Goal: Transaction & Acquisition: Purchase product/service

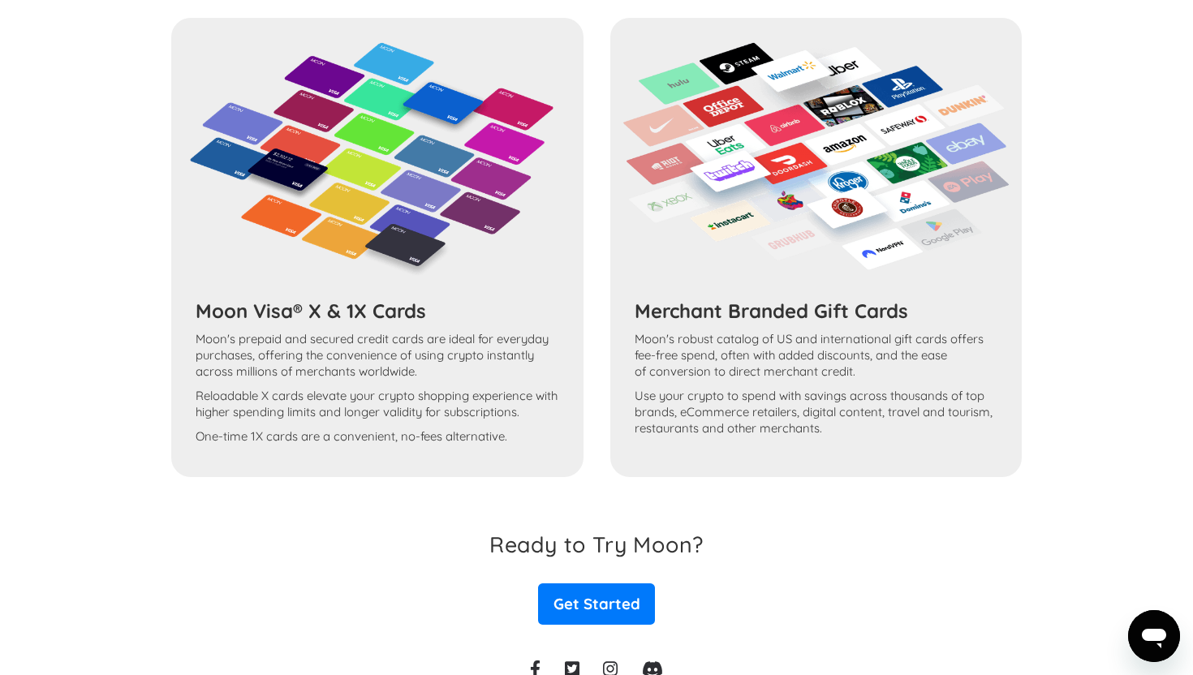
scroll to position [1249, 0]
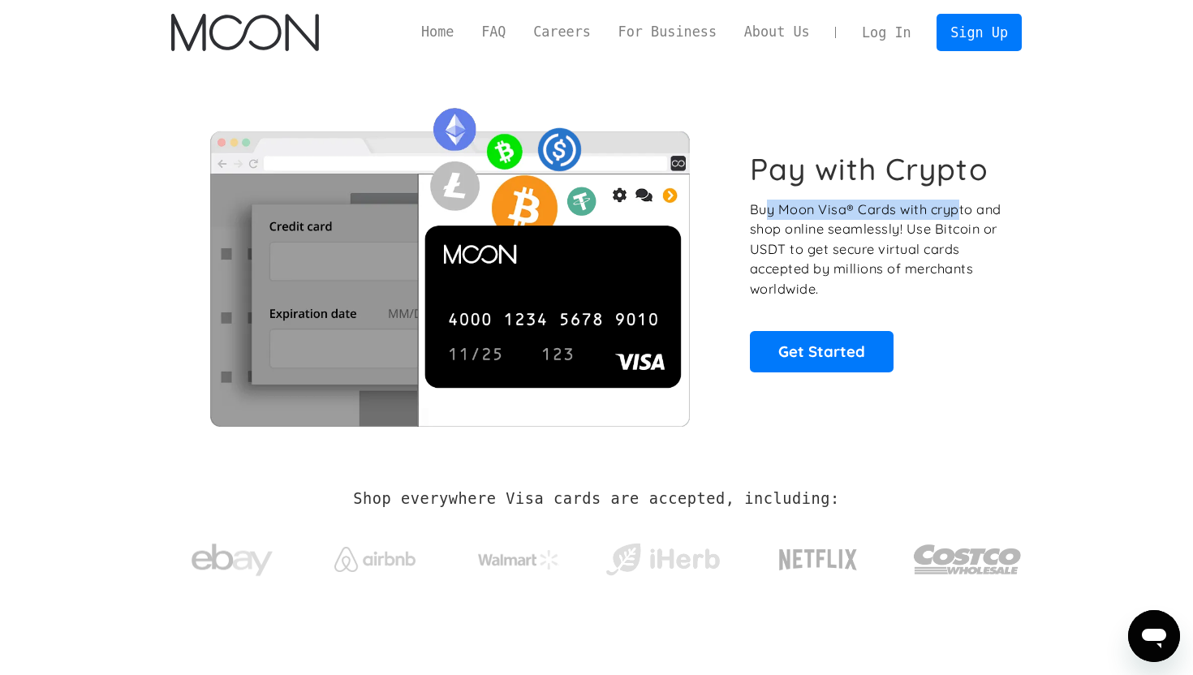
drag, startPoint x: 764, startPoint y: 213, endPoint x: 956, endPoint y: 209, distance: 192.4
click at [956, 209] on p "Buy Moon Visa® Cards with crypto and shop online seamlessly! Use Bitcoin or USD…" at bounding box center [877, 250] width 254 height 100
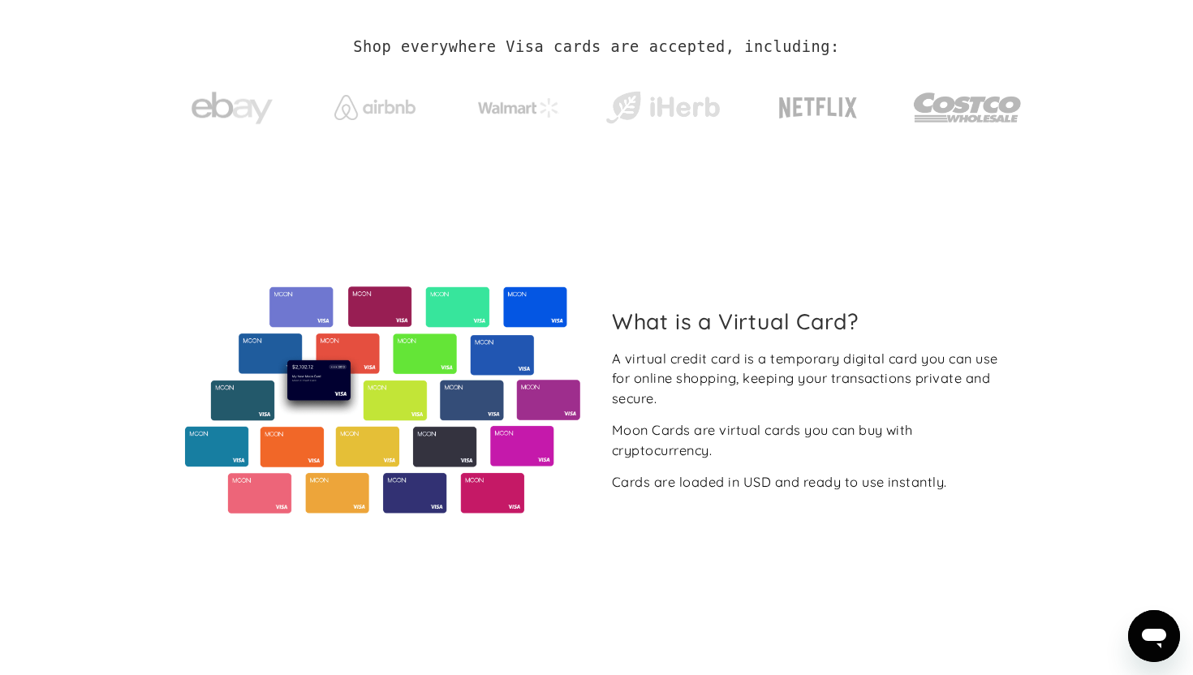
scroll to position [458, 0]
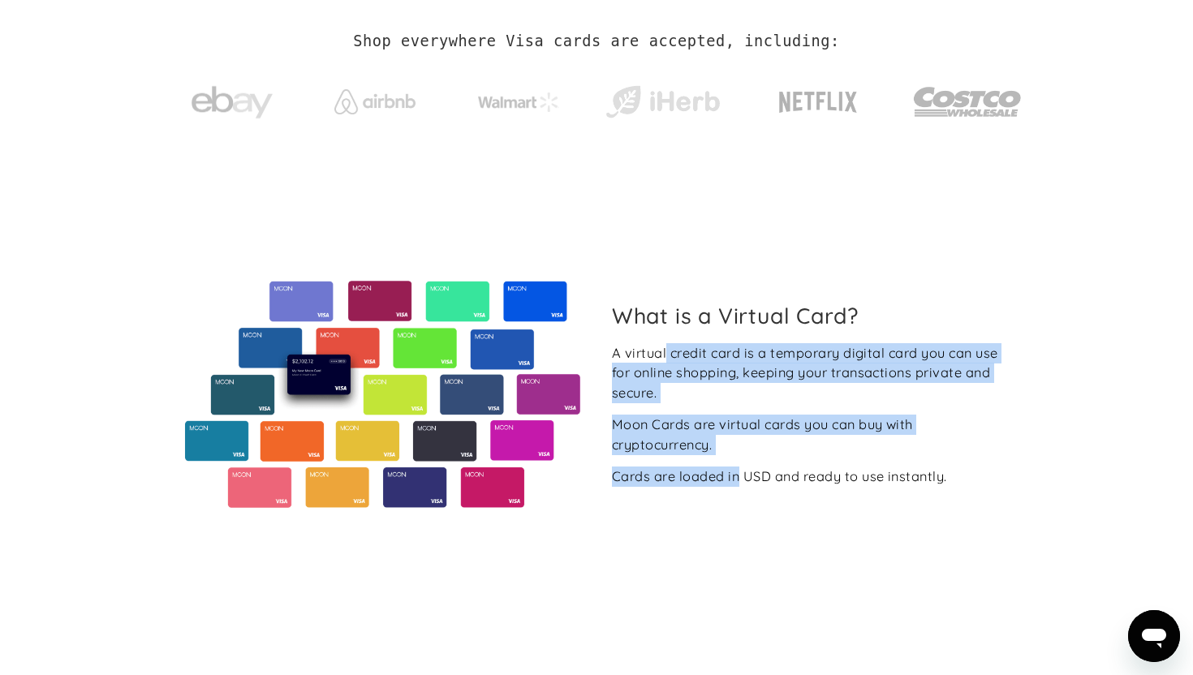
drag, startPoint x: 665, startPoint y: 356, endPoint x: 746, endPoint y: 476, distance: 144.3
click at [745, 476] on div "A virtual credit card is a temporary digital card you can use for online shoppi…" at bounding box center [810, 415] width 397 height 144
drag, startPoint x: 831, startPoint y: 478, endPoint x: 675, endPoint y: 353, distance: 199.8
click at [675, 353] on div "A virtual credit card is a temporary digital card you can use for online shoppi…" at bounding box center [810, 415] width 397 height 144
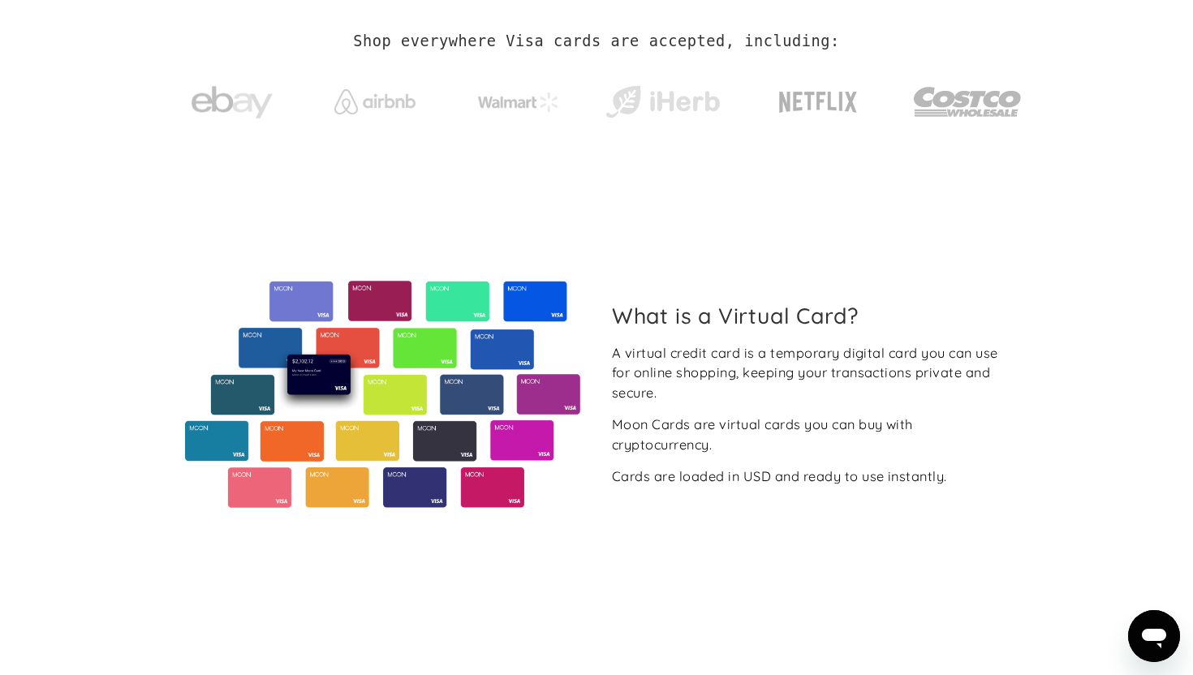
click at [851, 480] on div "Cards are loaded in USD and ready to use instantly." at bounding box center [779, 477] width 335 height 20
drag, startPoint x: 689, startPoint y: 479, endPoint x: 879, endPoint y: 470, distance: 190.1
click at [879, 470] on div "Cards are loaded in USD and ready to use instantly." at bounding box center [779, 477] width 335 height 20
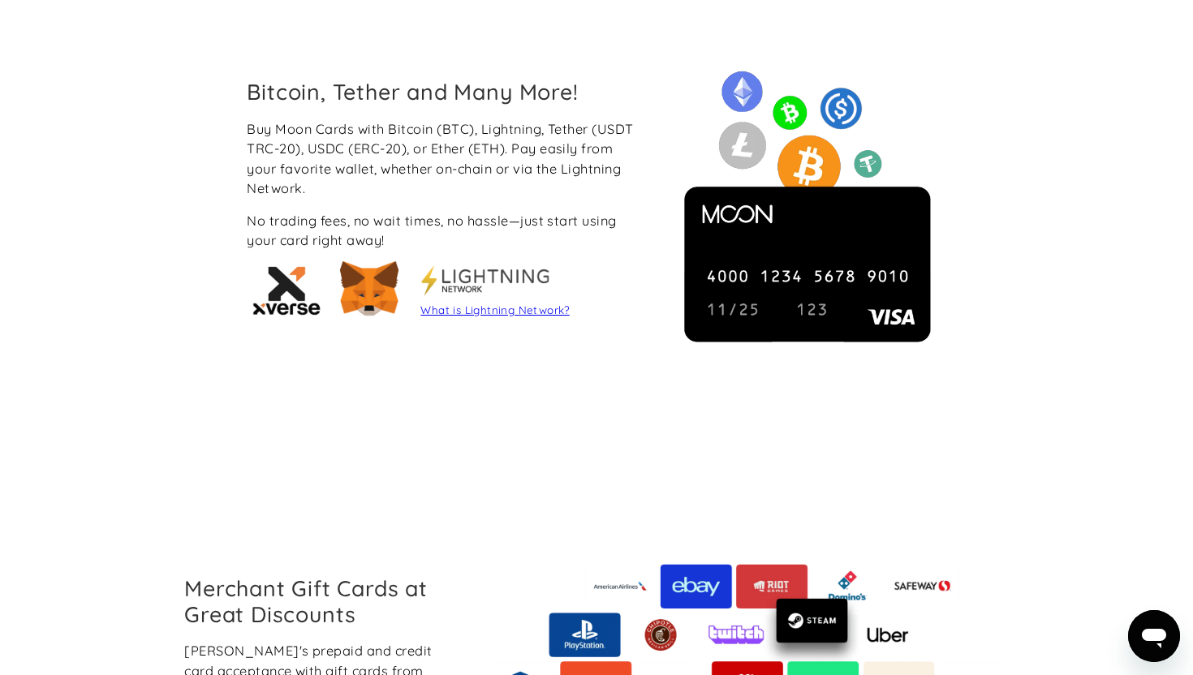
scroll to position [1421, 0]
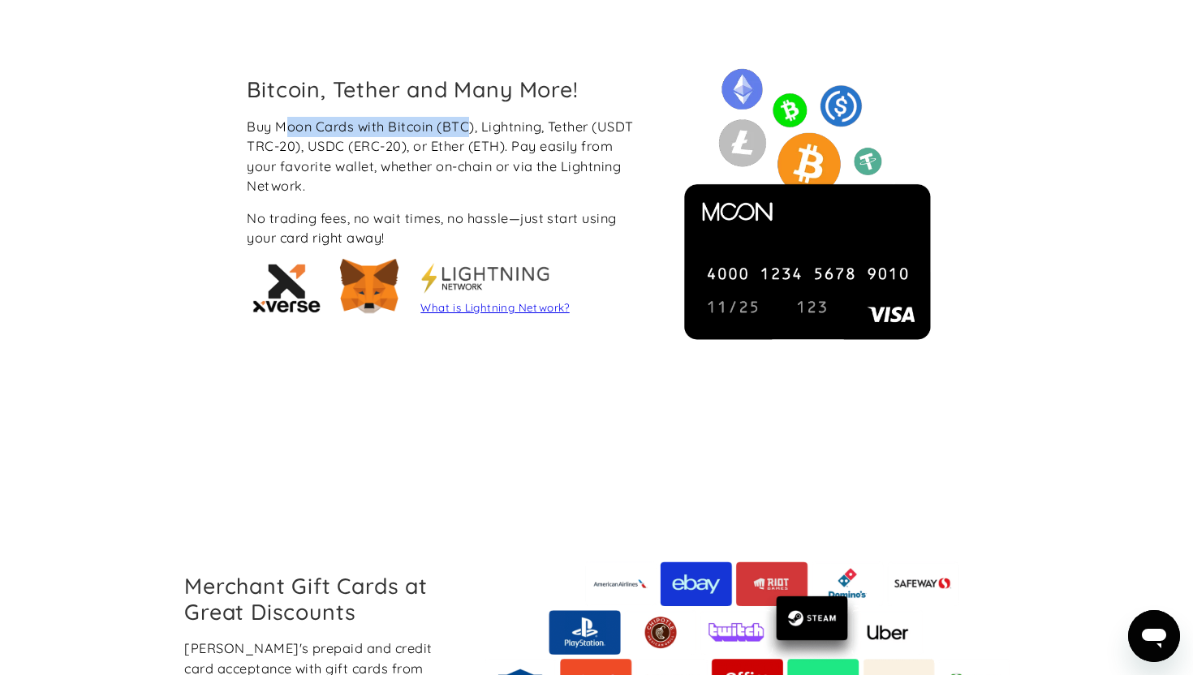
drag, startPoint x: 288, startPoint y: 129, endPoint x: 471, endPoint y: 128, distance: 182.6
click at [471, 128] on div "Buy Moon Cards with Bitcoin (BTC), Lightning, Tether (USDT TRC-20), USDC (ERC-2…" at bounding box center [445, 157] width 397 height 80
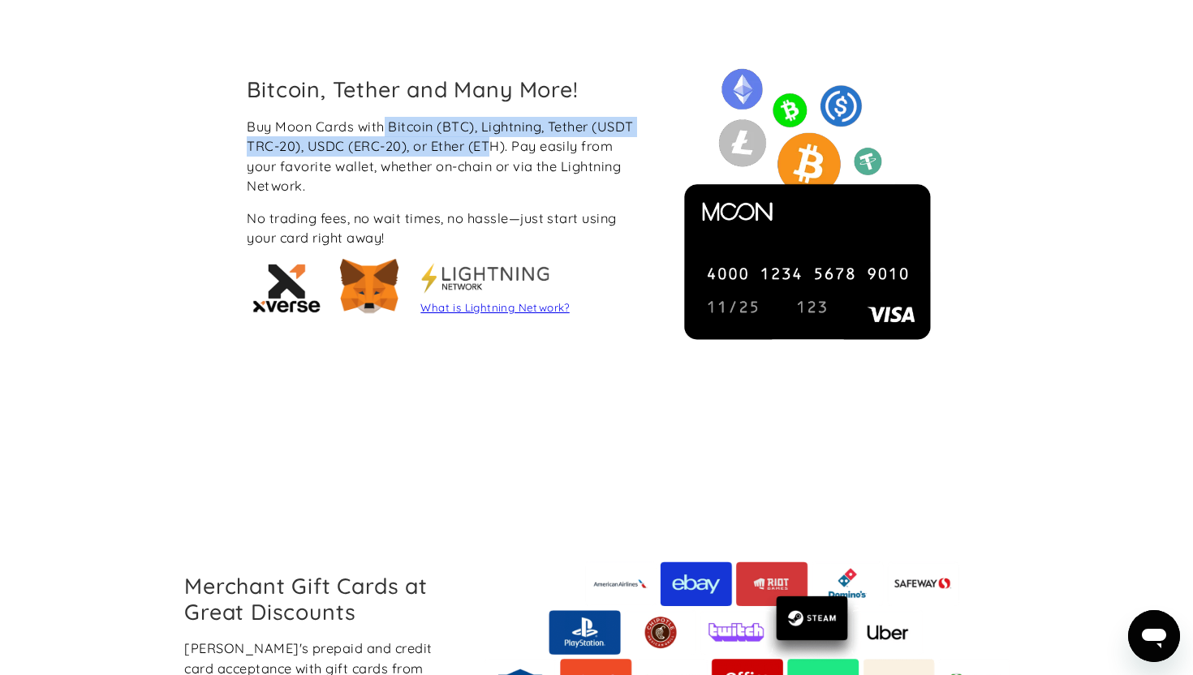
drag, startPoint x: 488, startPoint y: 149, endPoint x: 384, endPoint y: 120, distance: 107.7
click at [384, 119] on div "Buy Moon Cards with Bitcoin (BTC), Lightning, Tether (USDT TRC-20), USDC (ERC-2…" at bounding box center [445, 157] width 397 height 80
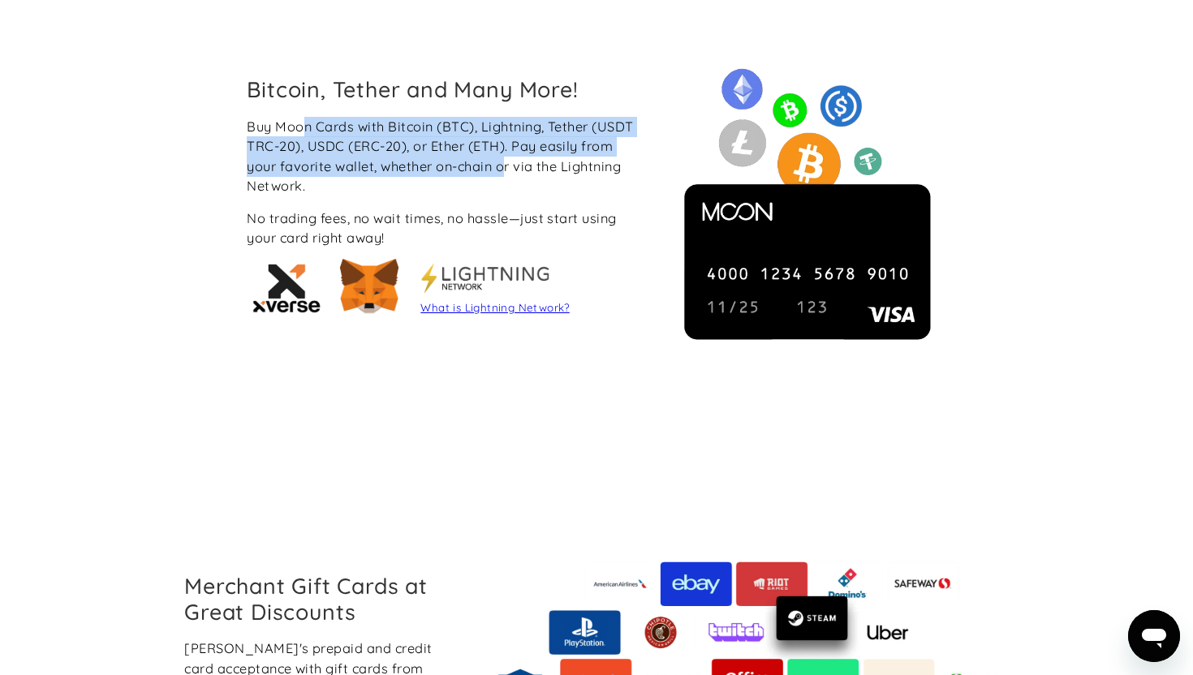
drag, startPoint x: 303, startPoint y: 129, endPoint x: 507, endPoint y: 165, distance: 207.6
click at [507, 165] on div "Buy Moon Cards with Bitcoin (BTC), Lightning, Tether (USDT TRC-20), USDC (ERC-2…" at bounding box center [445, 157] width 397 height 80
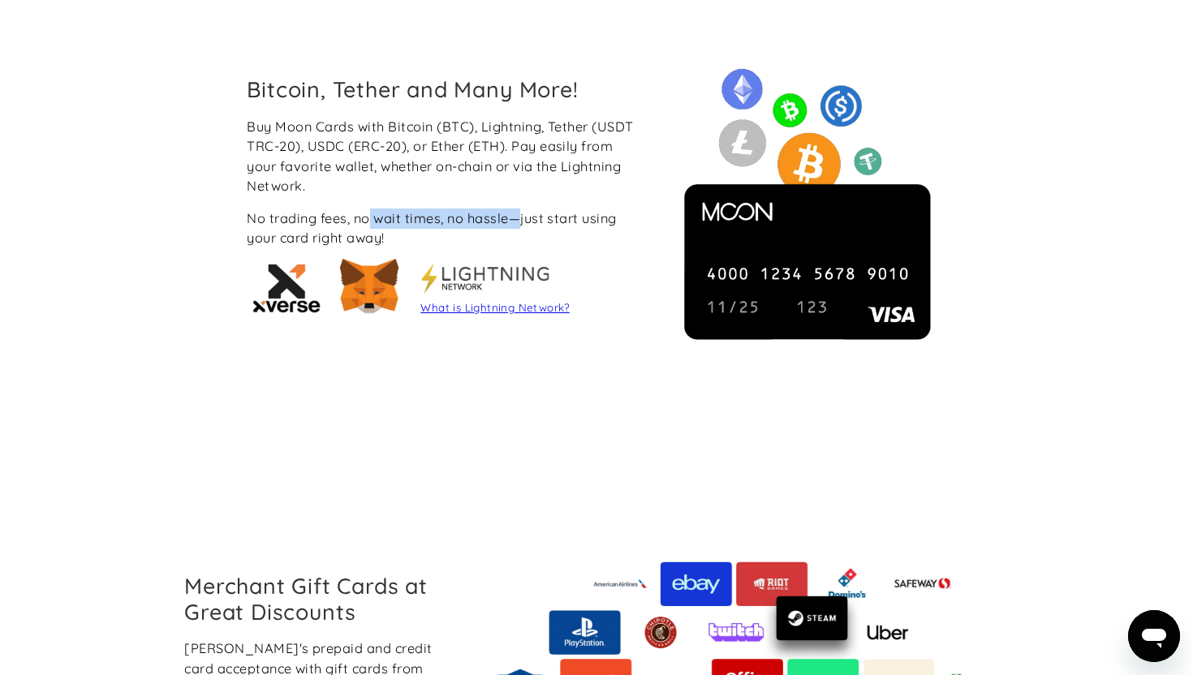
drag, startPoint x: 367, startPoint y: 218, endPoint x: 523, endPoint y: 217, distance: 156.6
click at [523, 217] on div "No trading fees, no wait times, no hassle—just start using your card right away!" at bounding box center [445, 229] width 397 height 40
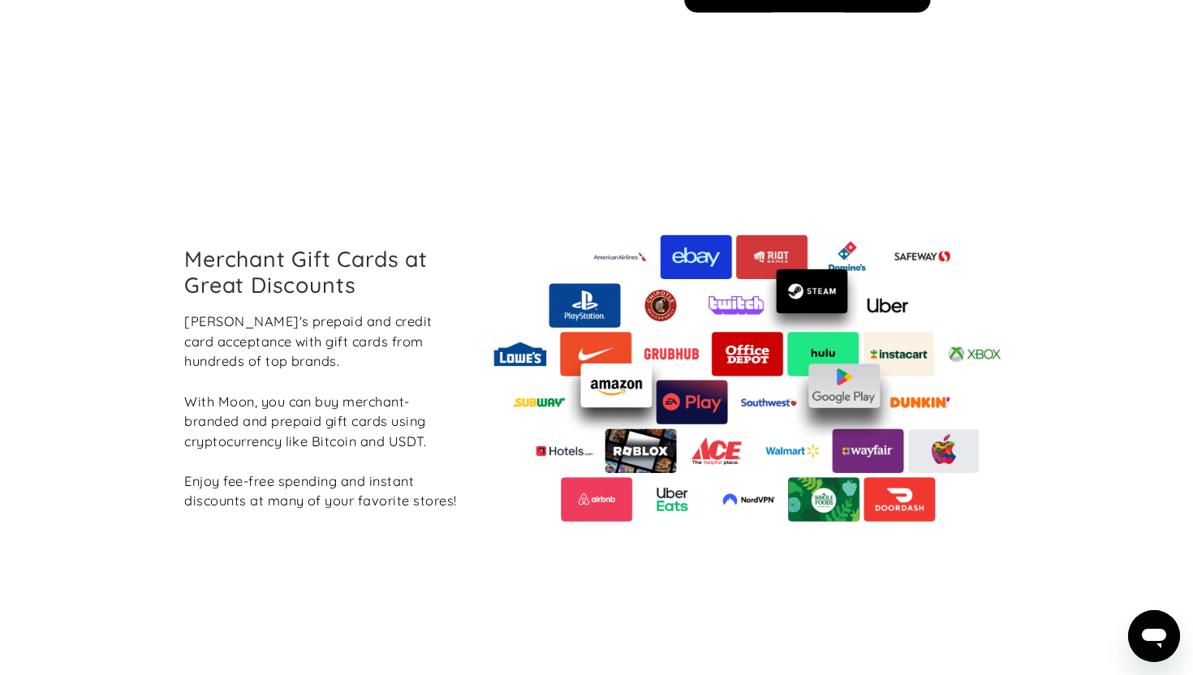
scroll to position [1755, 0]
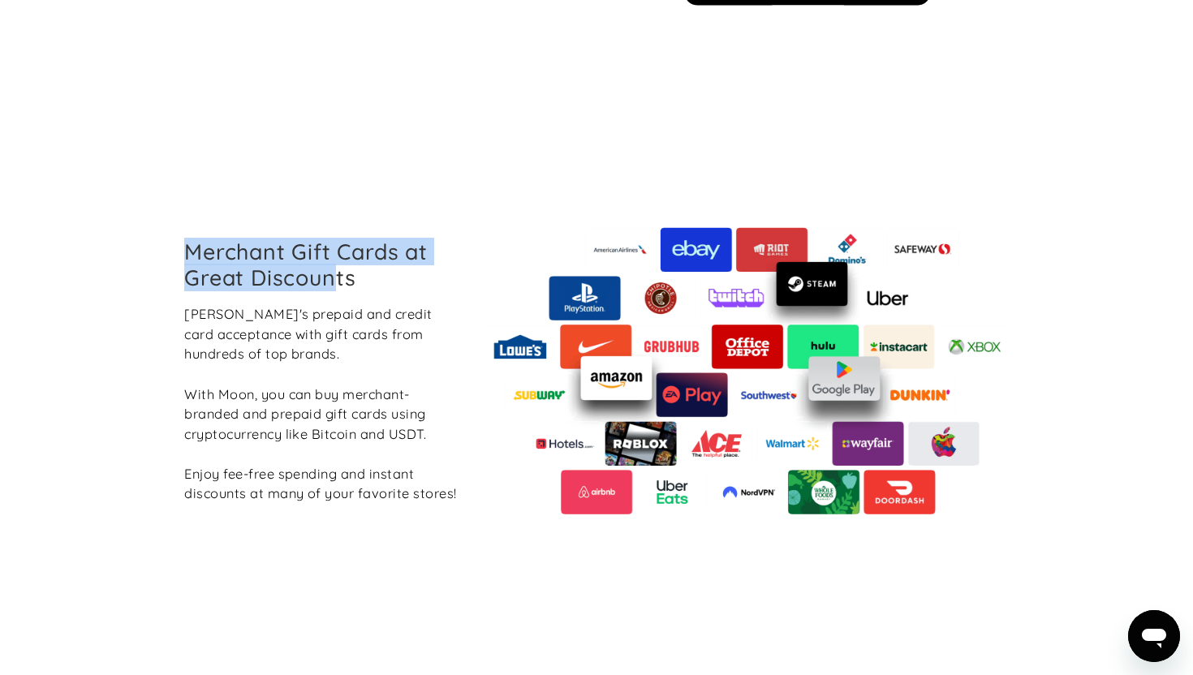
drag, startPoint x: 338, startPoint y: 283, endPoint x: 195, endPoint y: 225, distance: 154.3
click at [195, 225] on div "Merchant Gift Cards at Great Discounts Boost Moon's prepaid and credit card acc…" at bounding box center [596, 370] width 851 height 505
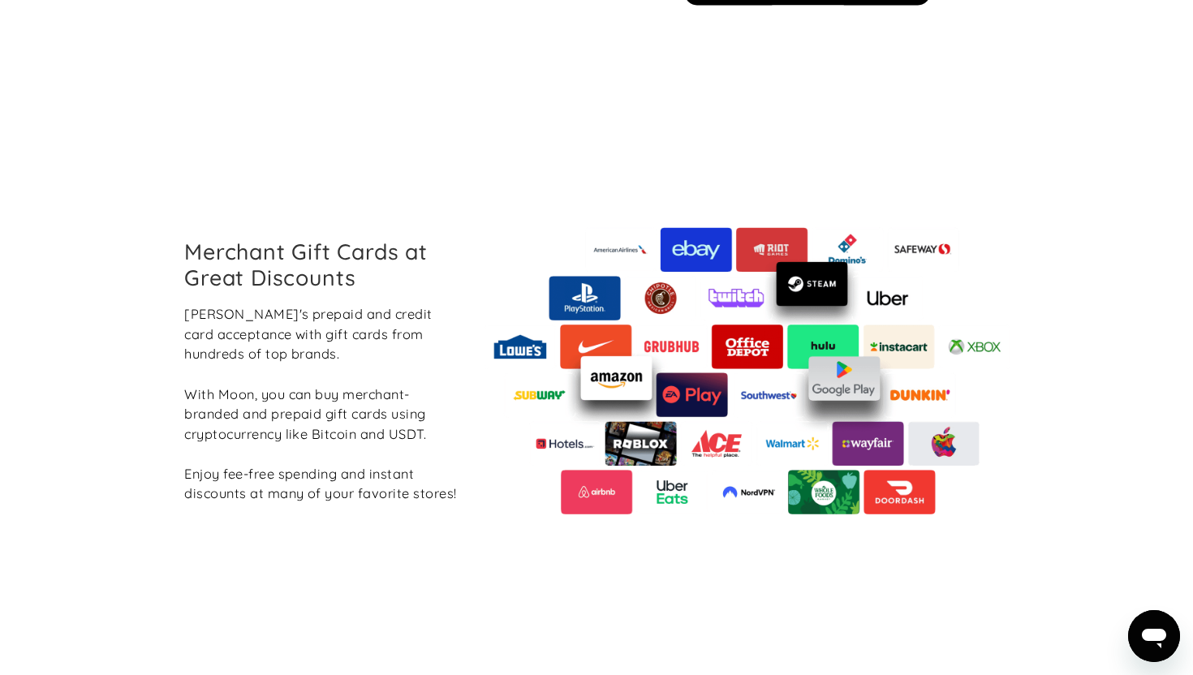
drag, startPoint x: 225, startPoint y: 313, endPoint x: 225, endPoint y: 339, distance: 26.0
click at [225, 317] on div "Boost Moon's prepaid and credit card acceptance with gift cards from hundreds o…" at bounding box center [322, 404] width 276 height 200
drag, startPoint x: 252, startPoint y: 355, endPoint x: 215, endPoint y: 320, distance: 51.1
click at [216, 320] on div "Boost Moon's prepaid and credit card acceptance with gift cards from hundreds o…" at bounding box center [322, 404] width 276 height 200
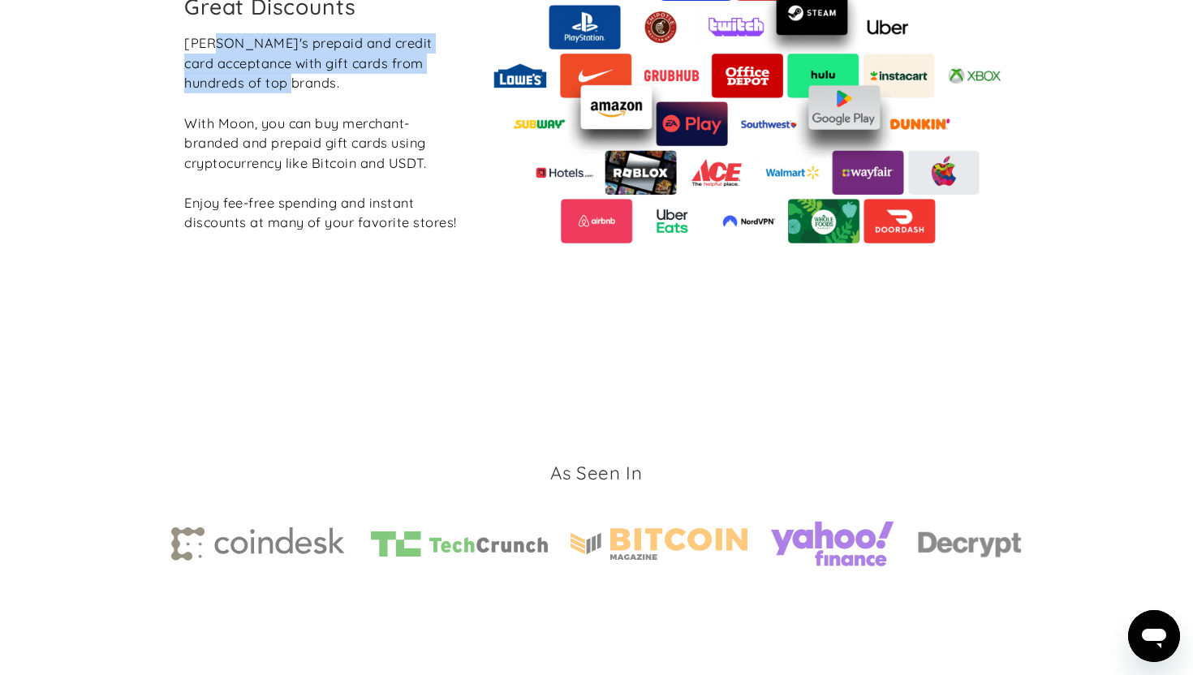
scroll to position [2034, 0]
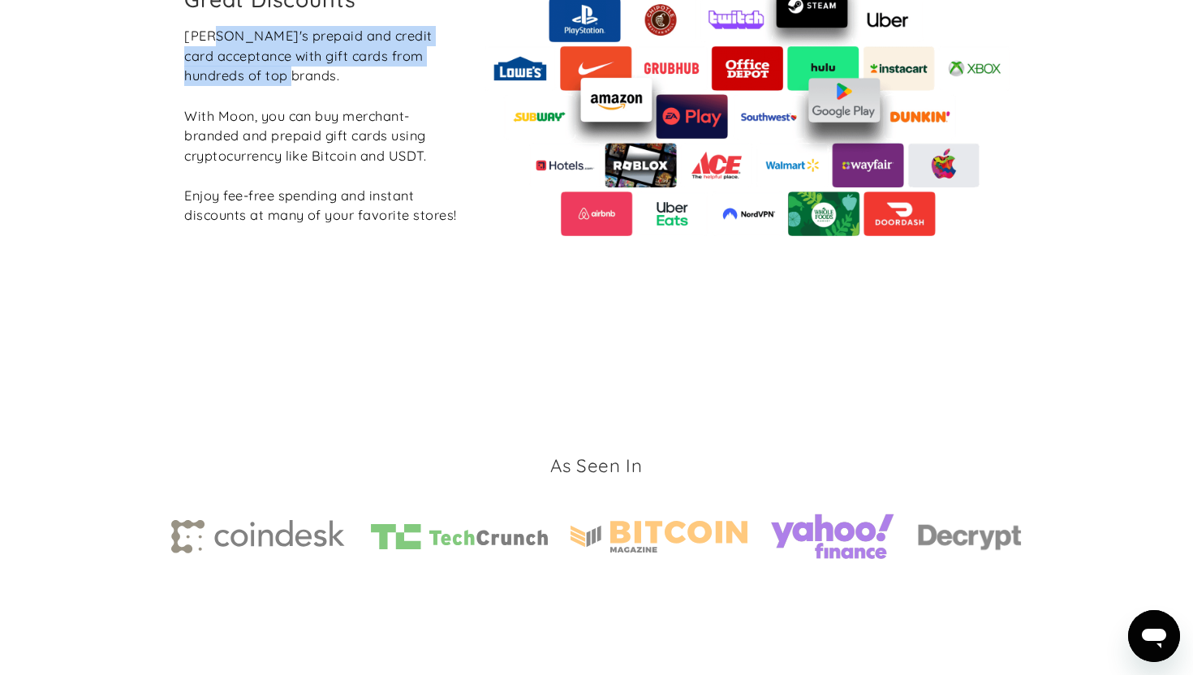
click at [932, 162] on img at bounding box center [748, 92] width 526 height 287
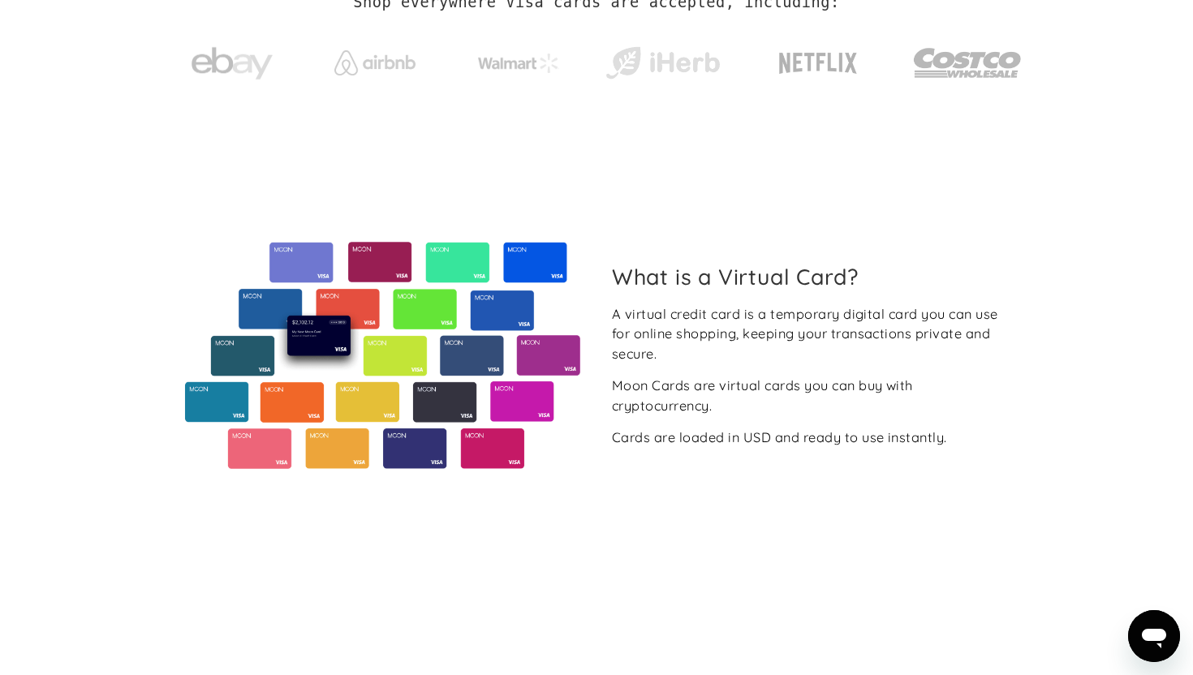
scroll to position [0, 0]
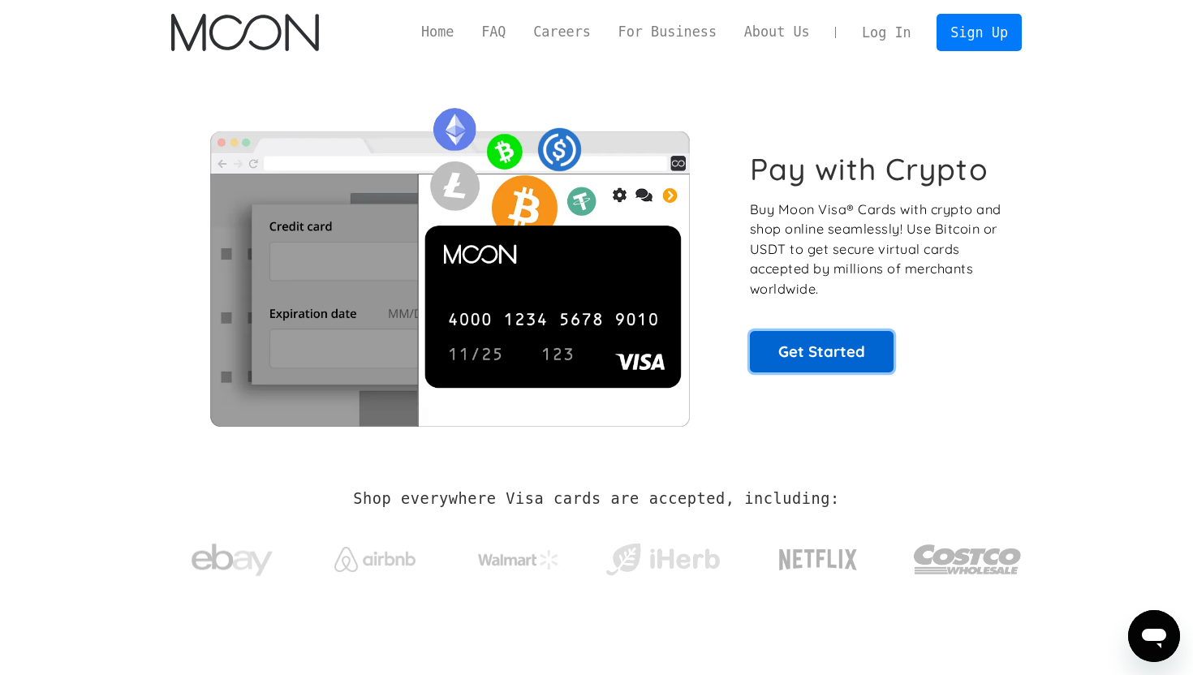
click at [780, 344] on link "Get Started" at bounding box center [822, 351] width 144 height 41
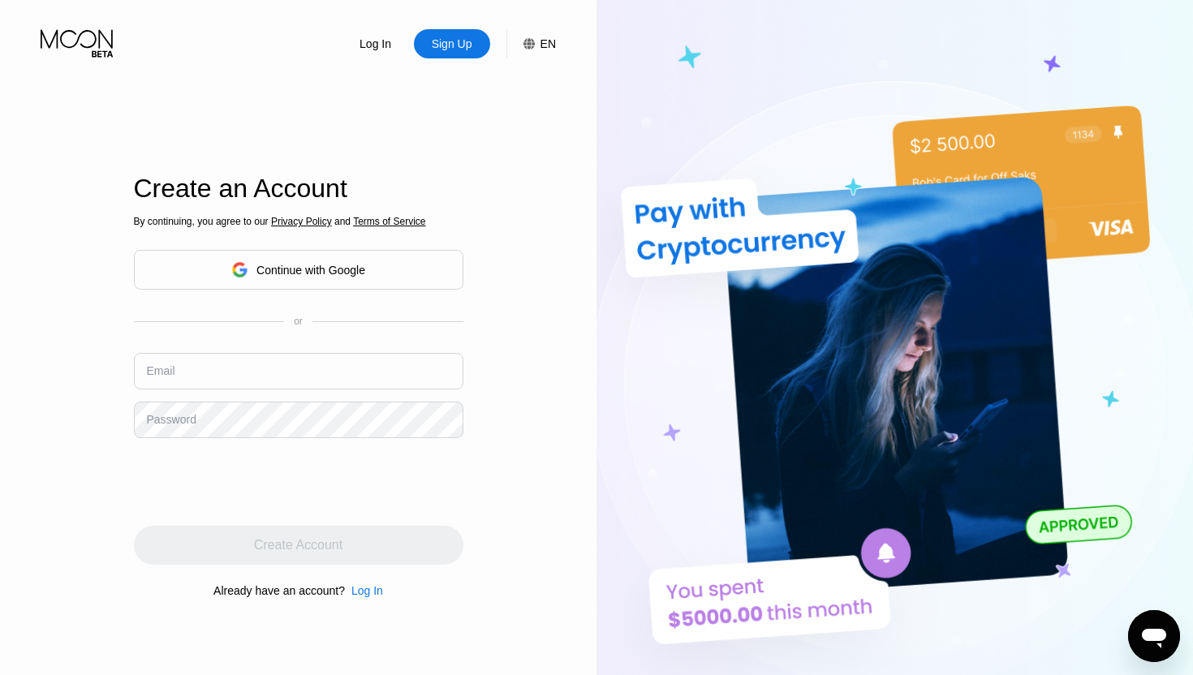
click at [351, 273] on div "Continue with Google" at bounding box center [310, 270] width 109 height 13
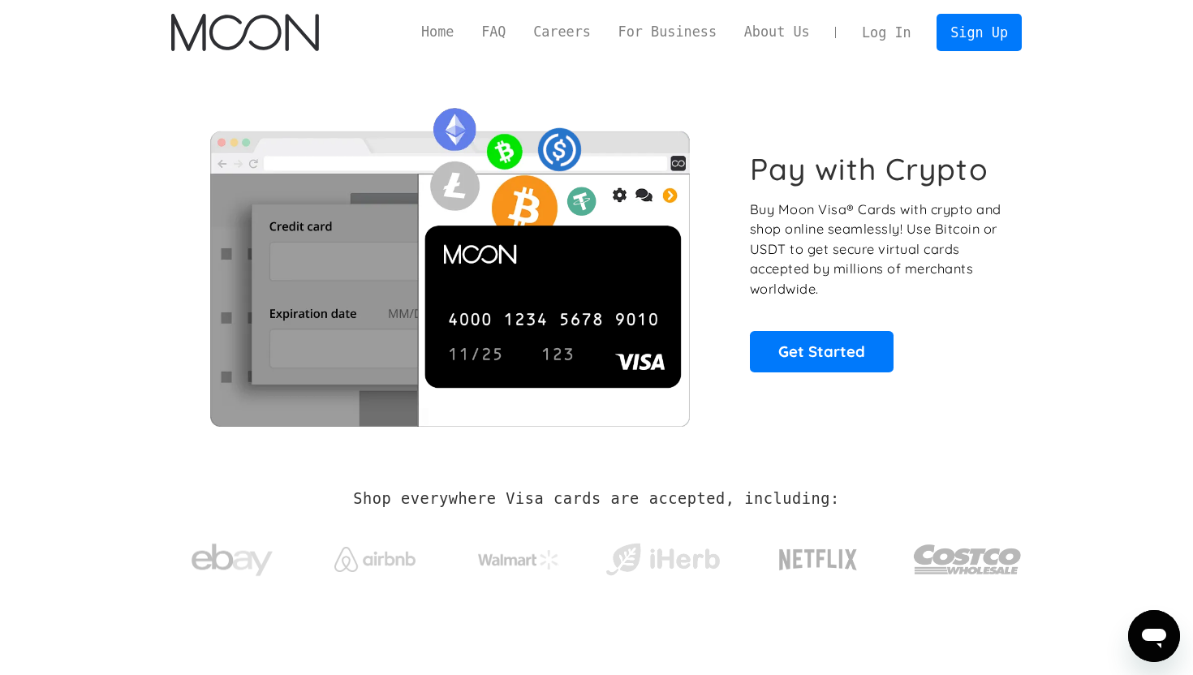
click at [889, 24] on link "Log In" at bounding box center [886, 33] width 76 height 36
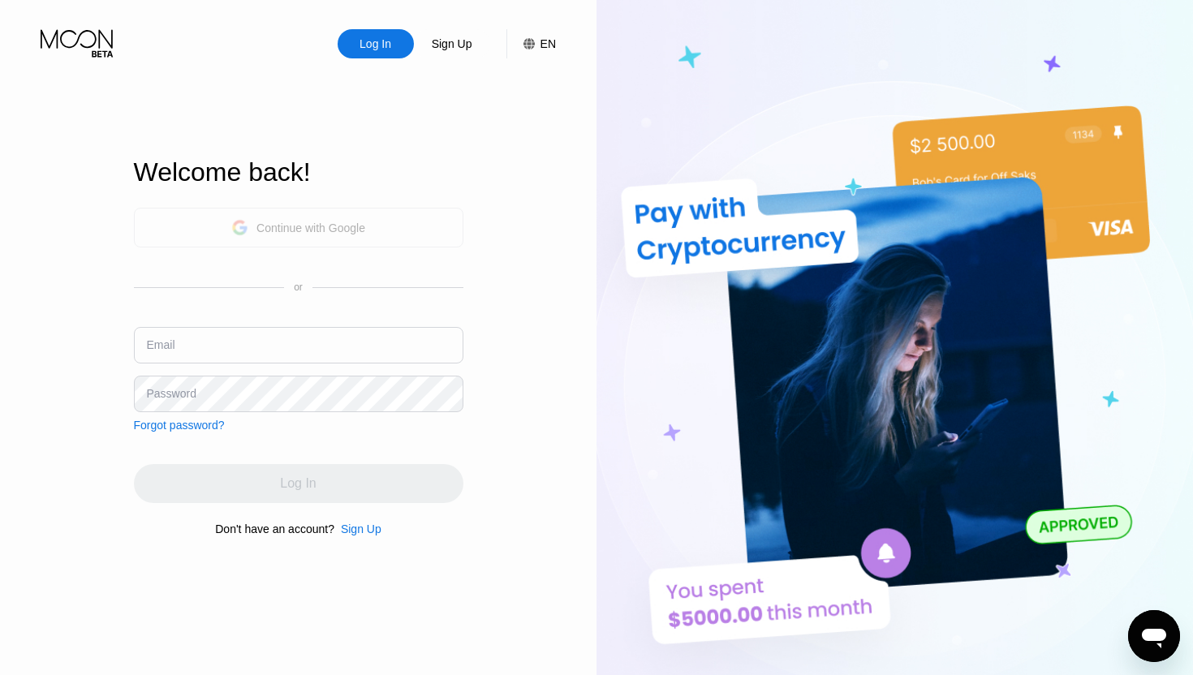
click at [332, 237] on div "Continue with Google" at bounding box center [298, 227] width 134 height 25
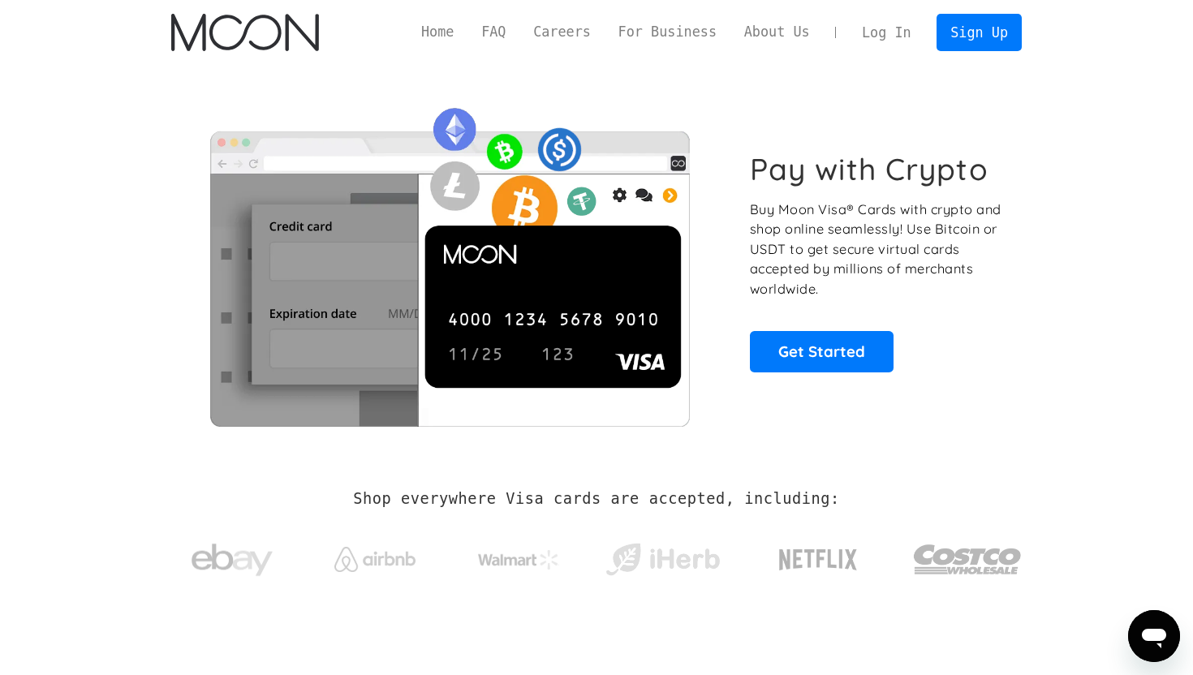
click at [886, 20] on link "Log In" at bounding box center [886, 33] width 76 height 36
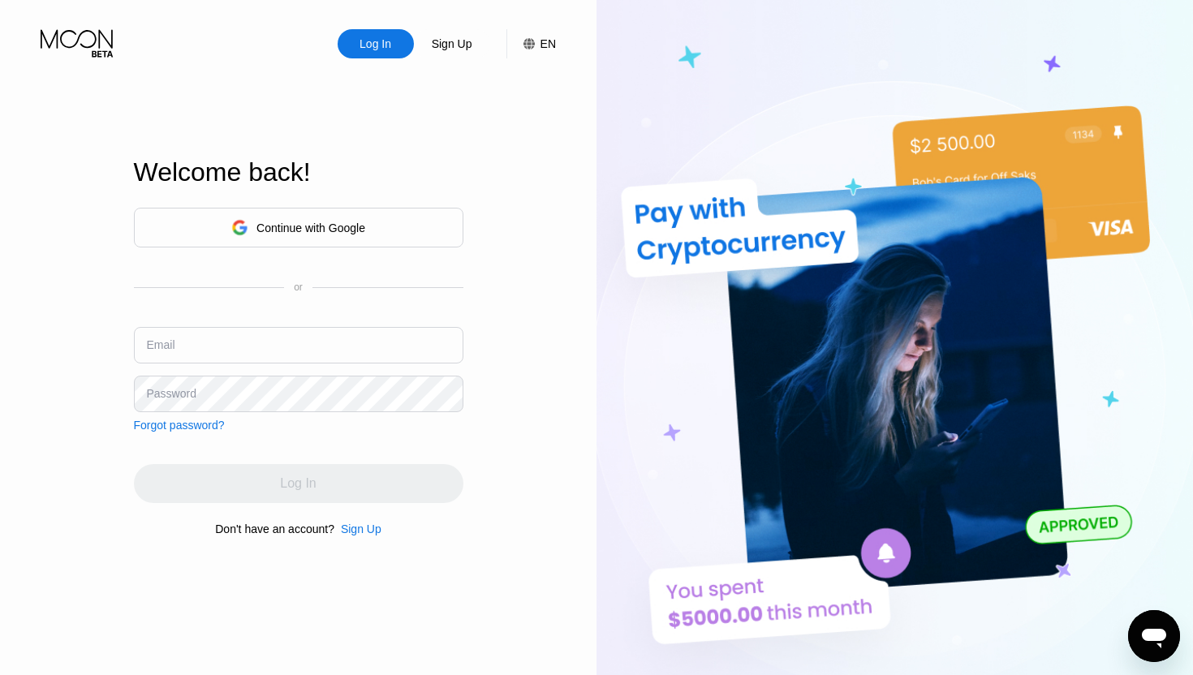
click at [381, 48] on div "Log In" at bounding box center [375, 44] width 35 height 16
click at [322, 242] on div "Continue with Google" at bounding box center [298, 228] width 329 height 40
click at [347, 213] on div "Continue with Google" at bounding box center [298, 228] width 329 height 40
click at [334, 232] on div "Continue with Google" at bounding box center [310, 228] width 109 height 13
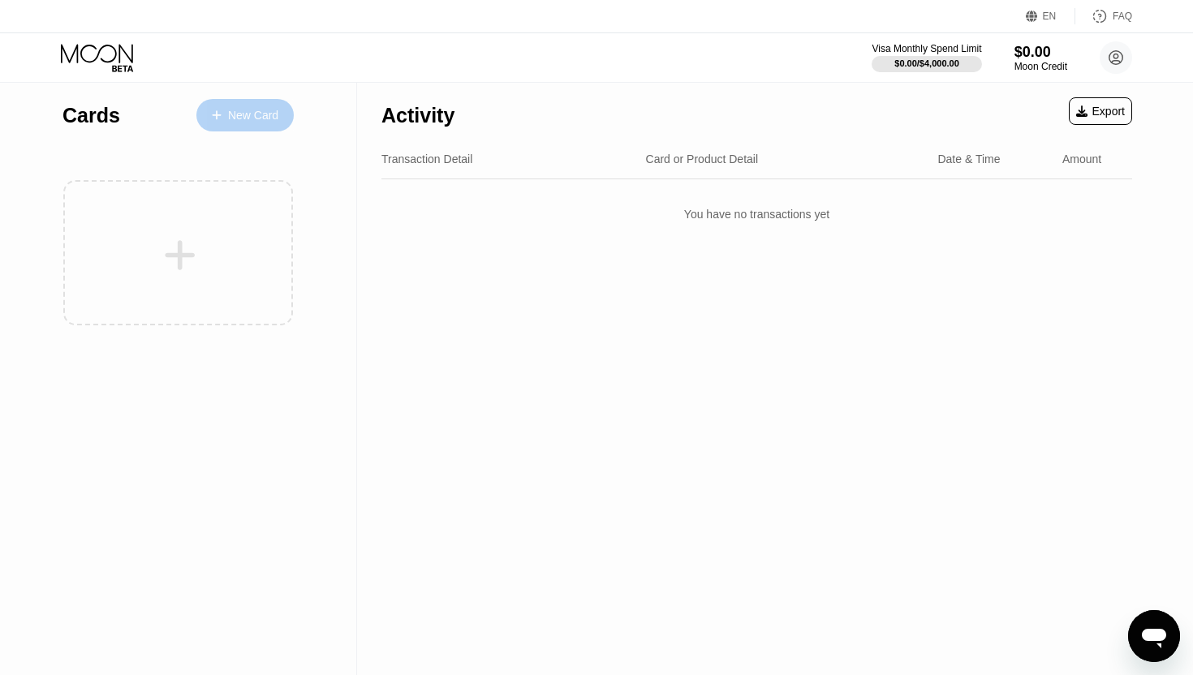
click at [285, 131] on div "New Card" at bounding box center [244, 115] width 97 height 32
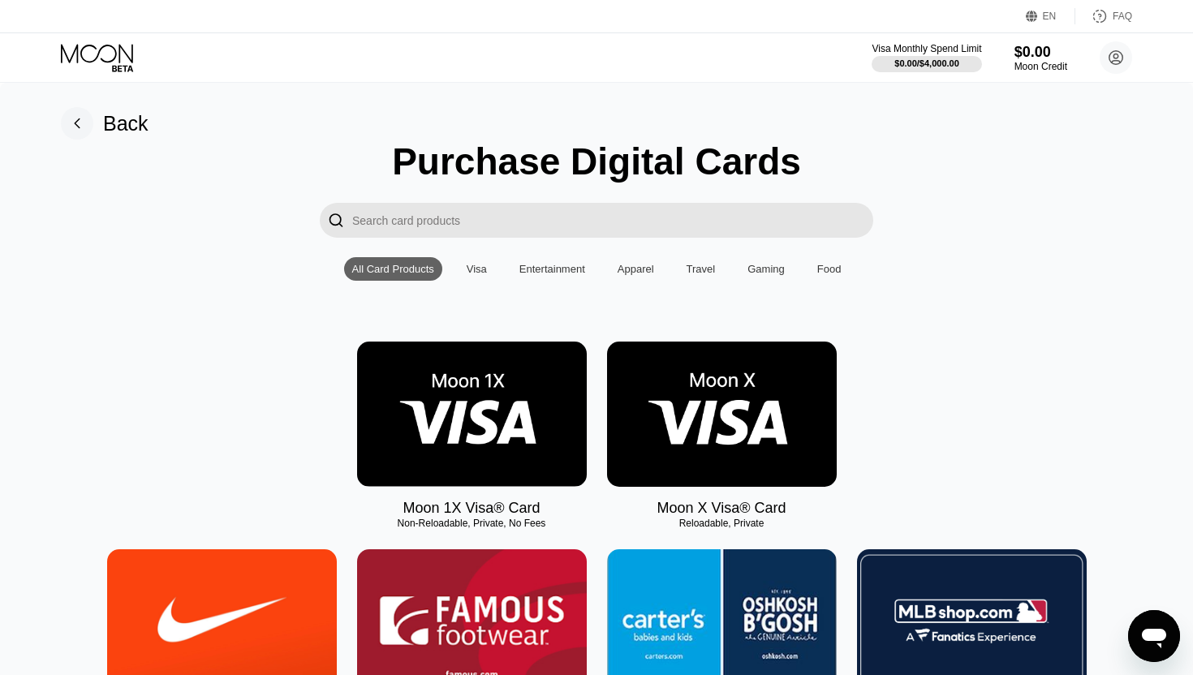
click at [588, 207] on input "Search card products" at bounding box center [612, 220] width 521 height 35
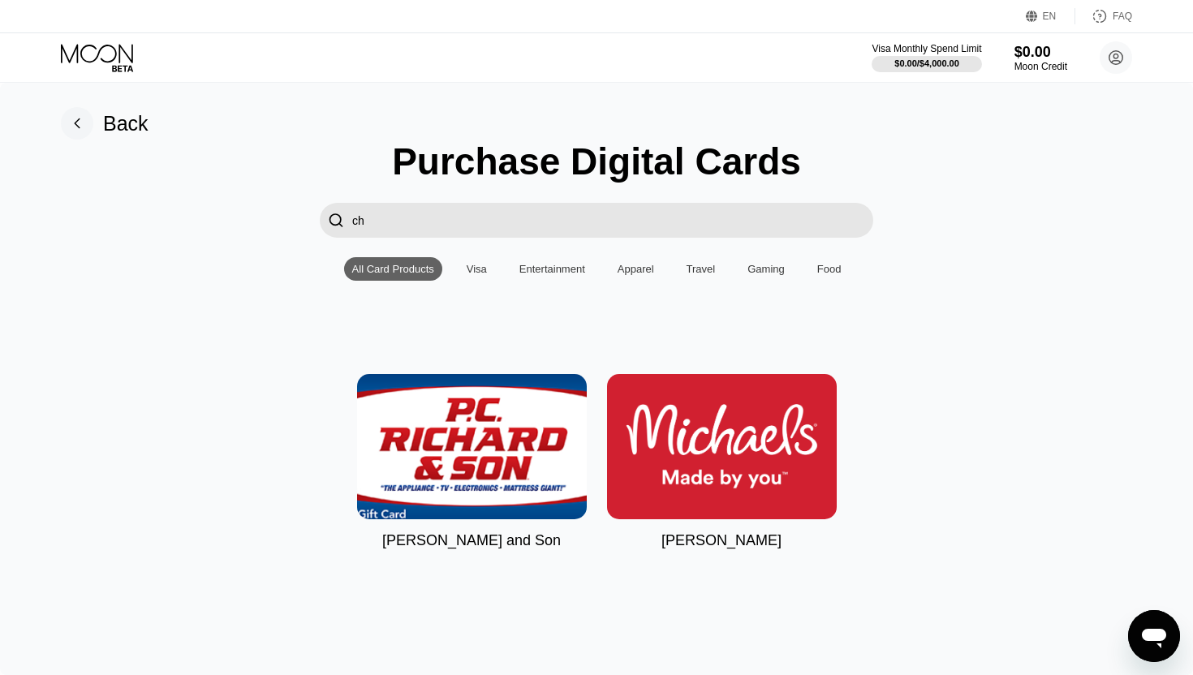
type input "c"
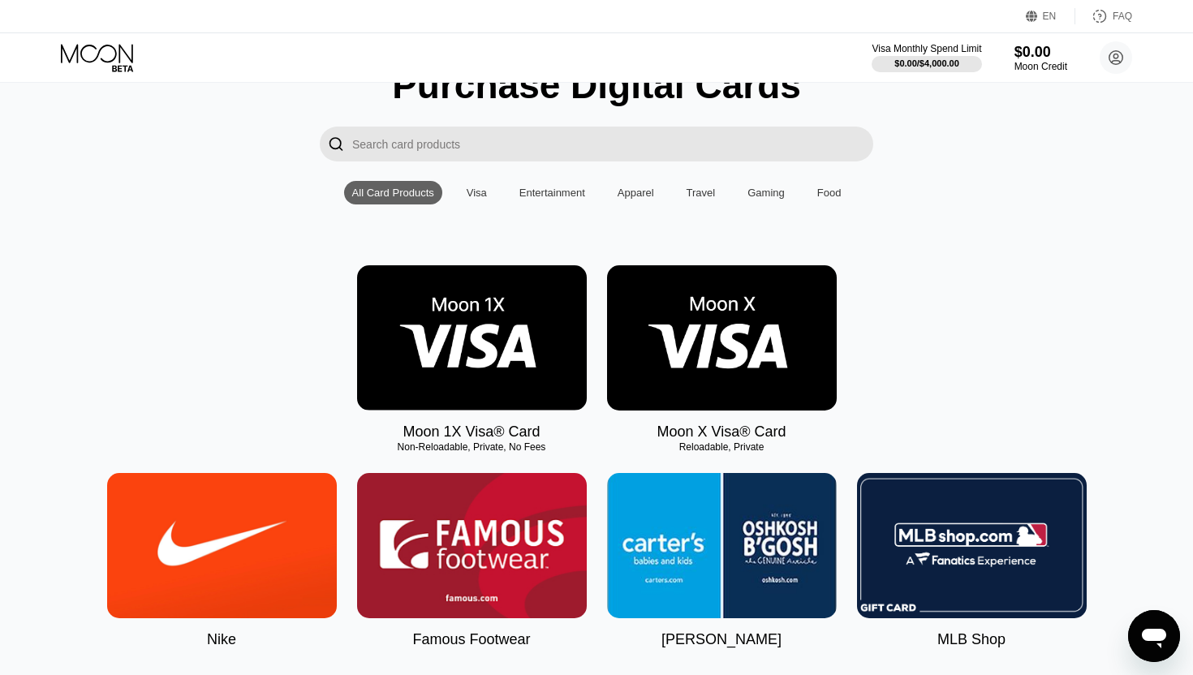
scroll to position [100, 0]
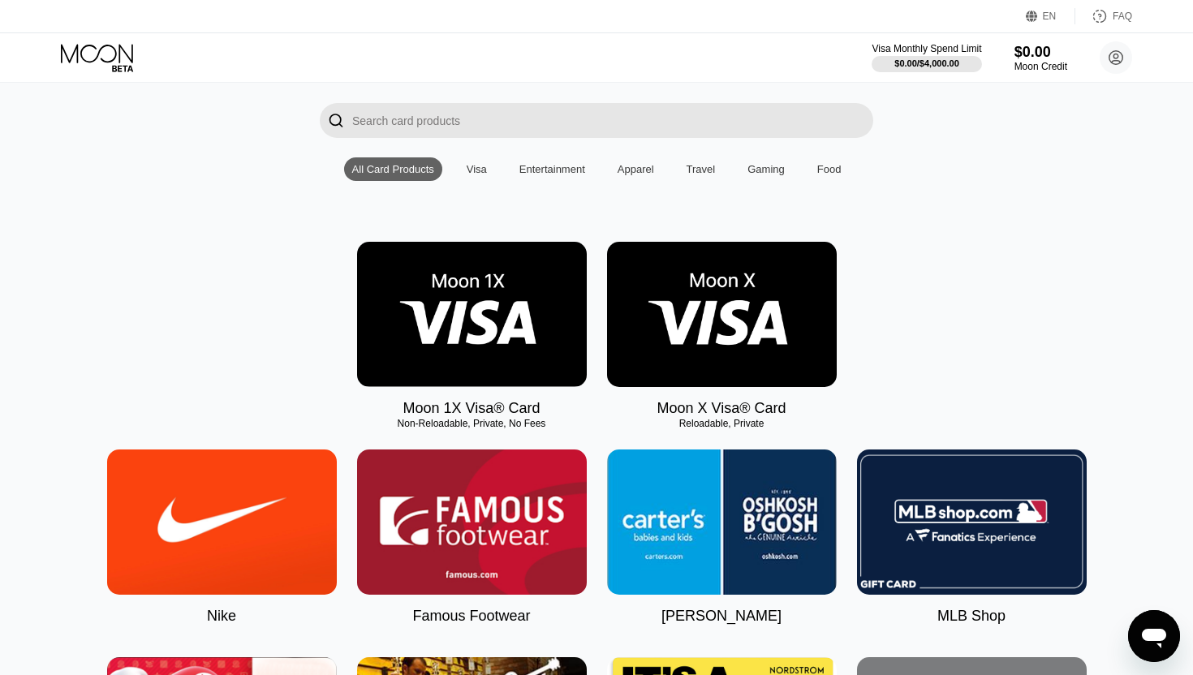
click at [483, 330] on img at bounding box center [472, 314] width 230 height 145
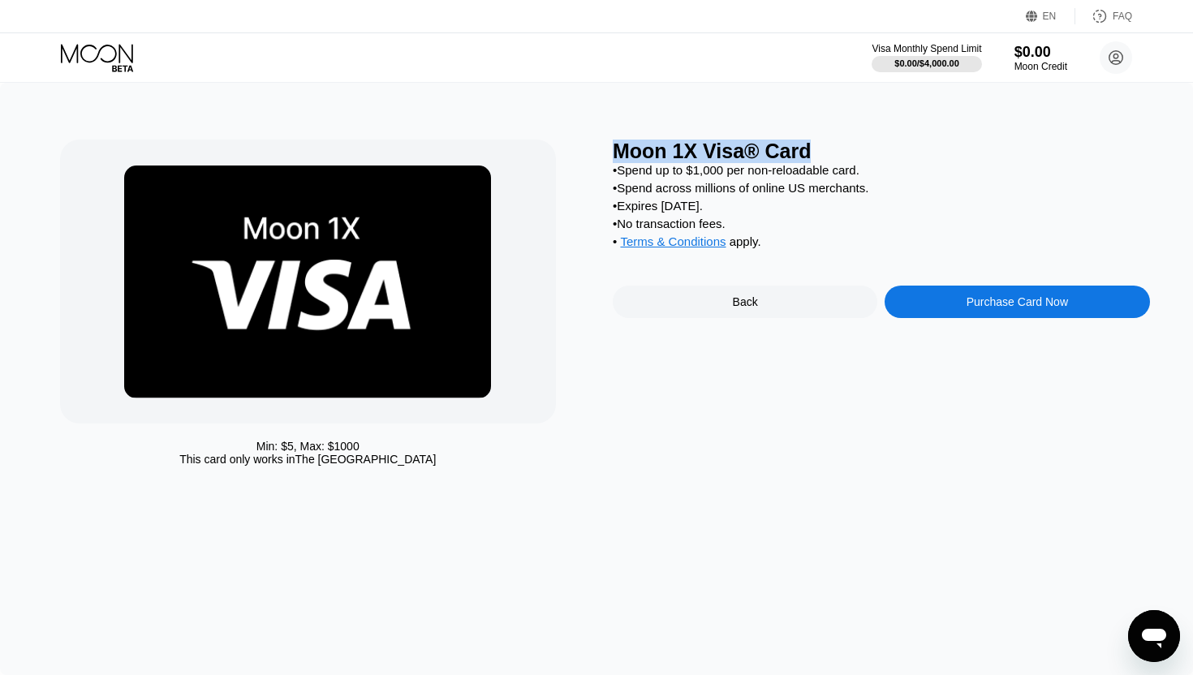
drag, startPoint x: 614, startPoint y: 149, endPoint x: 816, endPoint y: 149, distance: 202.1
click at [816, 149] on div "Moon 1X Visa® Card" at bounding box center [881, 152] width 537 height 24
drag, startPoint x: 624, startPoint y: 173, endPoint x: 948, endPoint y: 174, distance: 323.8
click at [948, 174] on div "• Spend up to $1,000 per non-reloadable card." at bounding box center [881, 170] width 537 height 14
drag, startPoint x: 625, startPoint y: 187, endPoint x: 850, endPoint y: 196, distance: 225.0
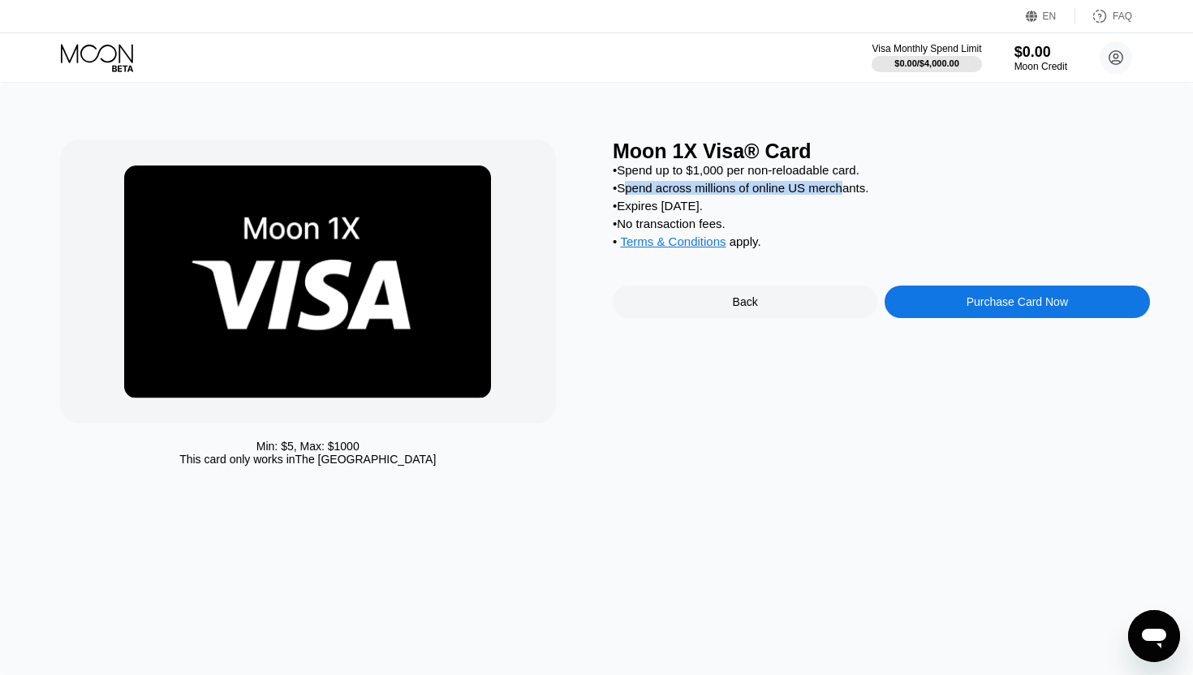
click at [850, 195] on div "• Spend across millions of online US merchants." at bounding box center [881, 188] width 537 height 14
drag, startPoint x: 631, startPoint y: 203, endPoint x: 708, endPoint y: 203, distance: 77.1
click at [708, 203] on div "• Expires in 2 months." at bounding box center [881, 206] width 537 height 14
drag, startPoint x: 636, startPoint y: 226, endPoint x: 707, endPoint y: 226, distance: 70.6
click at [707, 226] on div "• No transaction fees." at bounding box center [881, 224] width 537 height 14
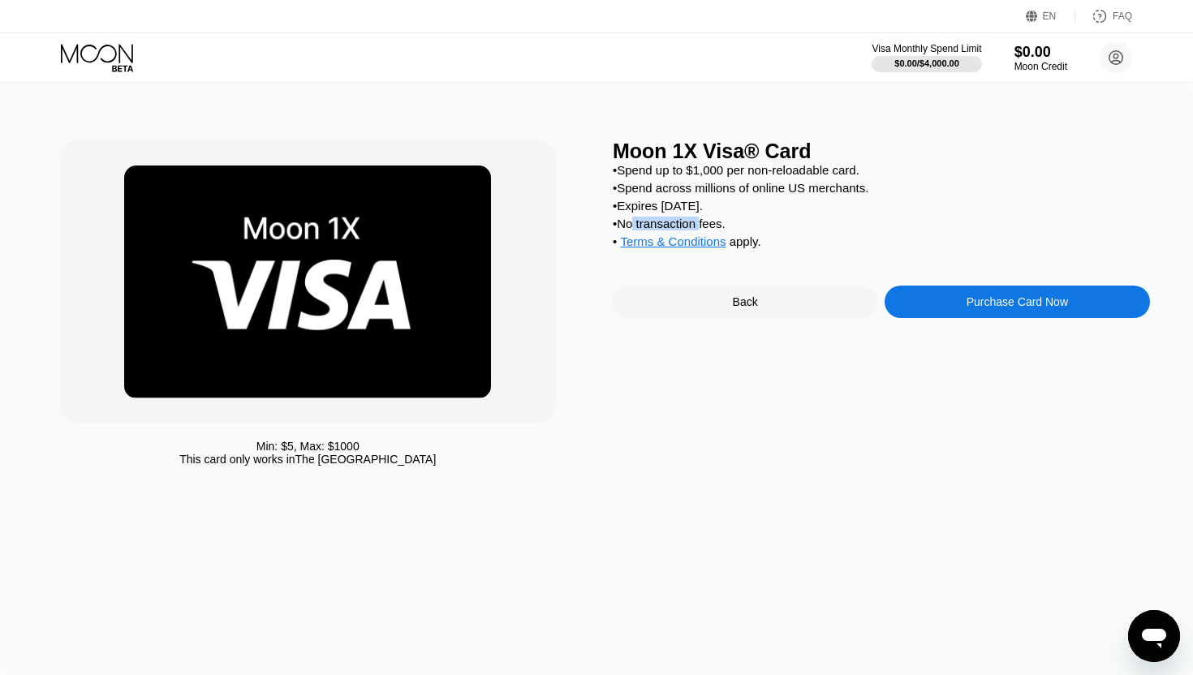
drag, startPoint x: 238, startPoint y: 465, endPoint x: 372, endPoint y: 463, distance: 133.9
click at [372, 463] on div "This card only works in The United States" at bounding box center [307, 459] width 256 height 13
drag, startPoint x: 389, startPoint y: 460, endPoint x: 238, endPoint y: 458, distance: 151.0
click at [238, 458] on div "This card only works in The United States" at bounding box center [307, 459] width 256 height 13
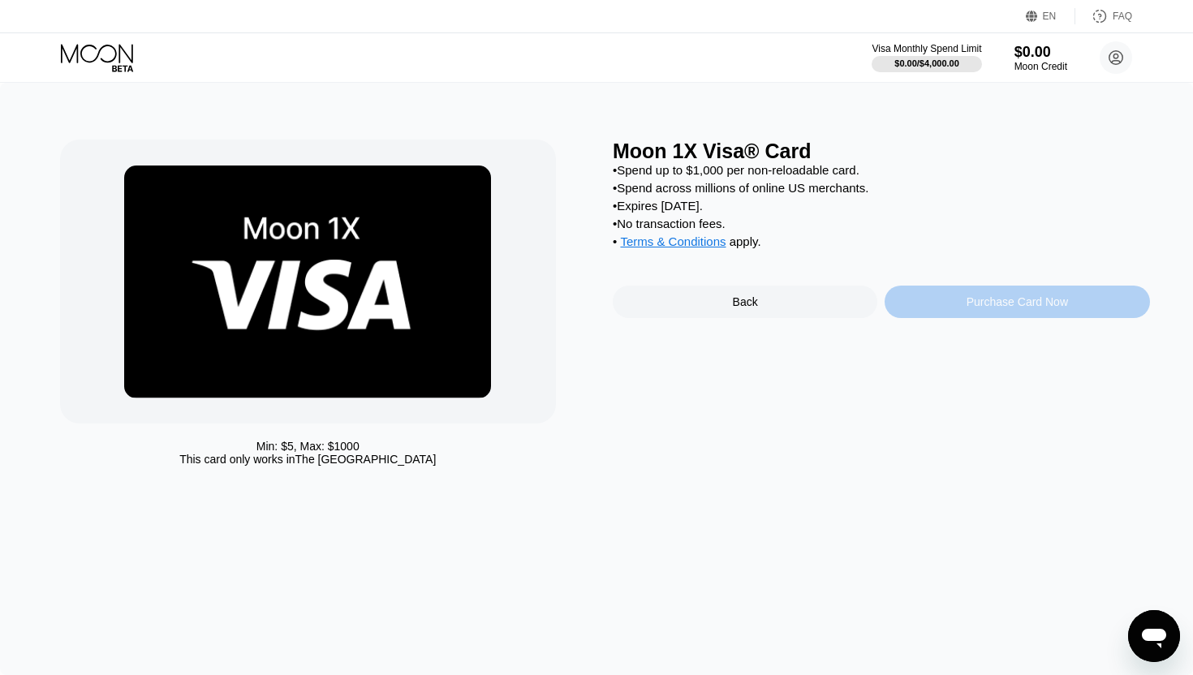
click at [1014, 304] on div "Purchase Card Now" at bounding box center [1017, 301] width 101 height 13
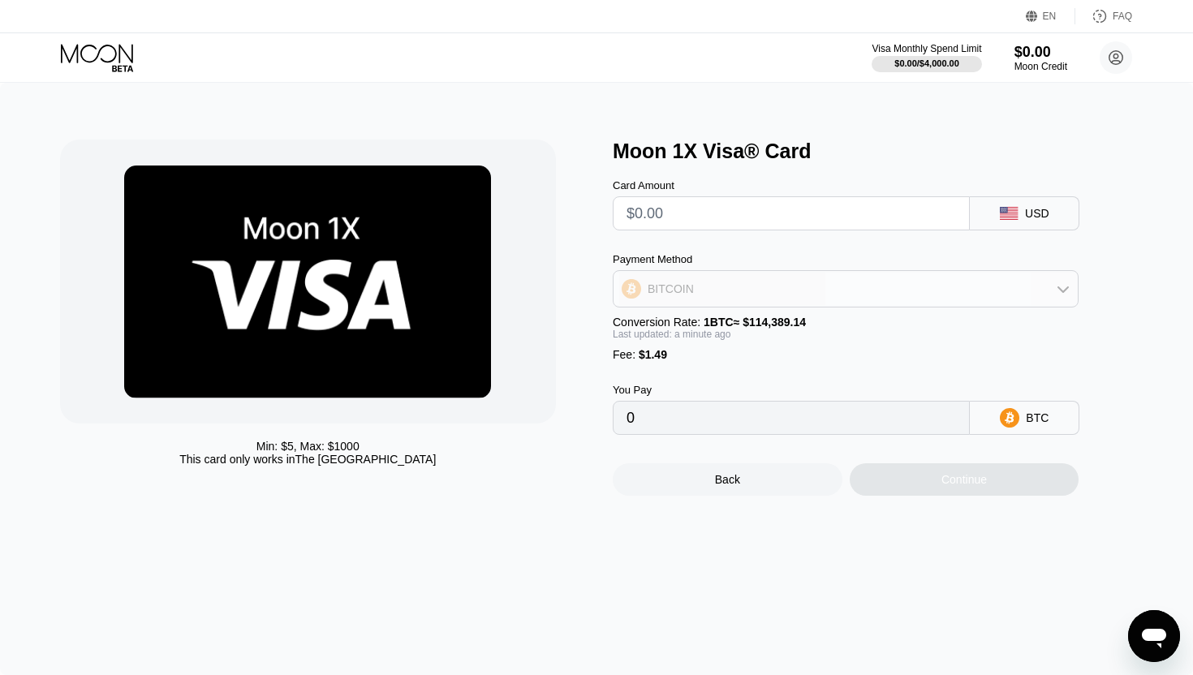
click at [915, 278] on div "BITCOIN" at bounding box center [846, 289] width 464 height 32
click at [1027, 415] on div "USDT TRC-20" at bounding box center [1037, 418] width 68 height 26
click at [712, 223] on input "text" at bounding box center [791, 213] width 329 height 32
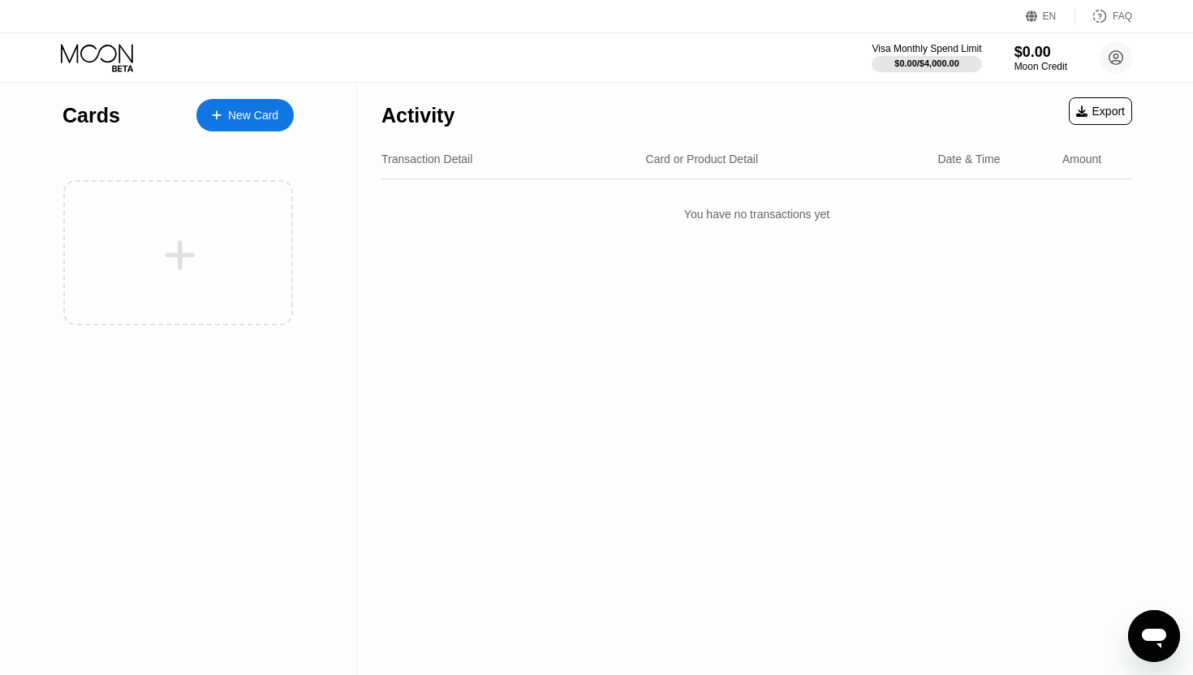
click at [417, 166] on div "Transaction Detail Card or Product Detail Date & Time Amount" at bounding box center [756, 160] width 751 height 40
click at [249, 112] on div "New Card" at bounding box center [253, 116] width 50 height 14
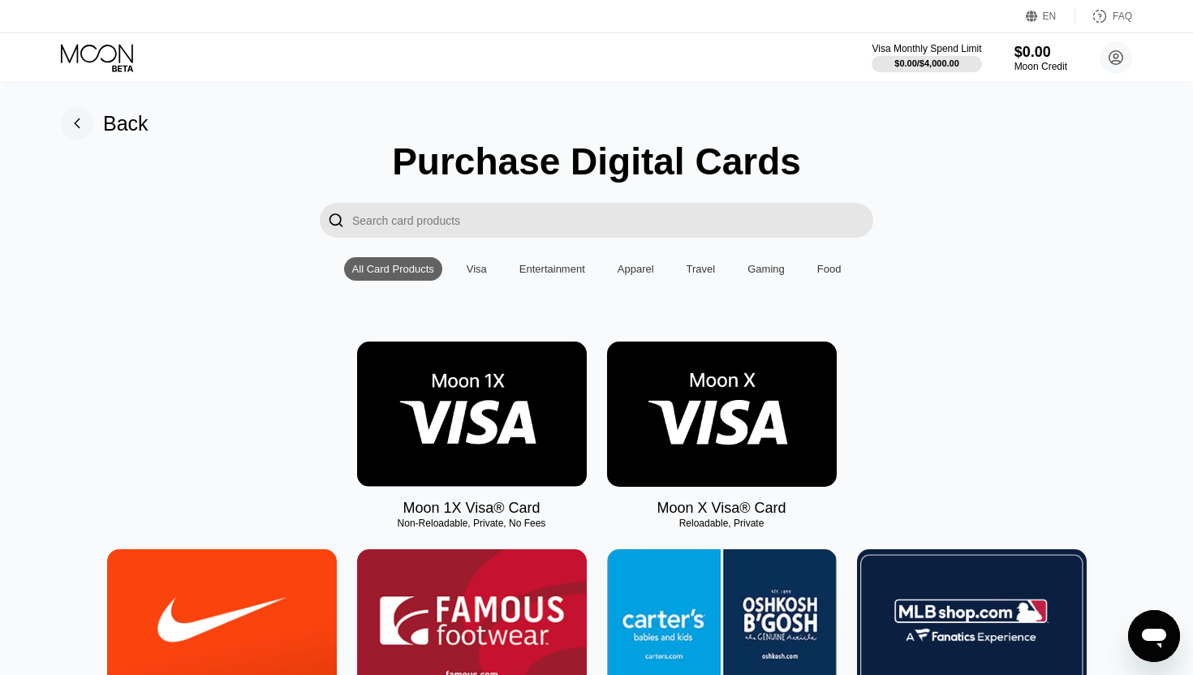
click at [479, 268] on div "Visa" at bounding box center [477, 269] width 20 height 12
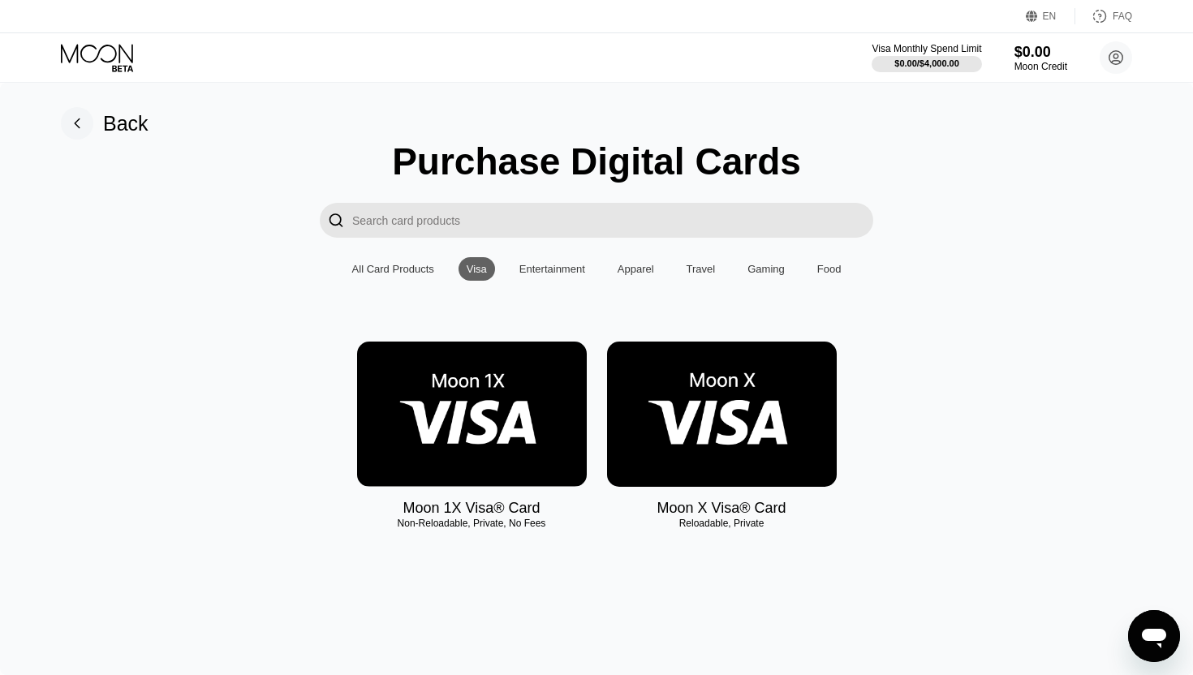
click at [545, 268] on div "Entertainment" at bounding box center [552, 269] width 66 height 12
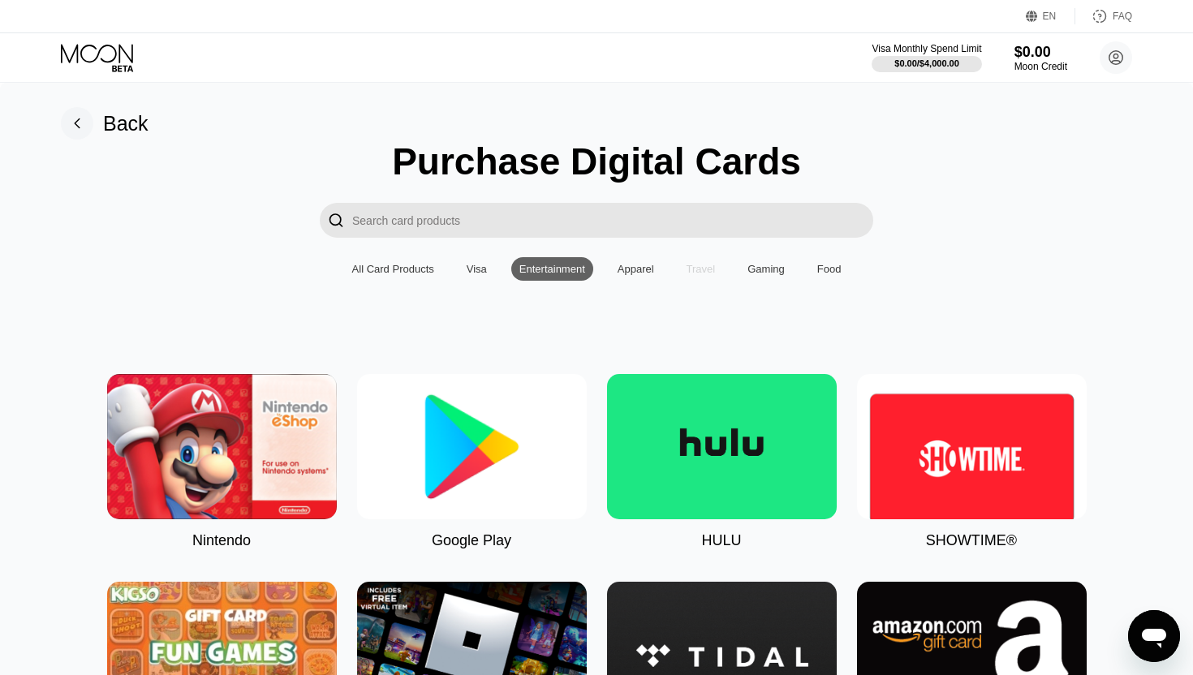
click at [690, 269] on div "Travel" at bounding box center [701, 269] width 29 height 12
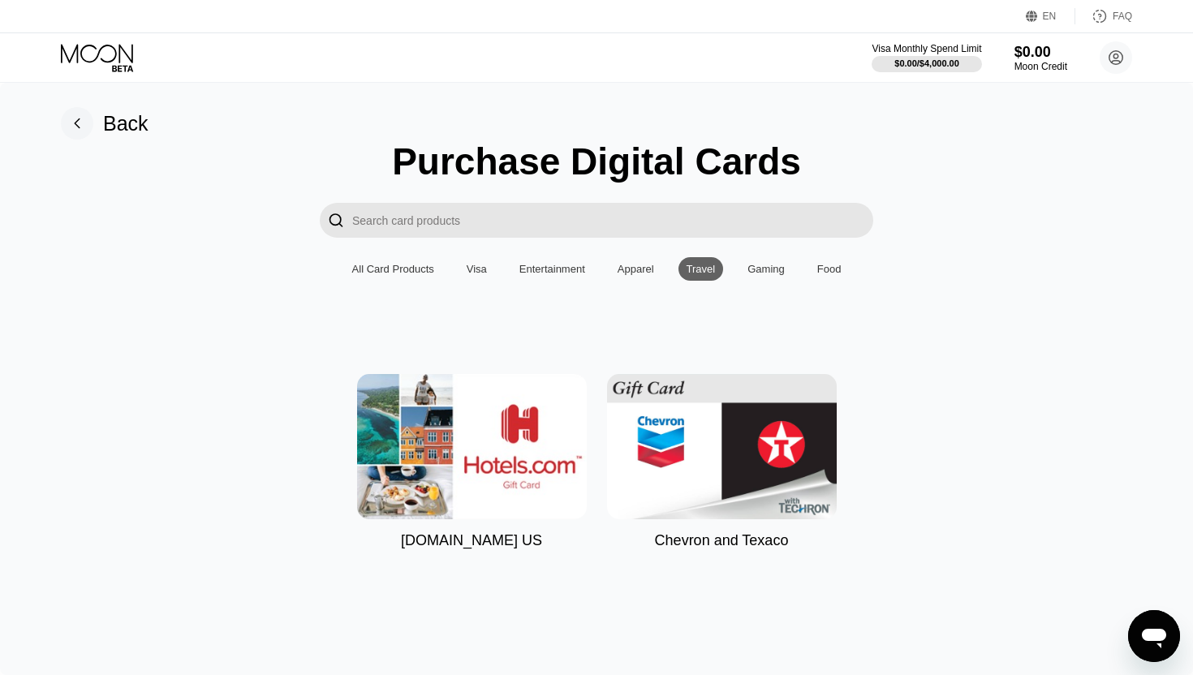
click at [793, 269] on div "Gaming" at bounding box center [766, 269] width 54 height 24
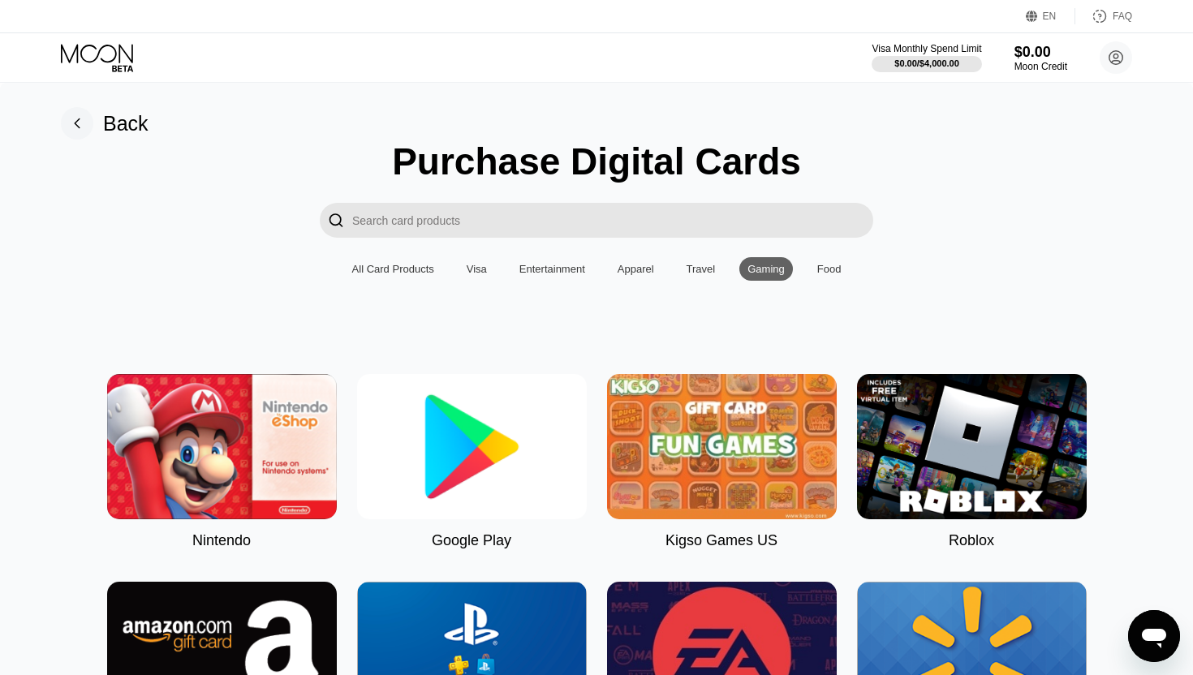
click at [835, 269] on div "Food" at bounding box center [829, 269] width 24 height 12
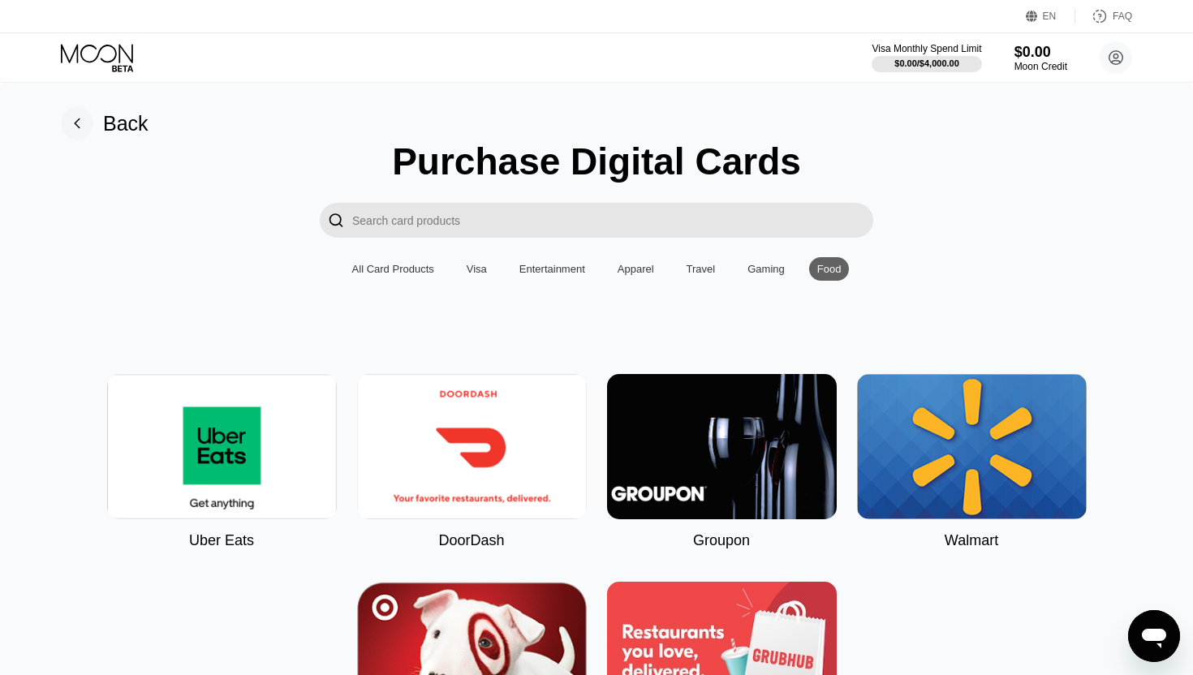
click at [441, 267] on div "All Card Products Visa Entertainment Apparel Travel Gaming Food" at bounding box center [597, 269] width 506 height 24
click at [477, 264] on div "Visa" at bounding box center [477, 269] width 20 height 12
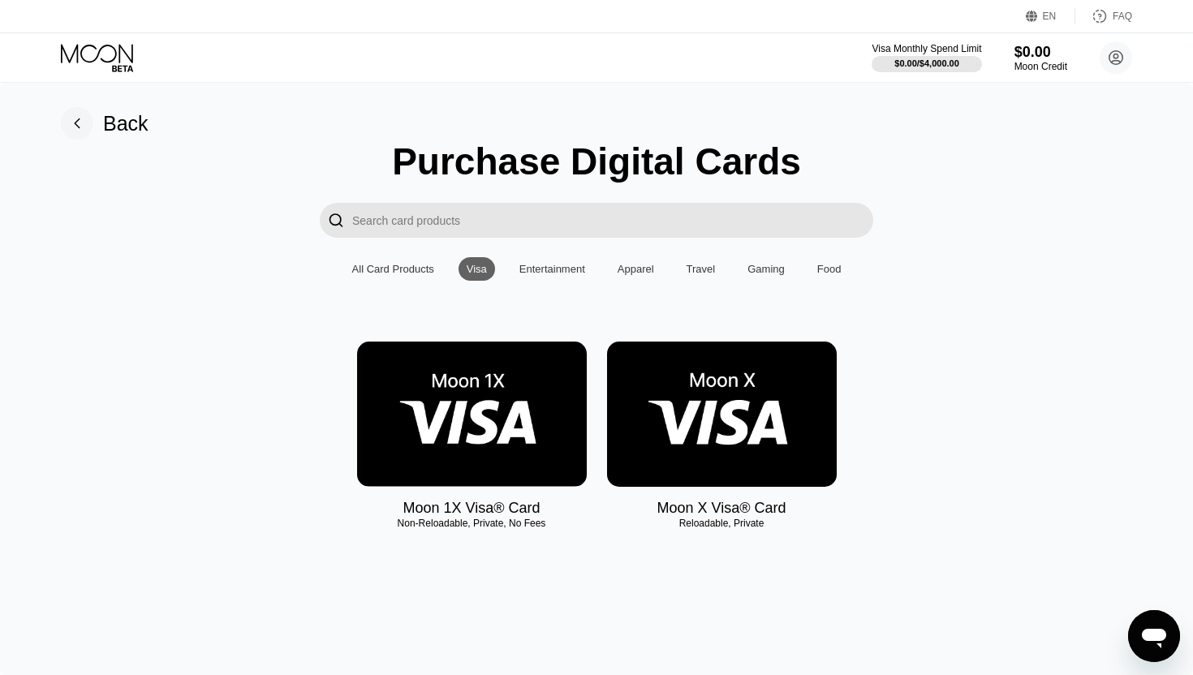
click at [377, 264] on div "All Card Products" at bounding box center [393, 269] width 82 height 12
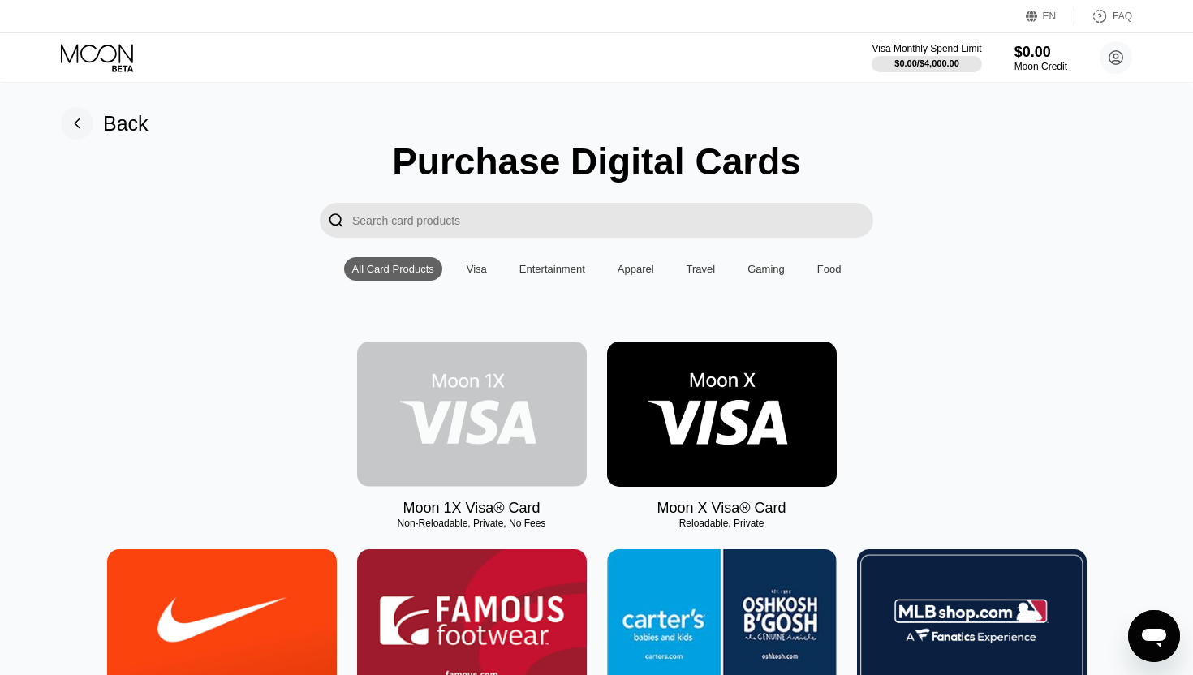
click at [539, 463] on img at bounding box center [472, 414] width 230 height 145
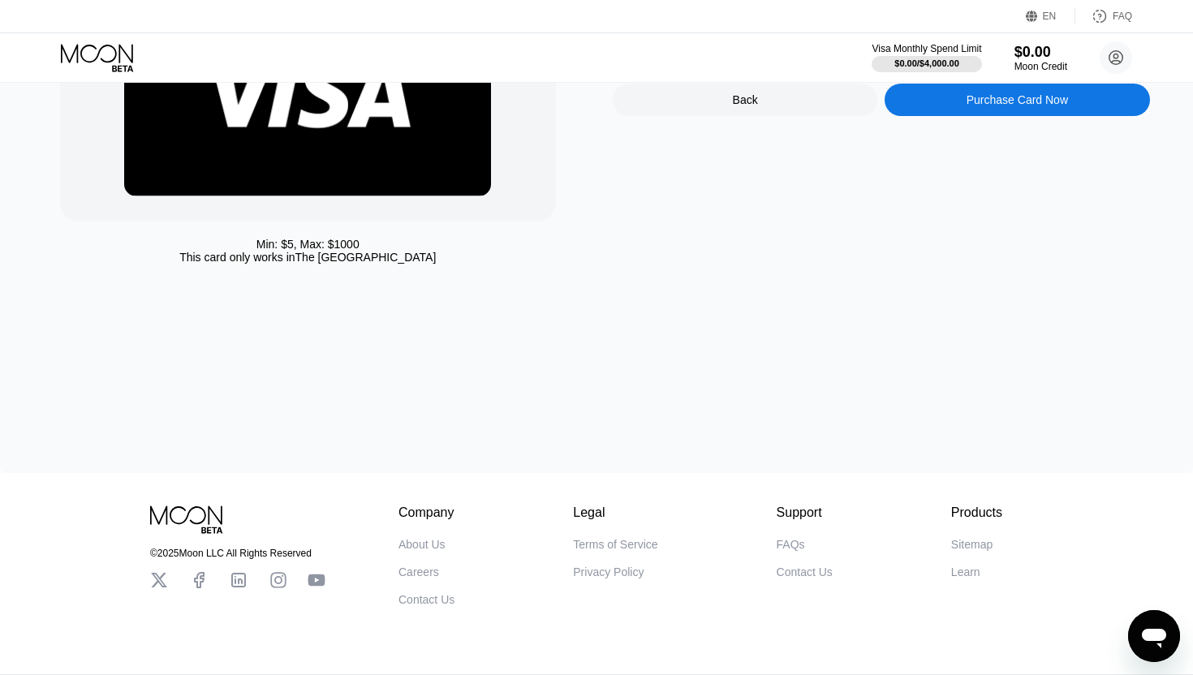
scroll to position [239, 0]
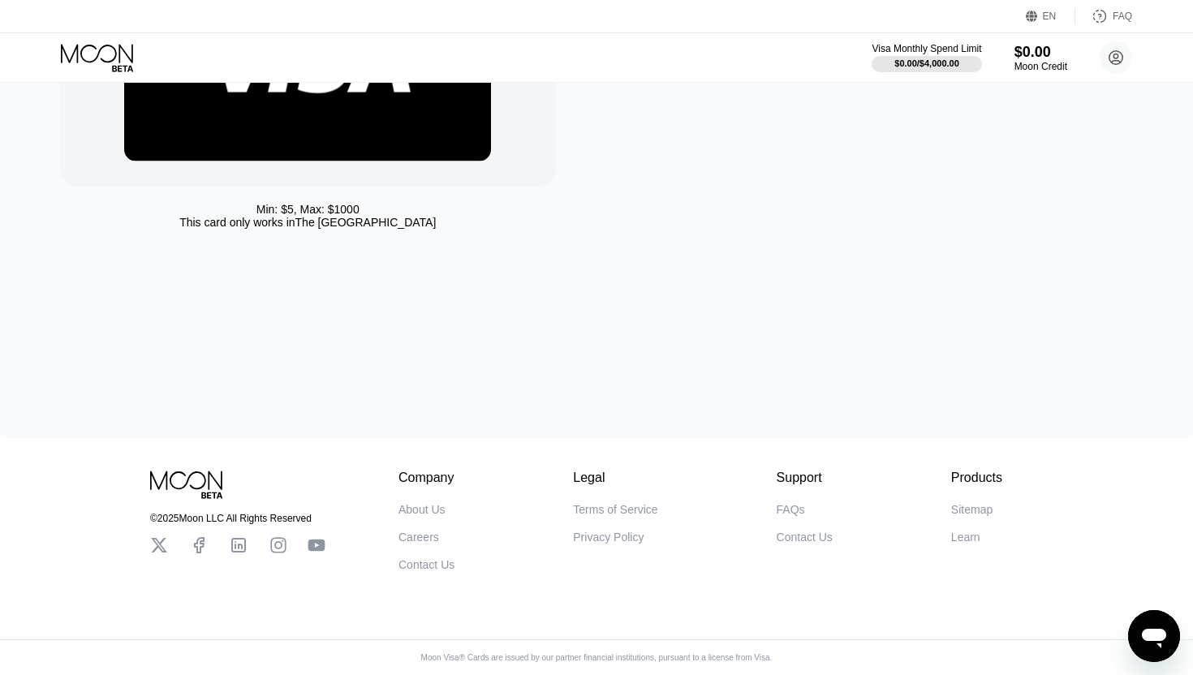
click at [433, 509] on div "About Us" at bounding box center [421, 509] width 47 height 13
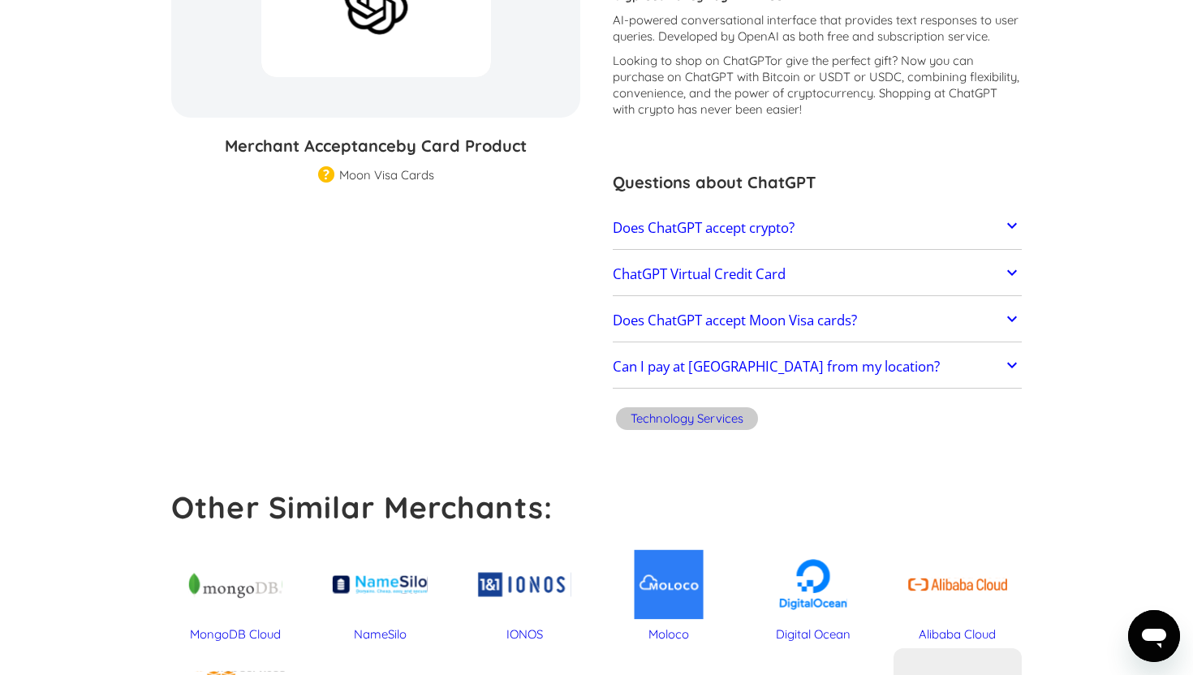
click at [1001, 319] on link "Does ChatGPT accept Moon Visa cards?" at bounding box center [817, 321] width 409 height 34
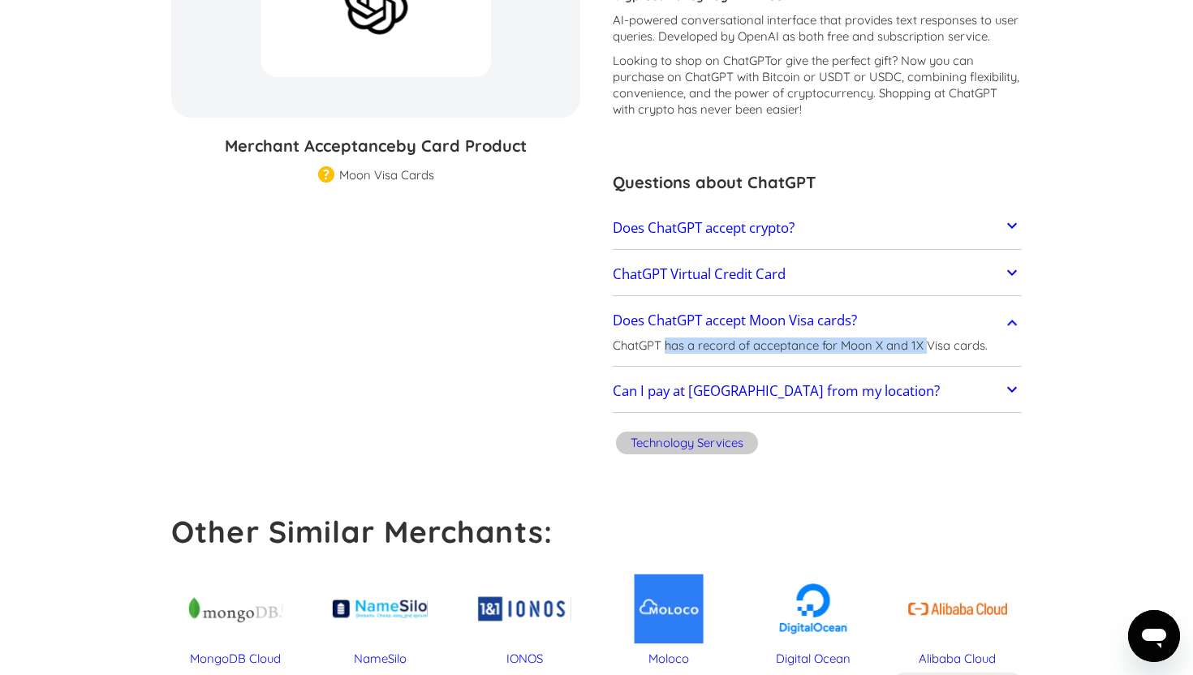
drag, startPoint x: 665, startPoint y: 351, endPoint x: 926, endPoint y: 350, distance: 260.5
click at [926, 350] on p "ChatGPT has a record of acceptance for Moon X and 1X Visa cards." at bounding box center [800, 346] width 375 height 16
drag, startPoint x: 976, startPoint y: 350, endPoint x: 634, endPoint y: 351, distance: 341.7
click at [634, 351] on p "ChatGPT has a record of acceptance for Moon X and 1X Visa cards." at bounding box center [800, 346] width 375 height 16
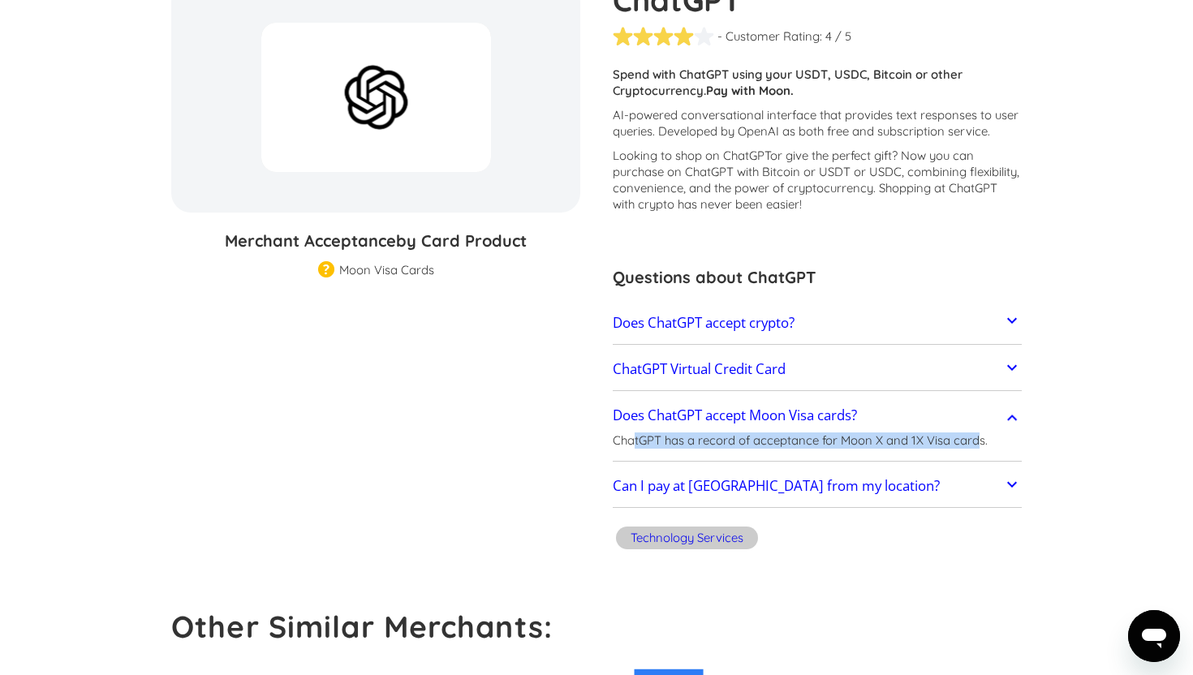
scroll to position [205, 0]
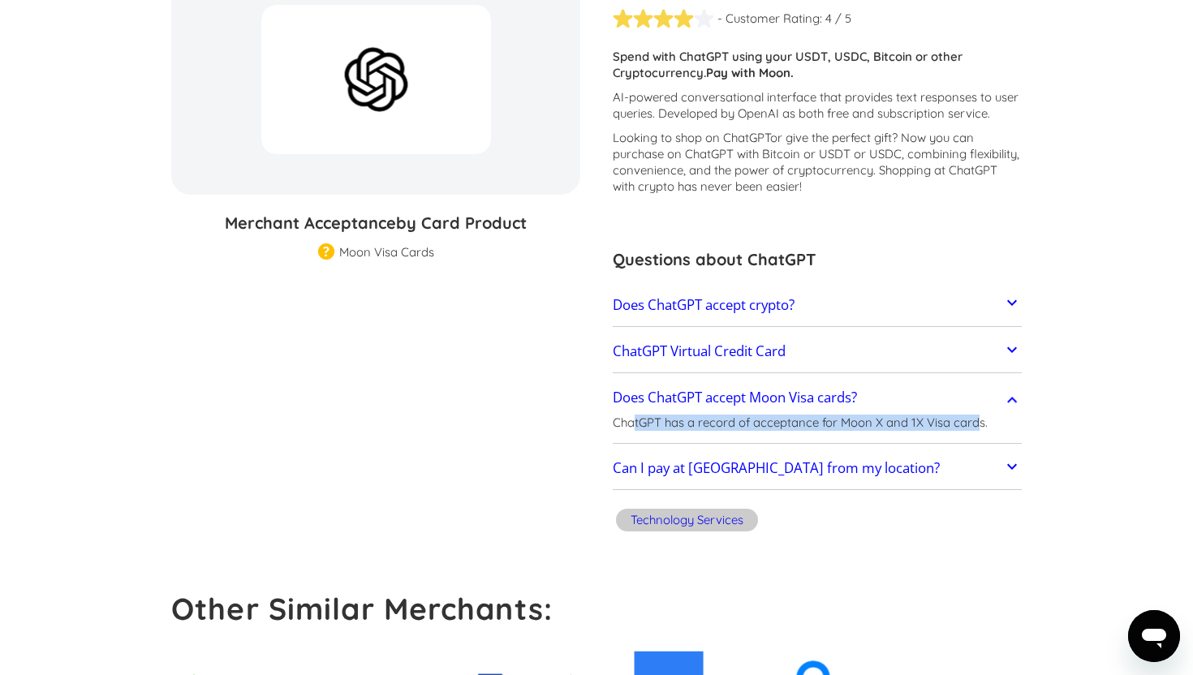
click at [739, 305] on h2 "Does ChatGPT accept crypto?" at bounding box center [704, 305] width 182 height 16
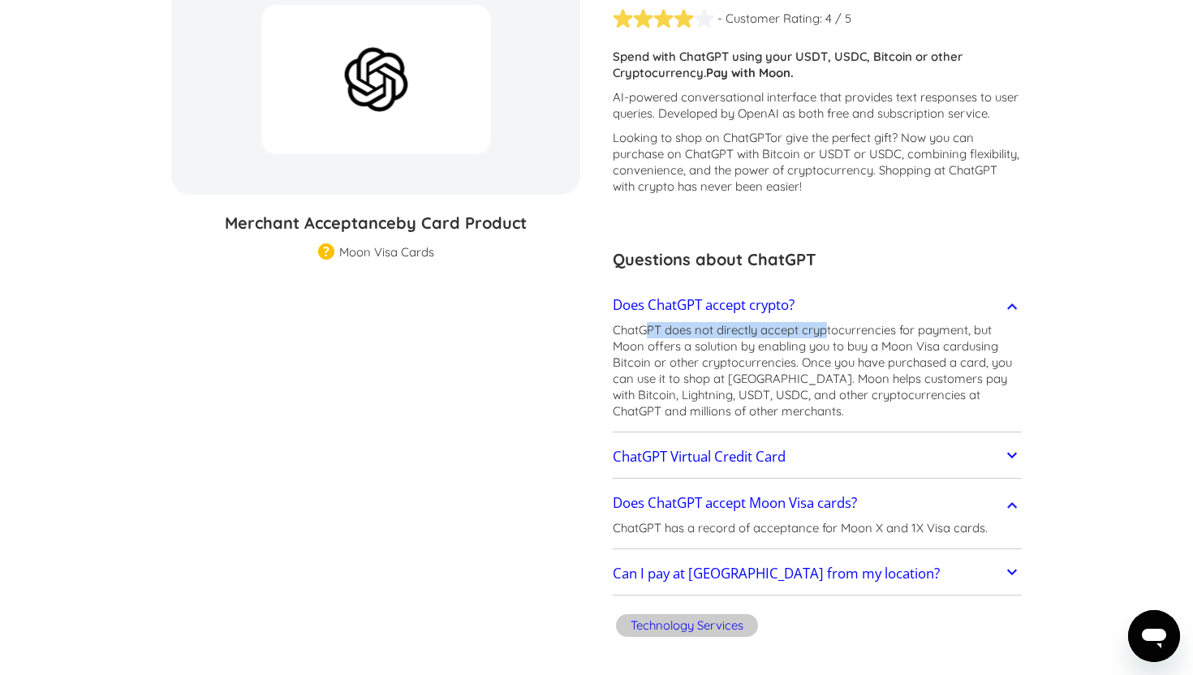
drag, startPoint x: 643, startPoint y: 329, endPoint x: 829, endPoint y: 329, distance: 185.9
click at [829, 329] on p "ChatGPT does not directly accept cryptocurrencies for payment, but Moon offers …" at bounding box center [817, 370] width 409 height 97
drag, startPoint x: 649, startPoint y: 347, endPoint x: 867, endPoint y: 348, distance: 217.5
click at [867, 348] on p "ChatGPT does not directly accept cryptocurrencies for payment, but Moon offers …" at bounding box center [817, 370] width 409 height 97
click at [700, 457] on h2 "ChatGPT Virtual Credit Card" at bounding box center [699, 457] width 173 height 16
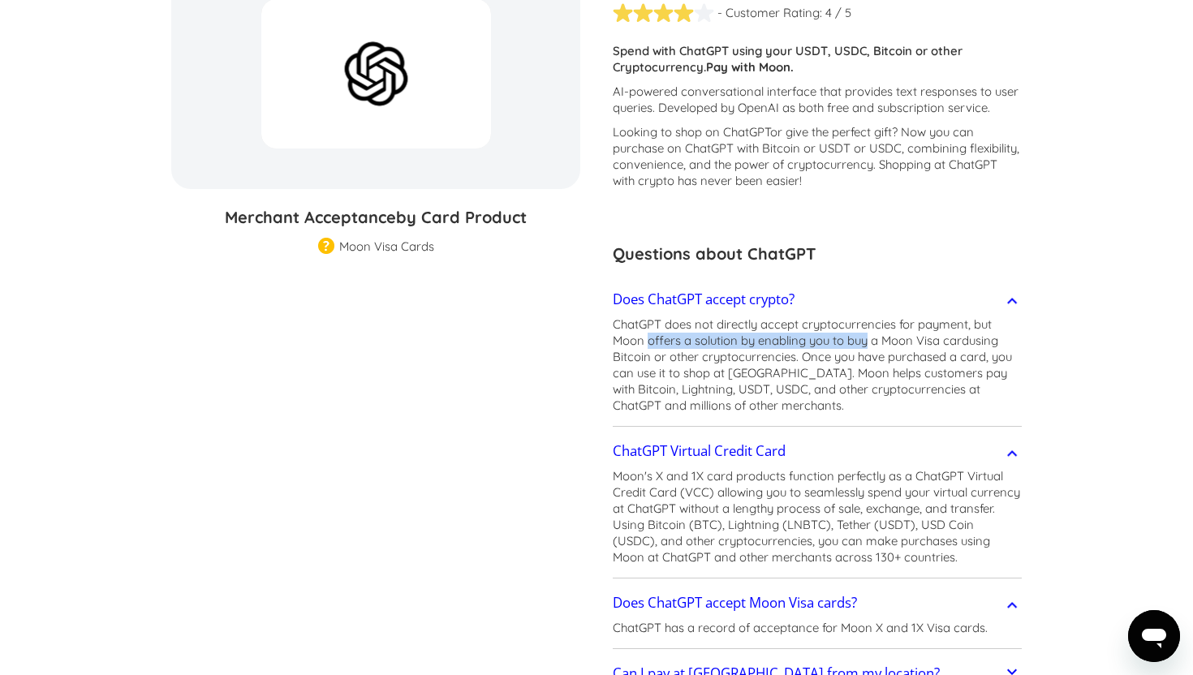
scroll to position [227, 0]
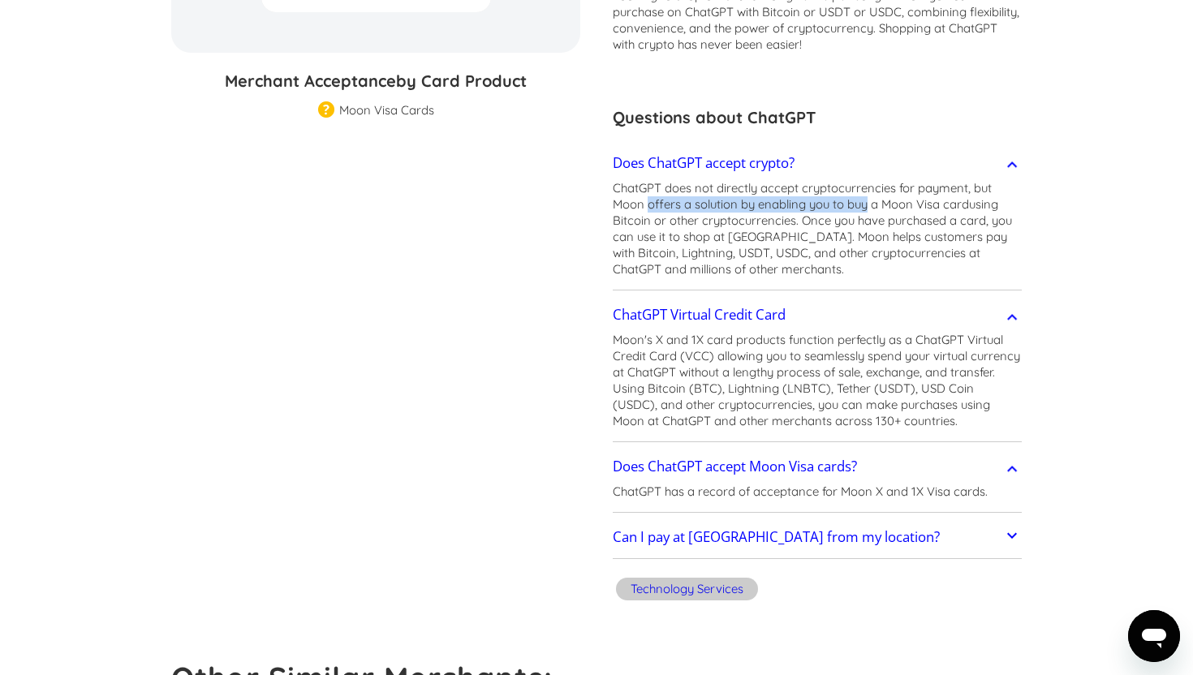
click at [754, 535] on h2 "Can I pay at [GEOGRAPHIC_DATA] from my location?" at bounding box center [776, 537] width 327 height 16
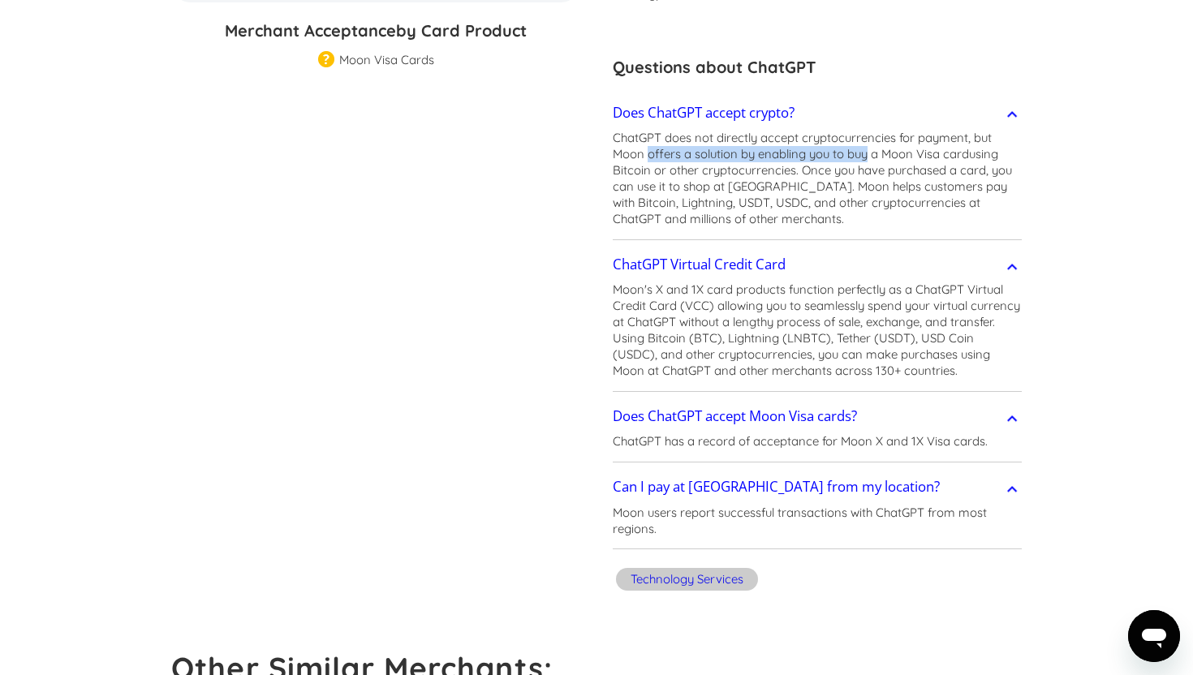
scroll to position [417, 0]
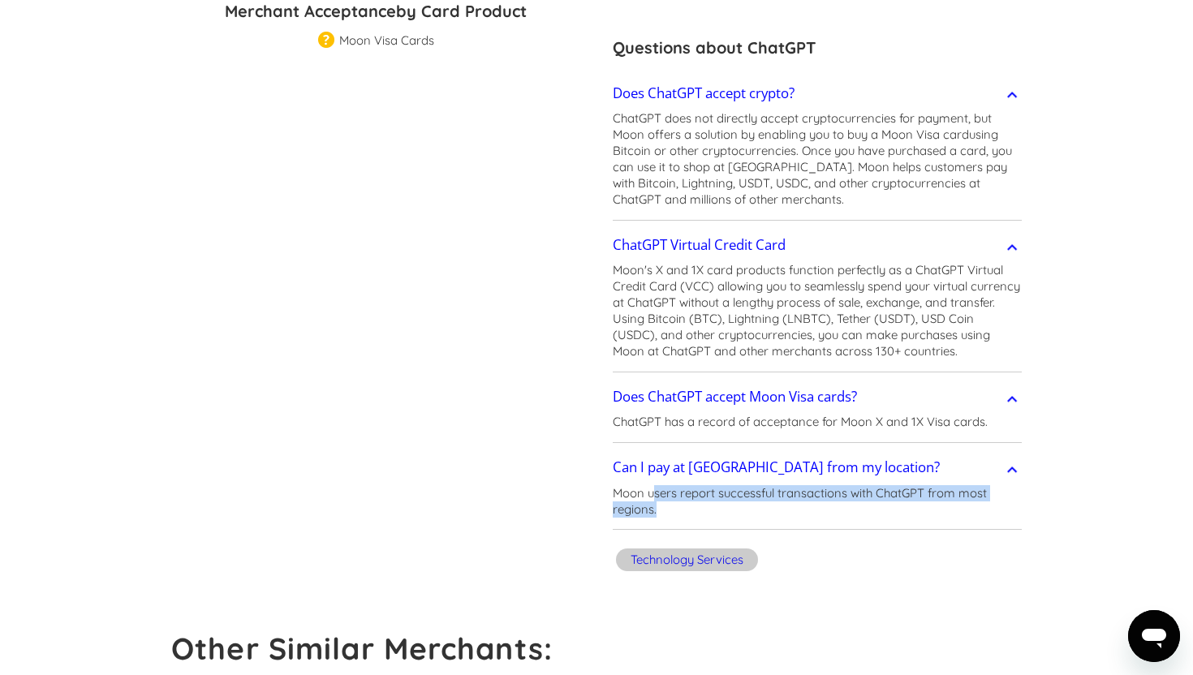
drag, startPoint x: 654, startPoint y: 496, endPoint x: 911, endPoint y: 503, distance: 257.4
click at [911, 503] on p "Moon users report successful transactions with ChatGPT from most regions." at bounding box center [817, 501] width 409 height 32
click at [910, 496] on p "Moon users report successful transactions with ChatGPT from most regions." at bounding box center [817, 501] width 409 height 32
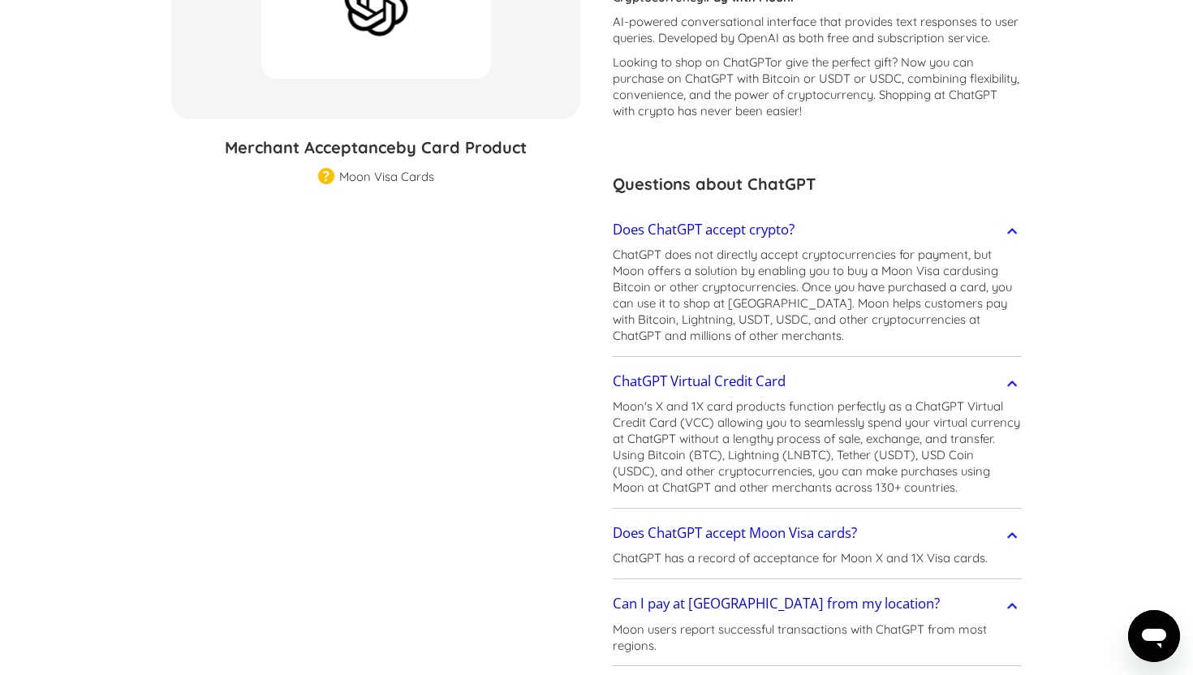
scroll to position [274, 0]
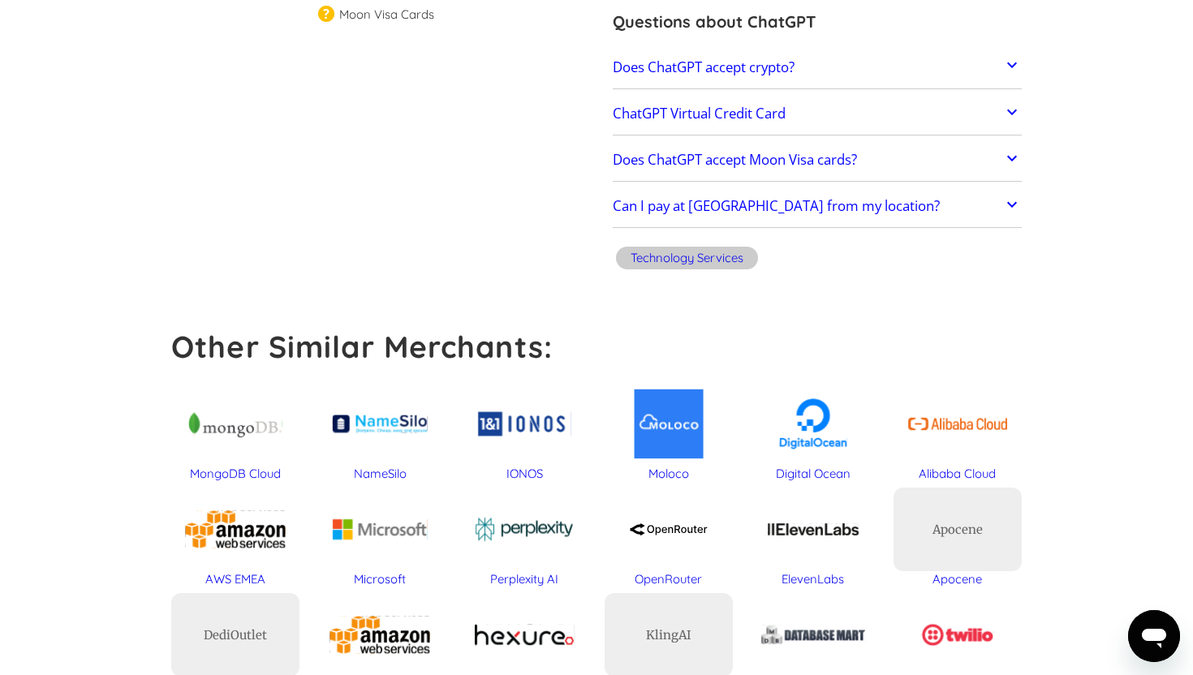
scroll to position [446, 0]
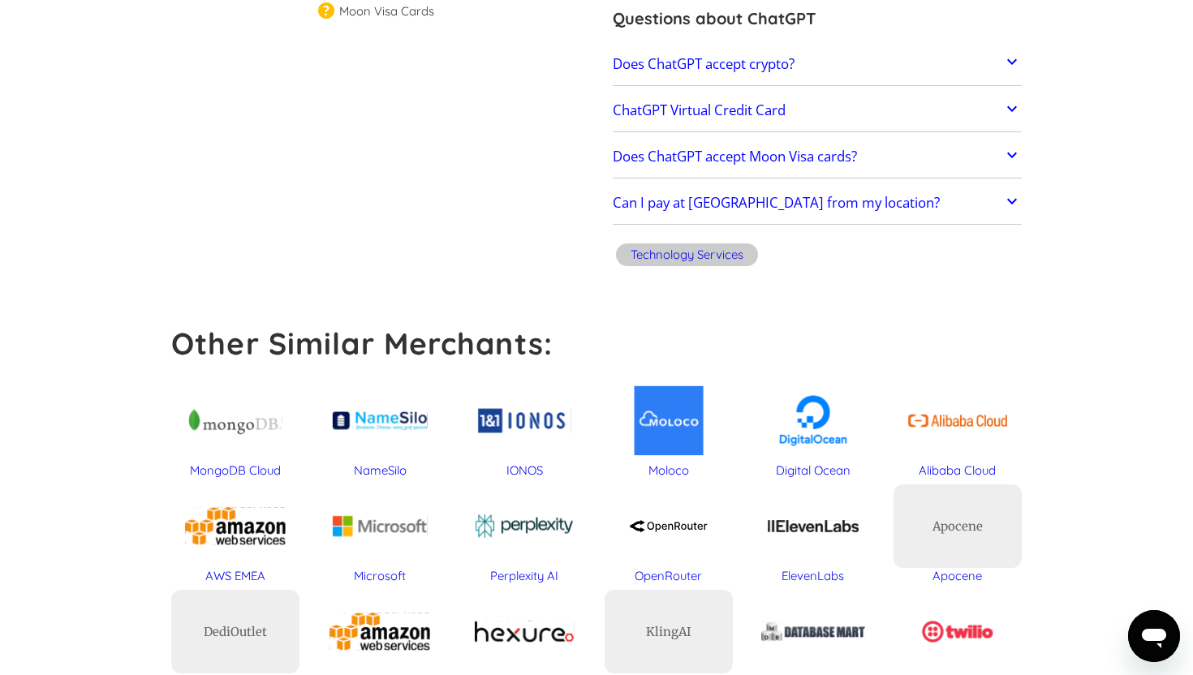
click at [672, 255] on div "Technology Services" at bounding box center [687, 255] width 113 height 16
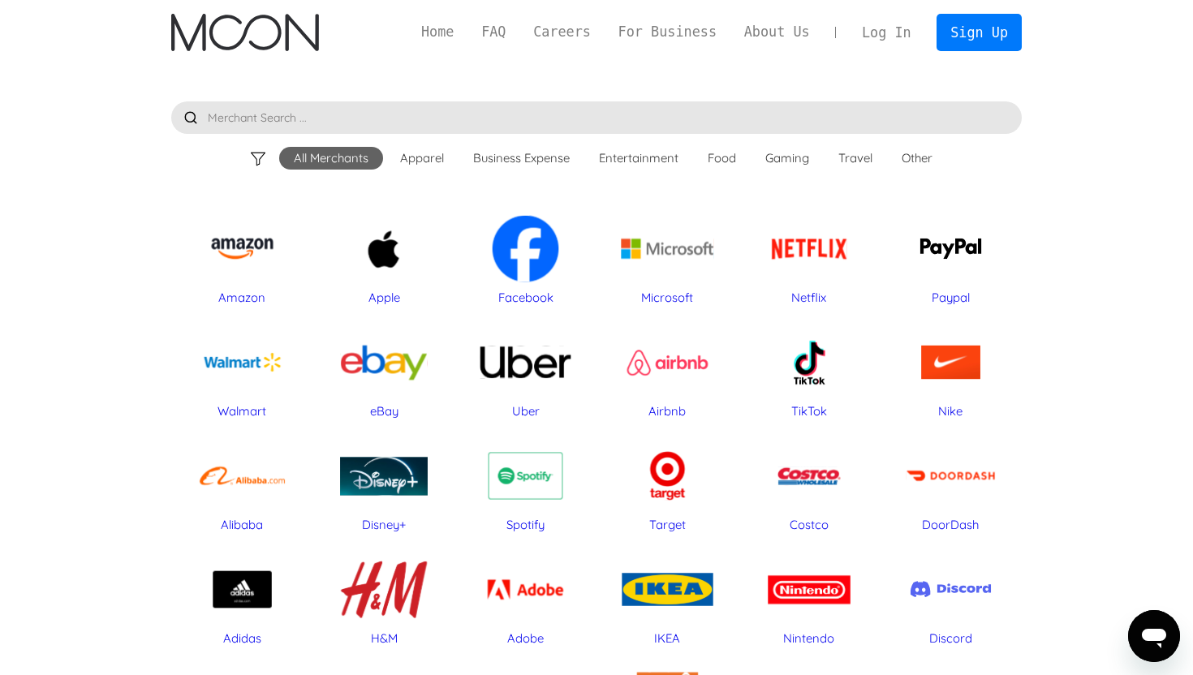
click at [429, 123] on input "text" at bounding box center [596, 117] width 851 height 32
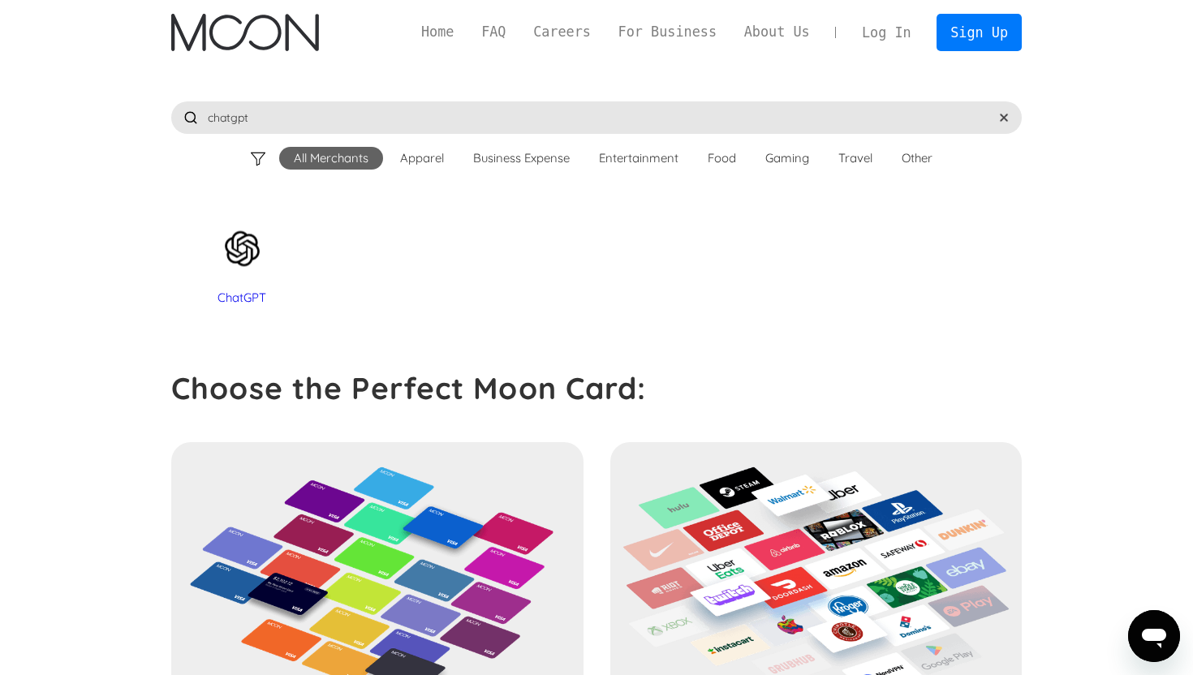
type input "chatgpt"
click at [256, 260] on div "ChatGPT" at bounding box center [242, 248] width 126 height 81
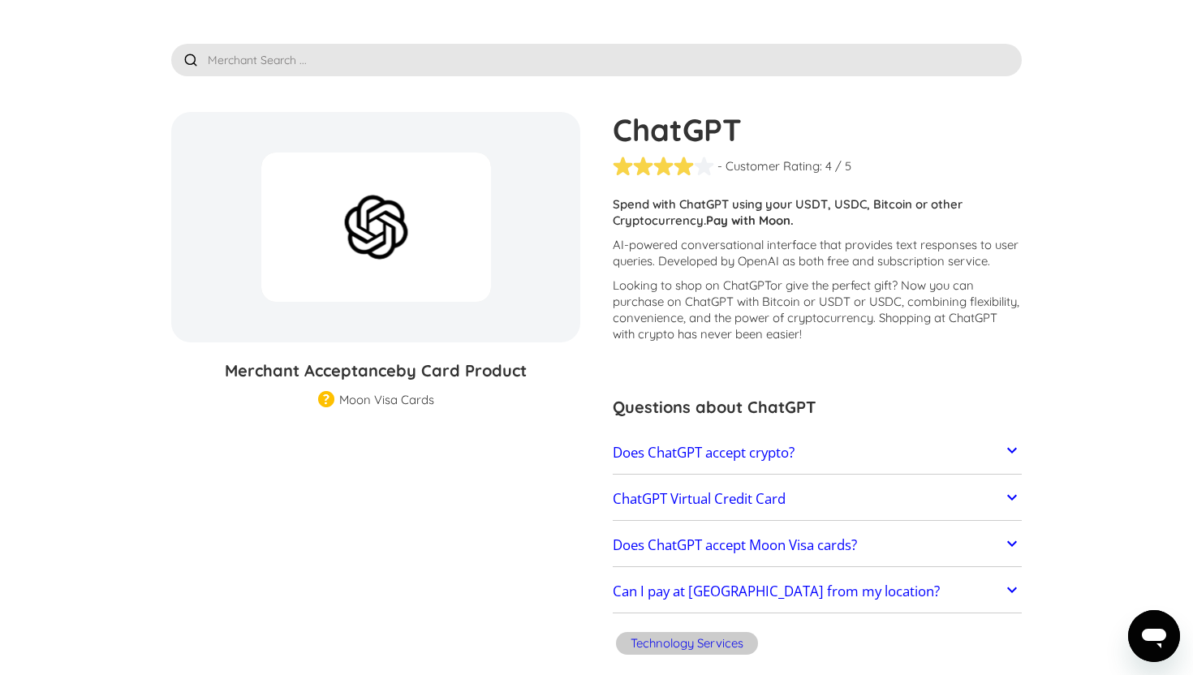
scroll to position [74, 0]
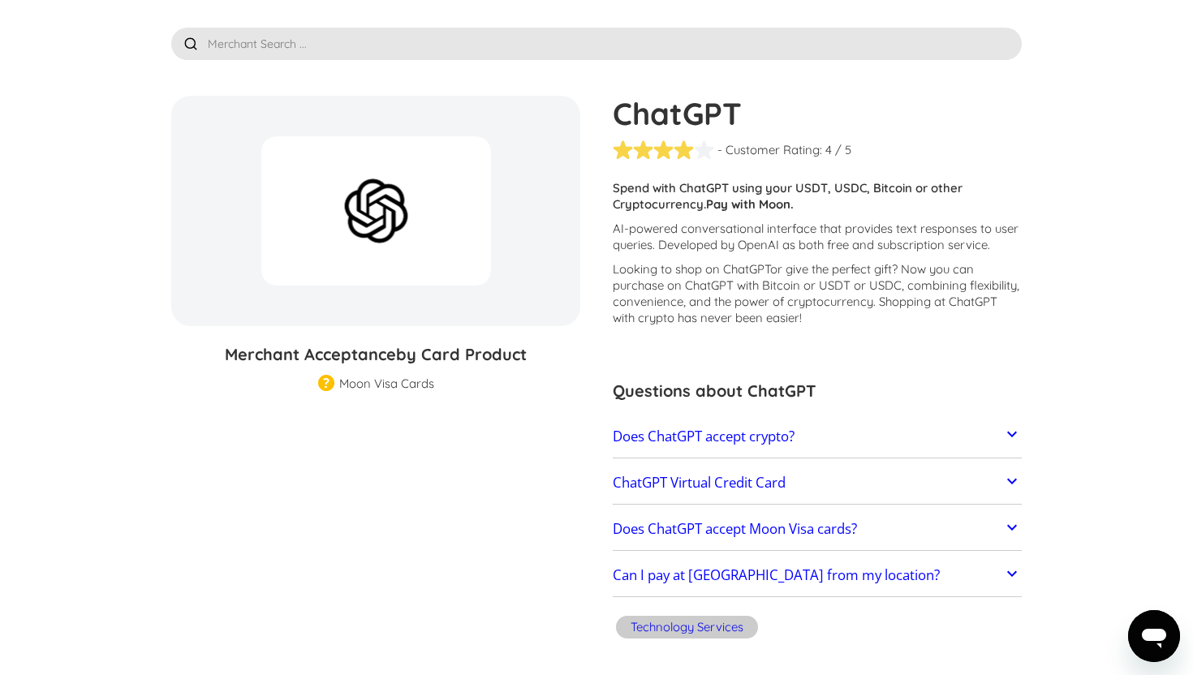
click at [331, 385] on img at bounding box center [326, 384] width 16 height 19
drag, startPoint x: 347, startPoint y: 384, endPoint x: 450, endPoint y: 384, distance: 103.1
click at [450, 384] on div "Merchant Acceptance by Card Product Merchant Gift Card Moon Visa Cards Moon Pro…" at bounding box center [375, 366] width 409 height 49
click at [407, 384] on div "Moon Visa Cards" at bounding box center [386, 384] width 95 height 16
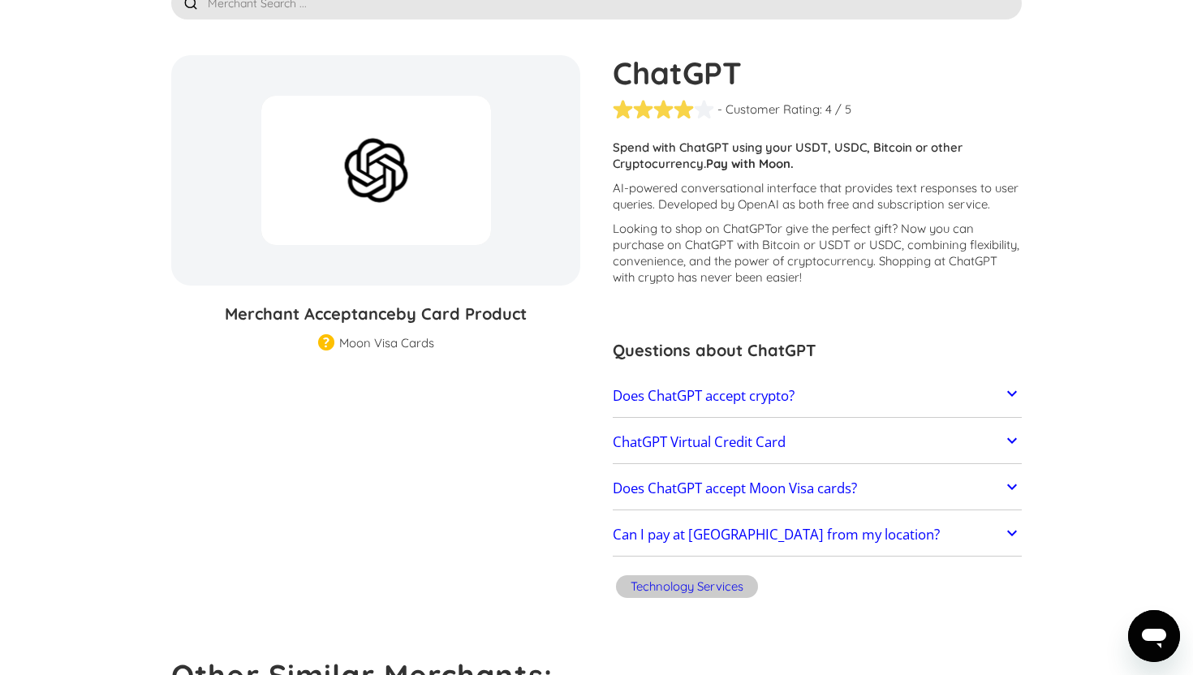
scroll to position [121, 0]
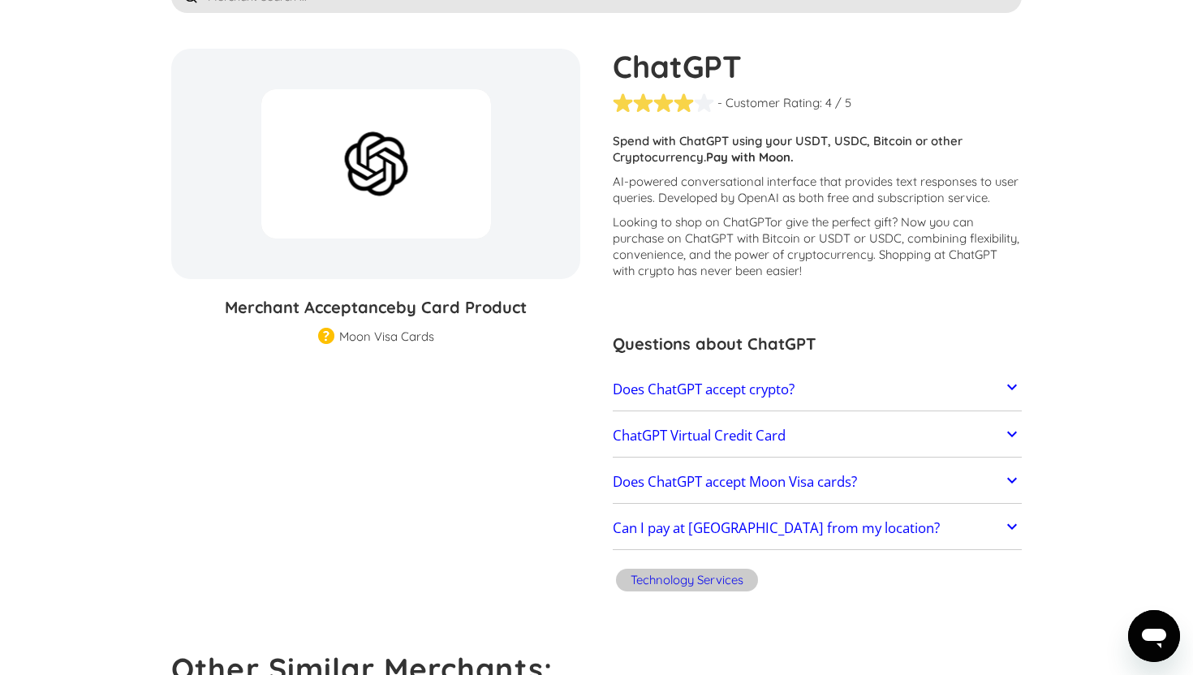
drag, startPoint x: 631, startPoint y: 140, endPoint x: 892, endPoint y: 141, distance: 261.3
click at [892, 141] on p "Spend with ChatGPT using your USDT, USDC, Bitcoin or other Cryptocurrency. Pay …" at bounding box center [817, 149] width 409 height 32
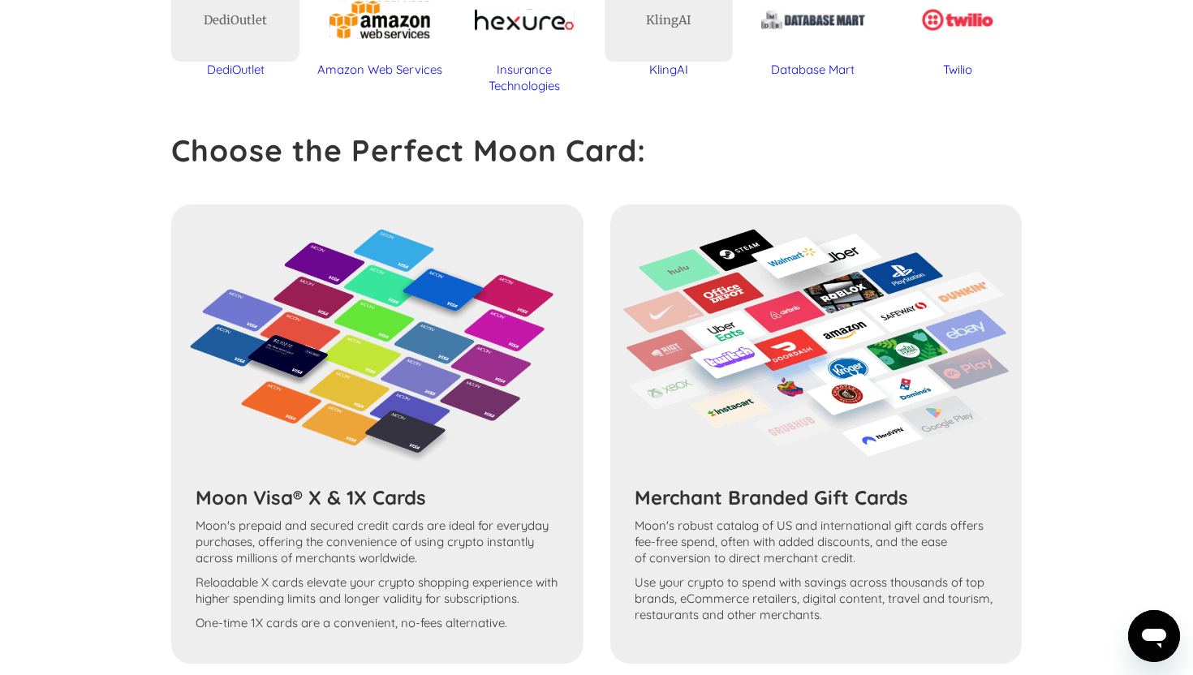
scroll to position [1062, 0]
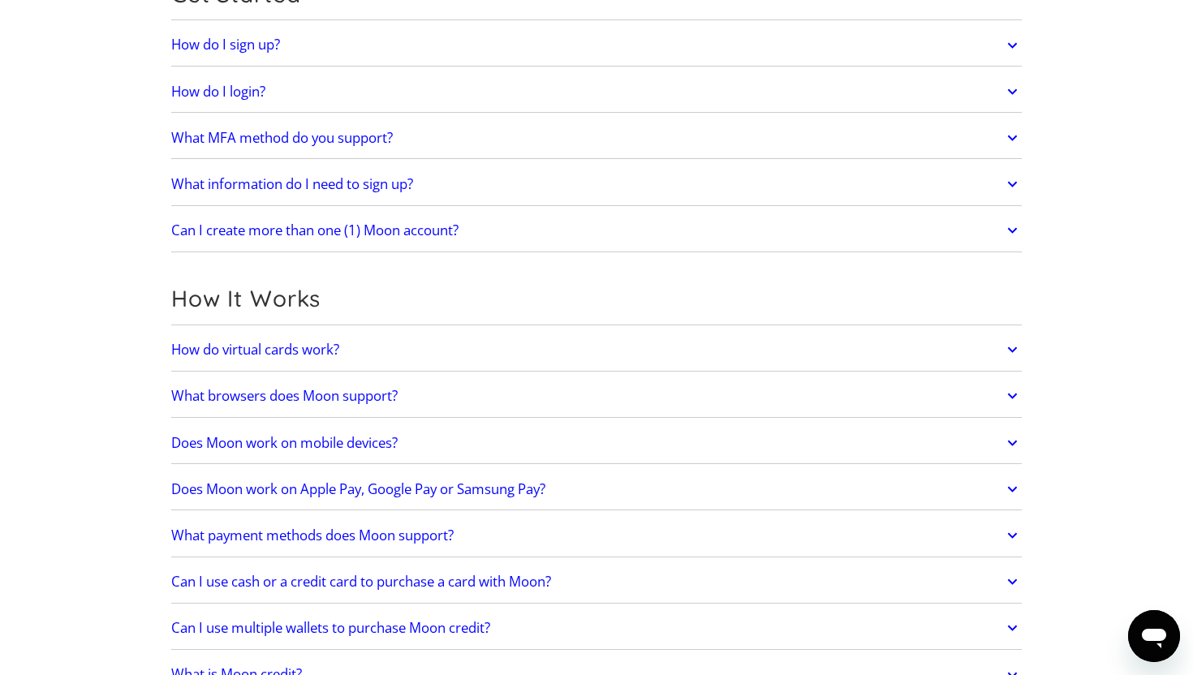
scroll to position [148, 0]
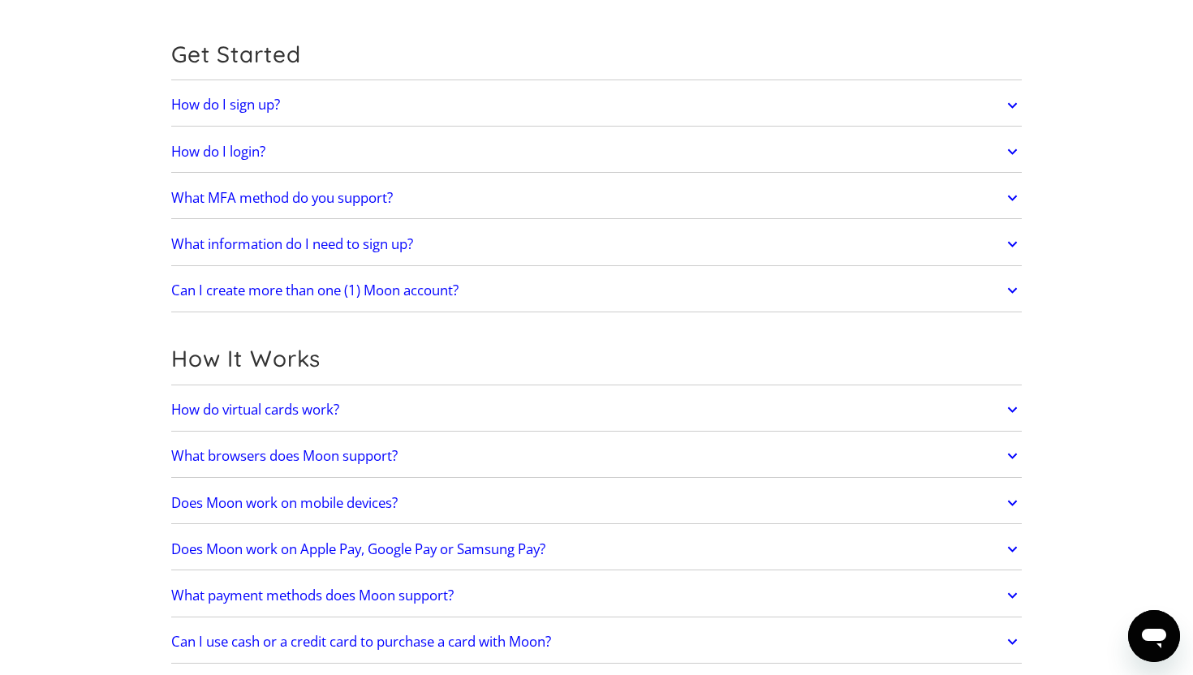
click at [293, 193] on h2 "What MFA method do you support?" at bounding box center [282, 198] width 222 height 16
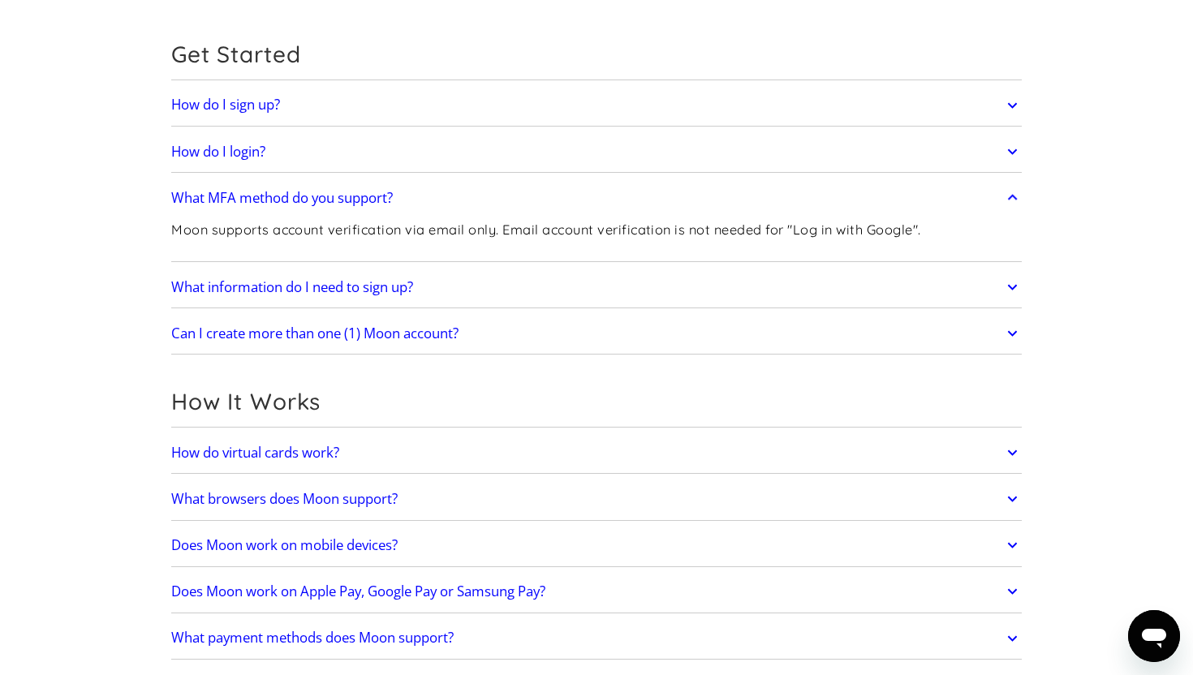
click at [295, 194] on h2 "What MFA method do you support?" at bounding box center [282, 198] width 222 height 16
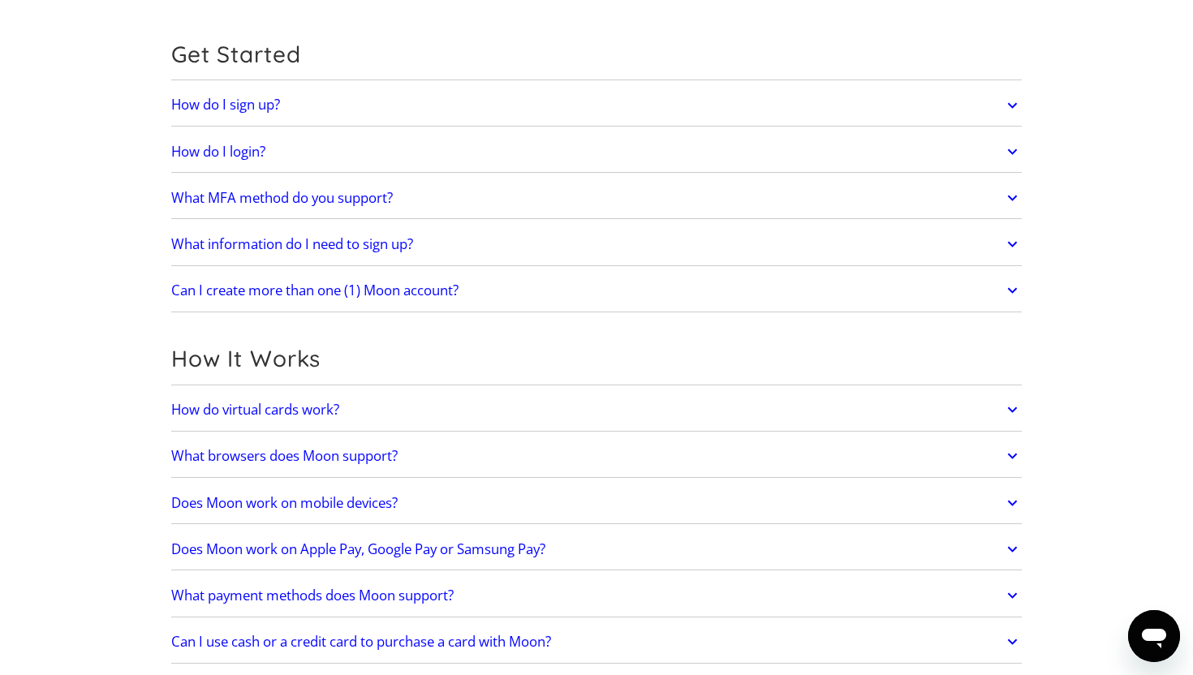
click at [312, 243] on h2 "What information do I need to sign up?" at bounding box center [292, 244] width 242 height 16
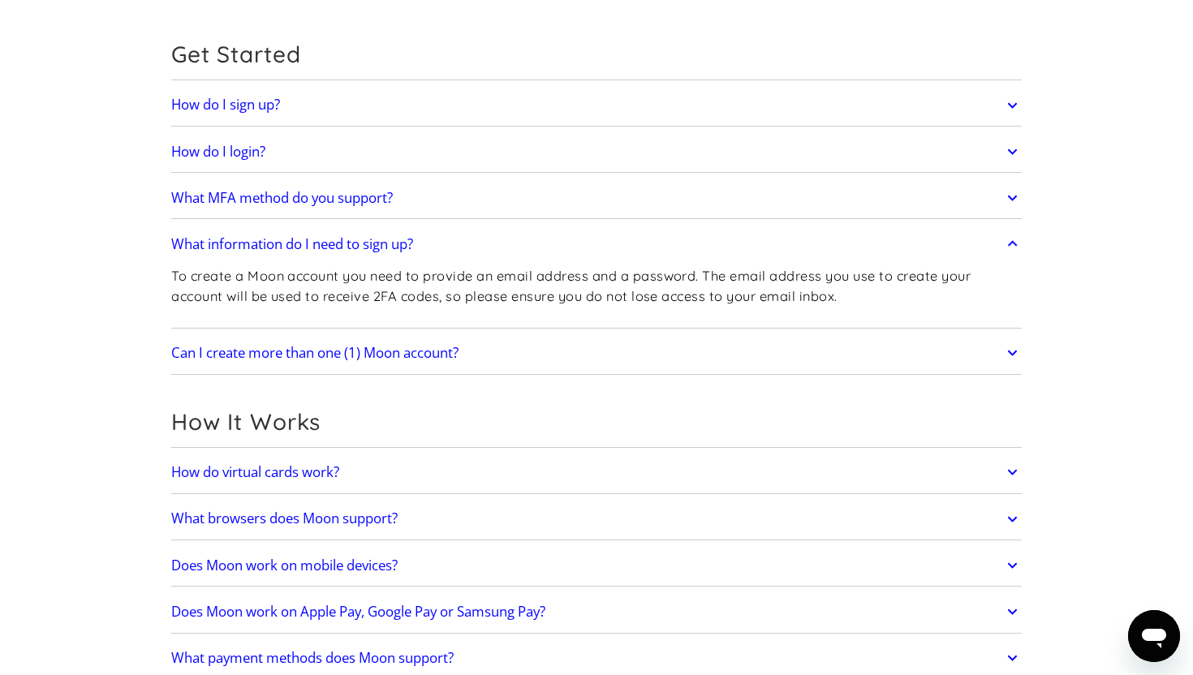
click at [323, 245] on h2 "What information do I need to sign up?" at bounding box center [292, 244] width 242 height 16
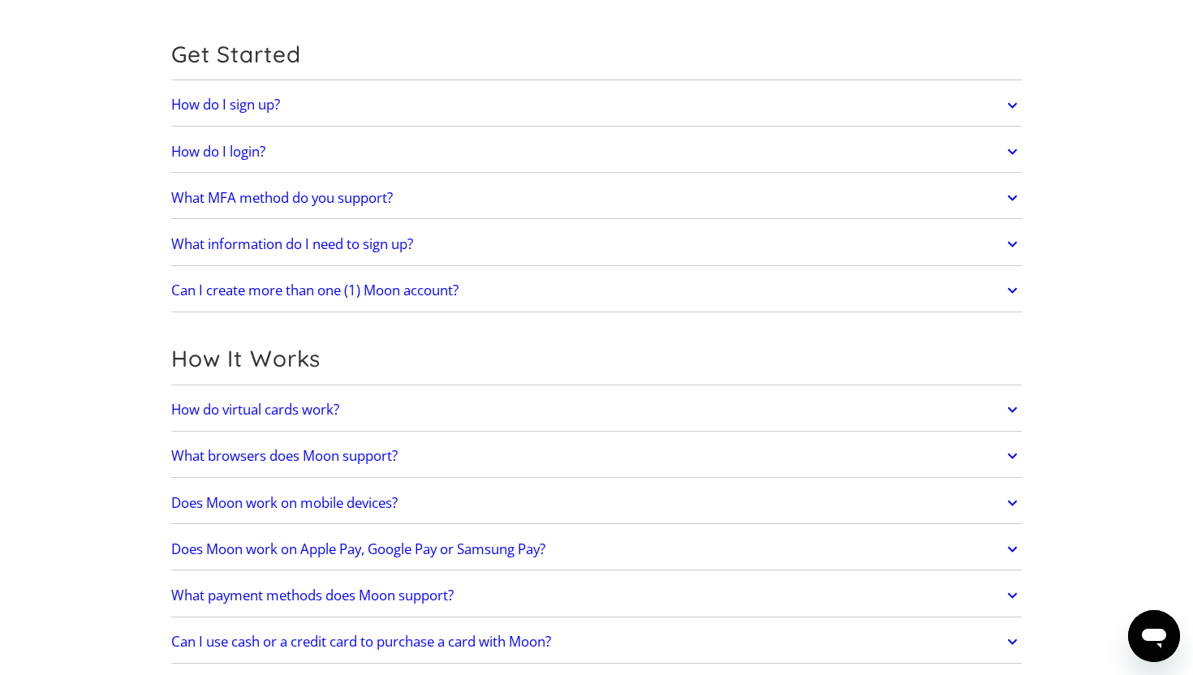
click at [332, 289] on h2 "Can I create more than one (1) Moon account?" at bounding box center [314, 290] width 287 height 16
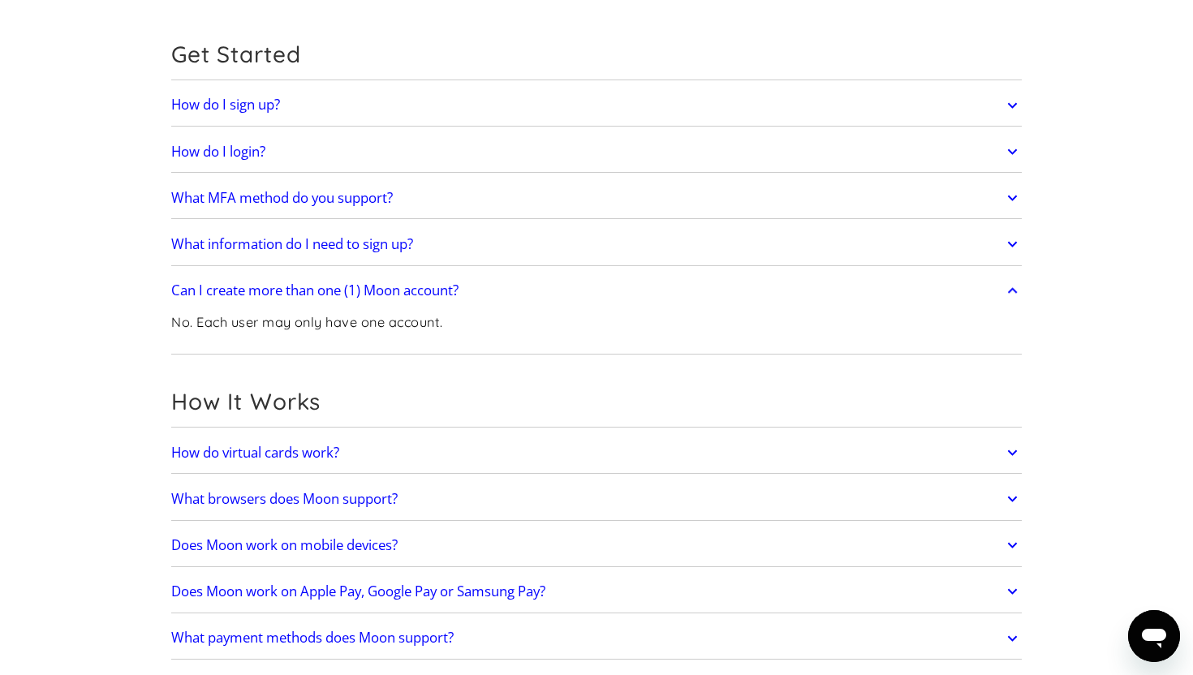
click at [332, 289] on h2 "Can I create more than one (1) Moon account?" at bounding box center [314, 290] width 287 height 16
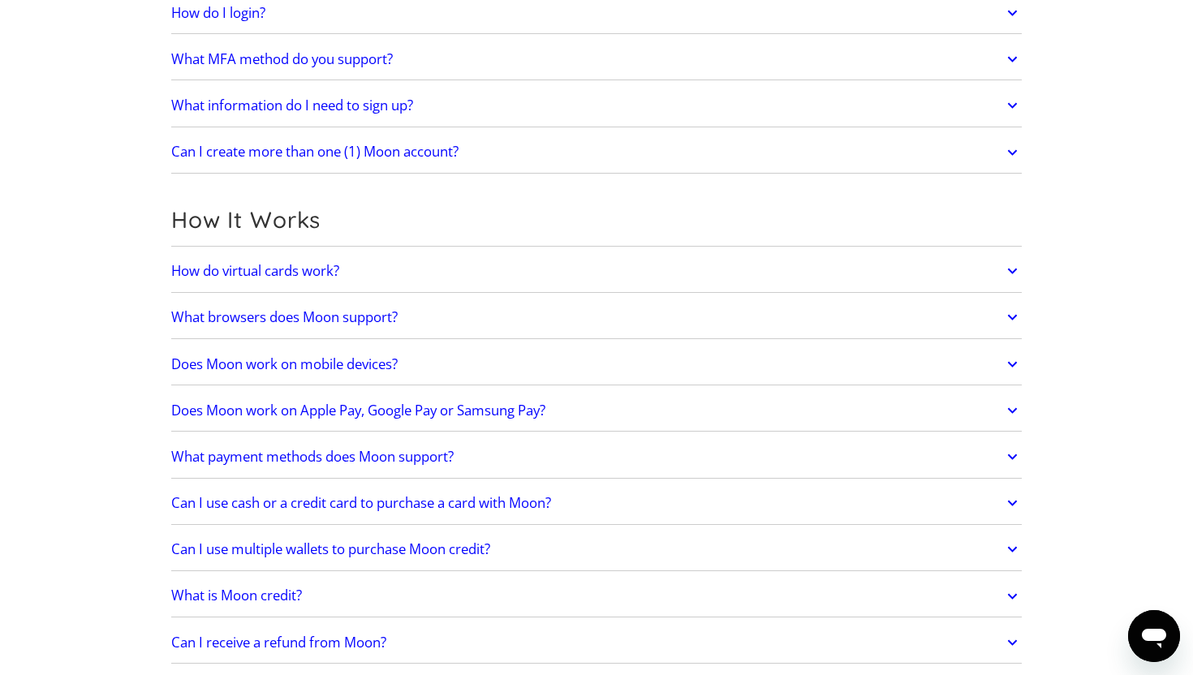
scroll to position [287, 0]
click at [303, 272] on h2 "How do virtual cards work?" at bounding box center [255, 270] width 168 height 16
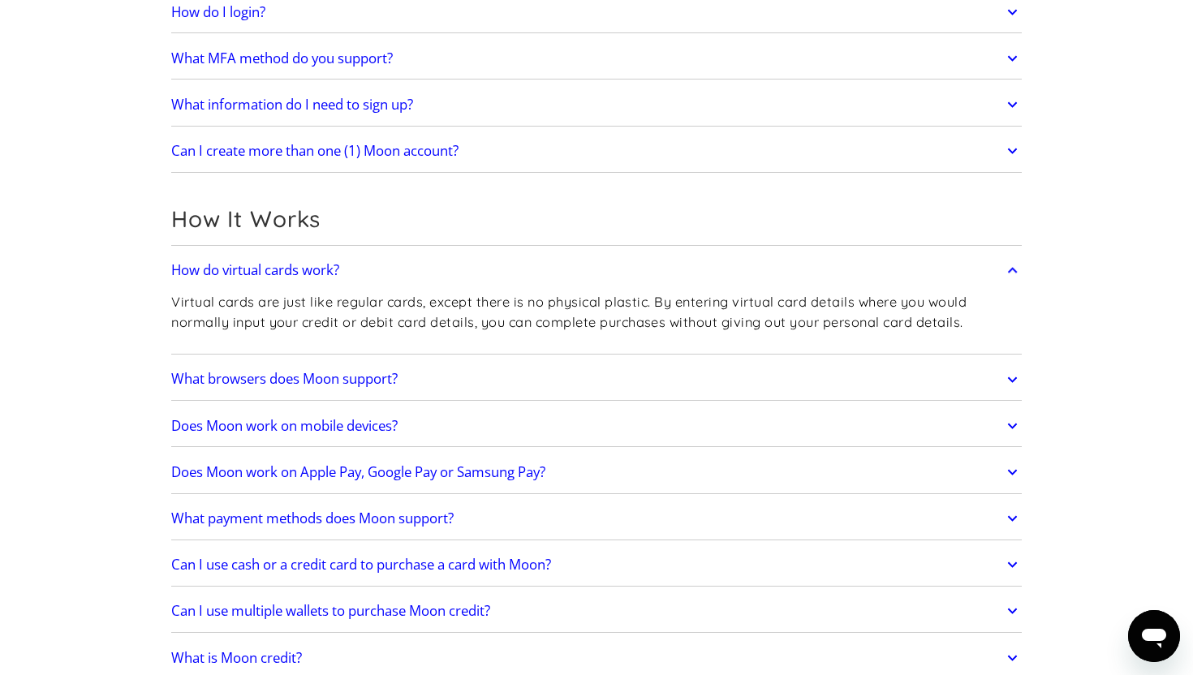
click at [305, 274] on h2 "How do virtual cards work?" at bounding box center [255, 270] width 168 height 16
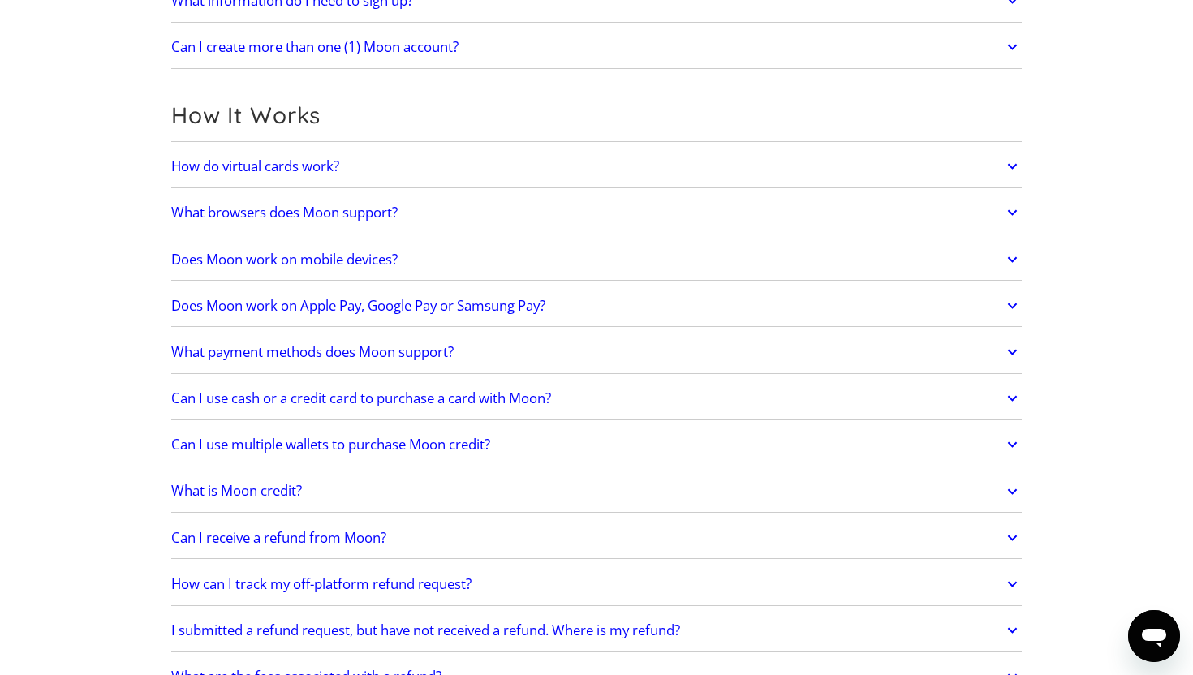
scroll to position [413, 0]
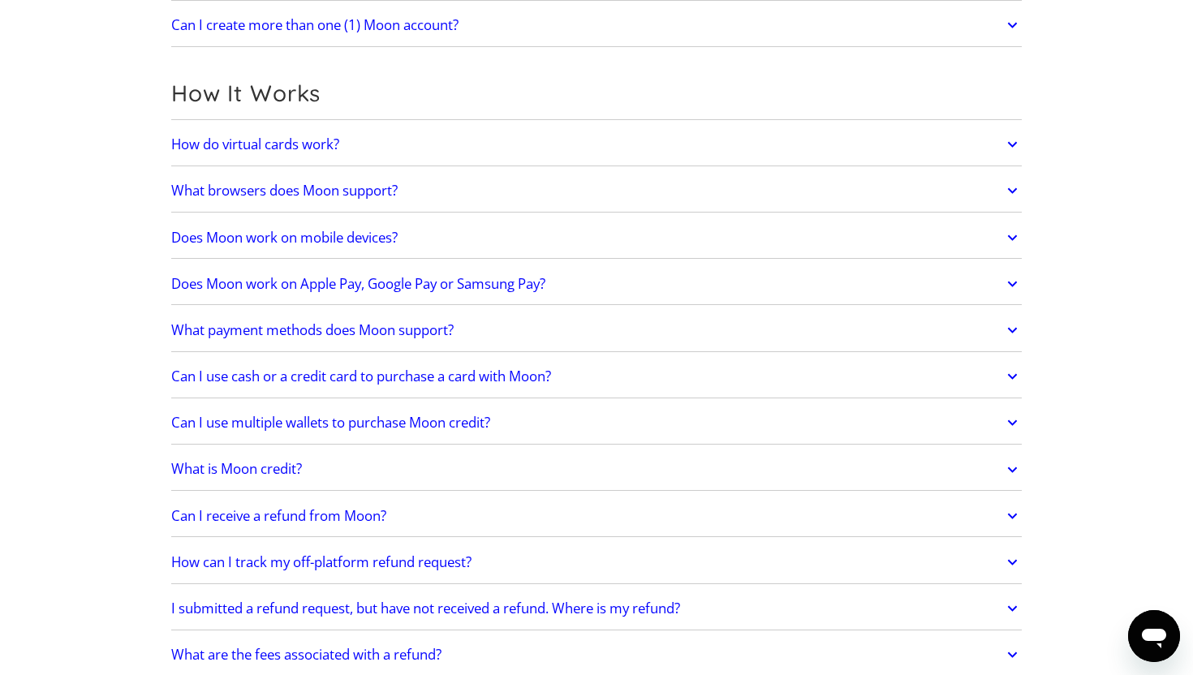
click at [354, 183] on h2 "What browsers does Moon support?" at bounding box center [284, 191] width 226 height 16
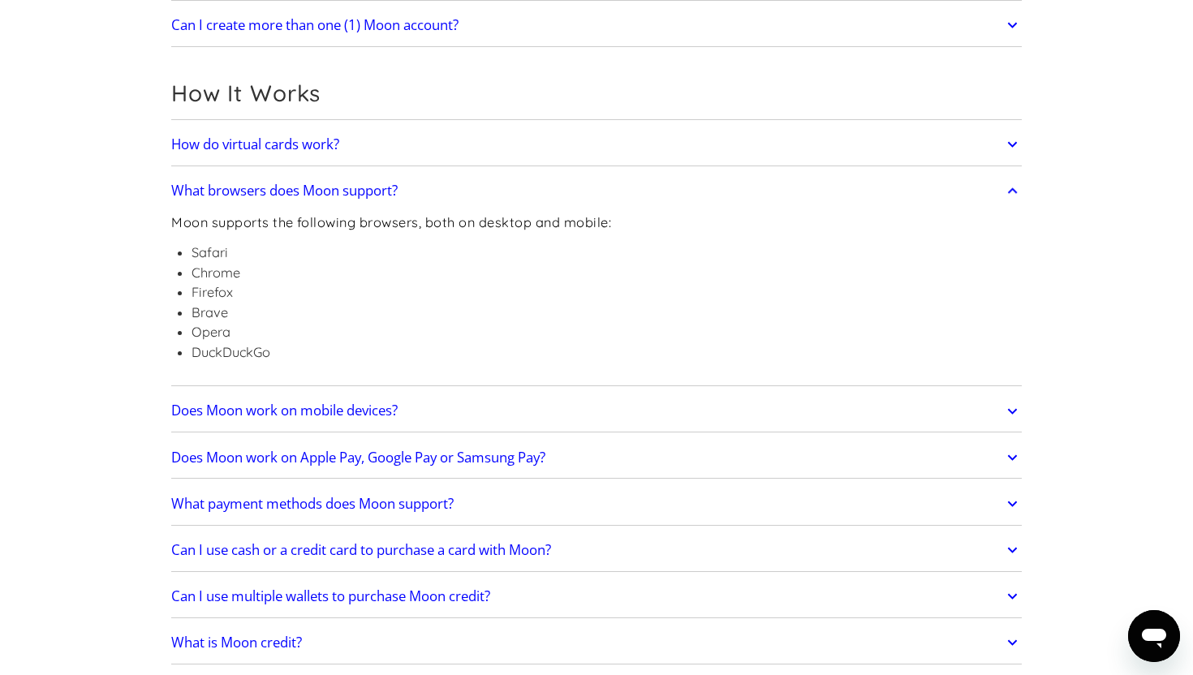
click at [354, 188] on h2 "What browsers does Moon support?" at bounding box center [284, 191] width 226 height 16
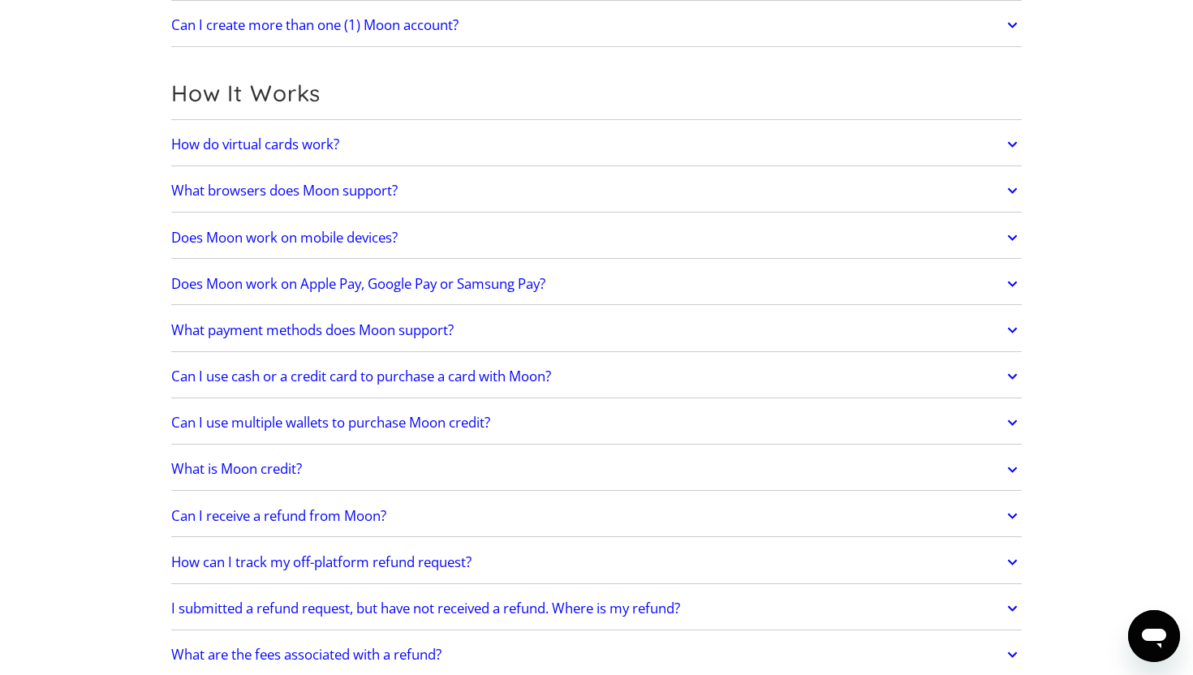
click at [350, 285] on h2 "Does Moon work on Apple Pay, Google Pay or Samsung Pay?" at bounding box center [358, 284] width 374 height 16
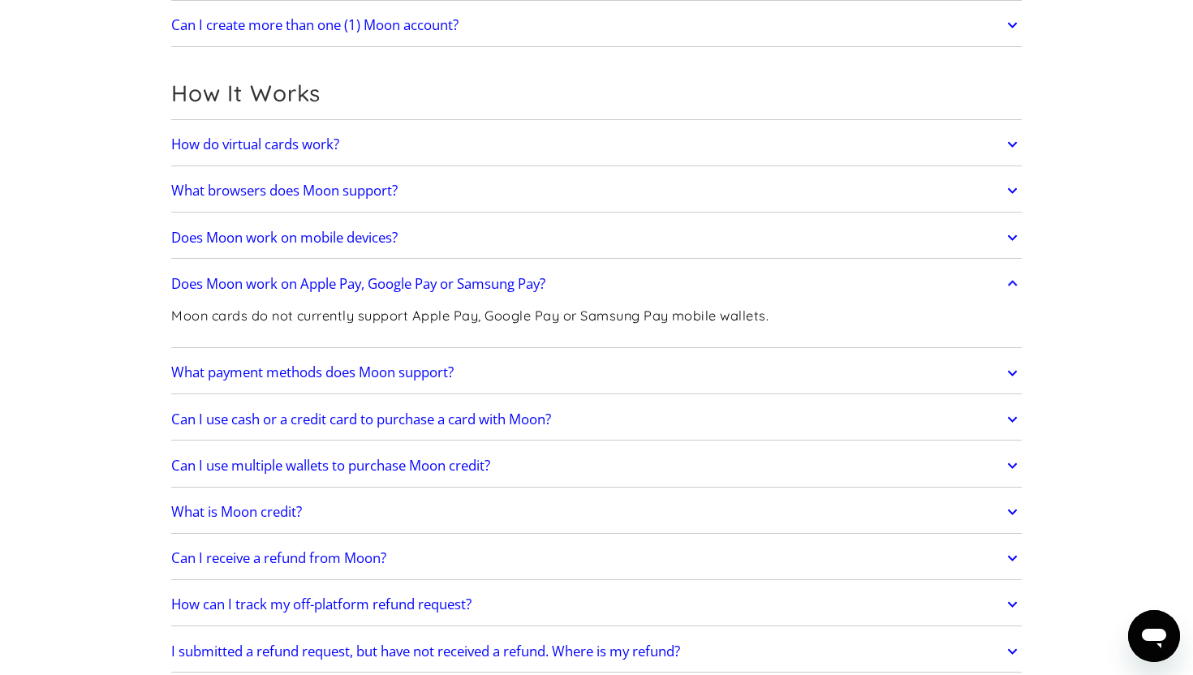
click at [348, 283] on h2 "Does Moon work on Apple Pay, Google Pay or Samsung Pay?" at bounding box center [358, 284] width 374 height 16
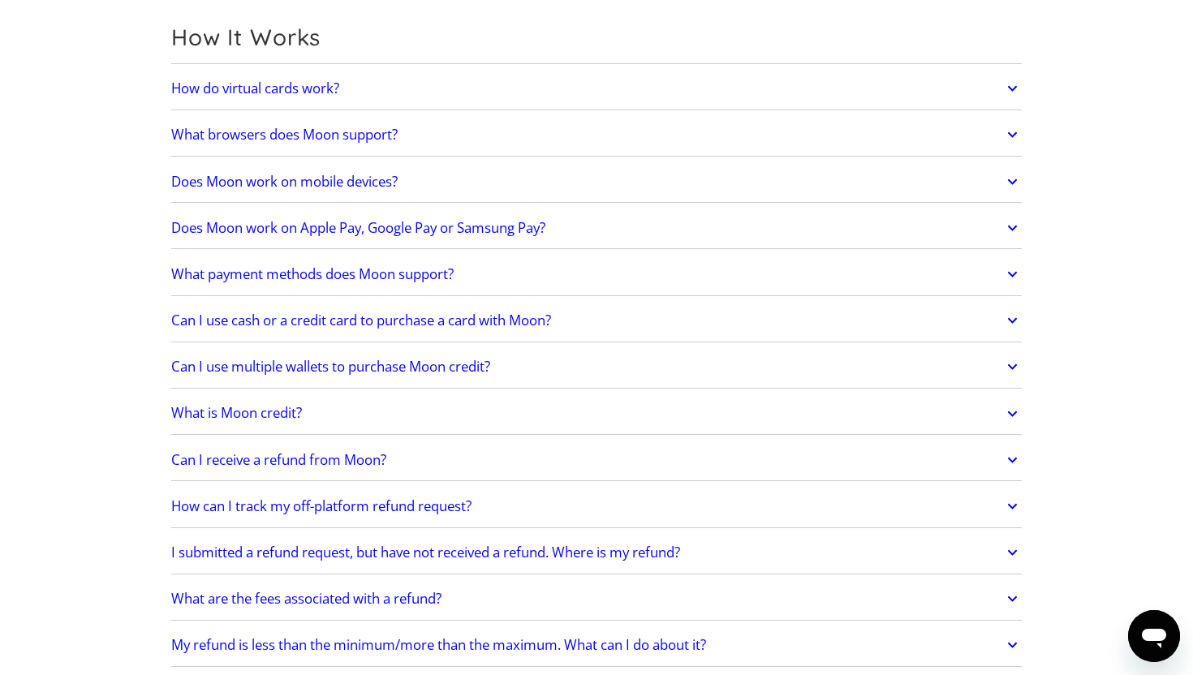
scroll to position [476, 0]
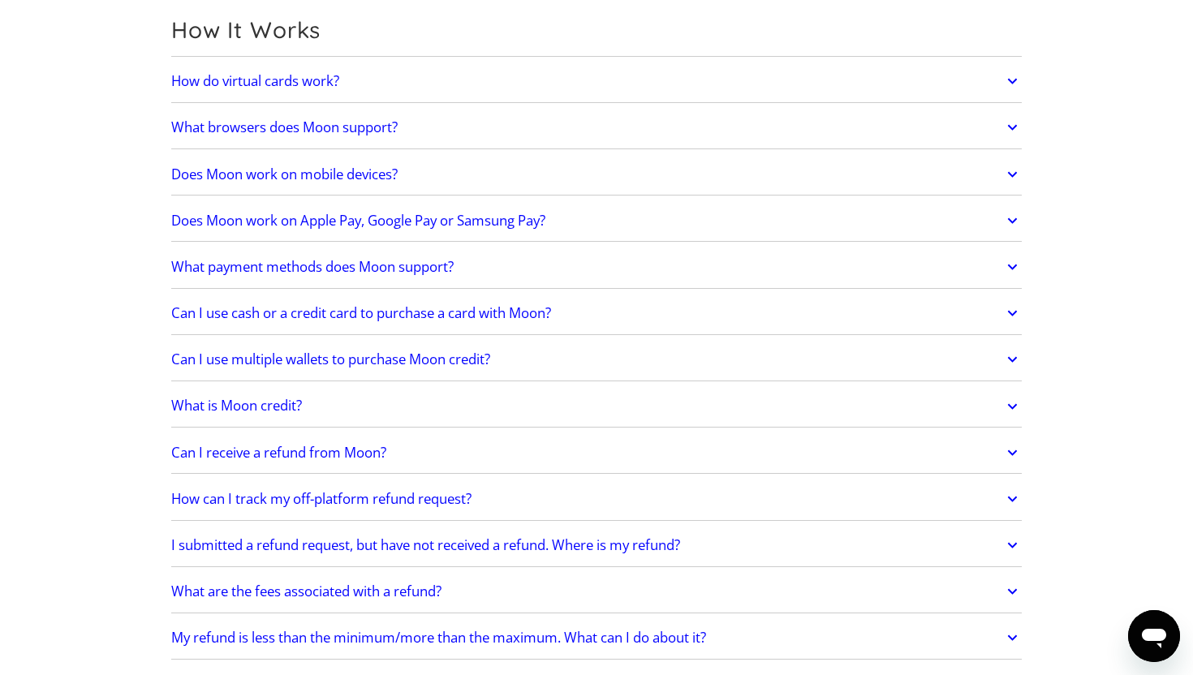
click at [358, 269] on h2 "What payment methods does Moon support?" at bounding box center [312, 267] width 282 height 16
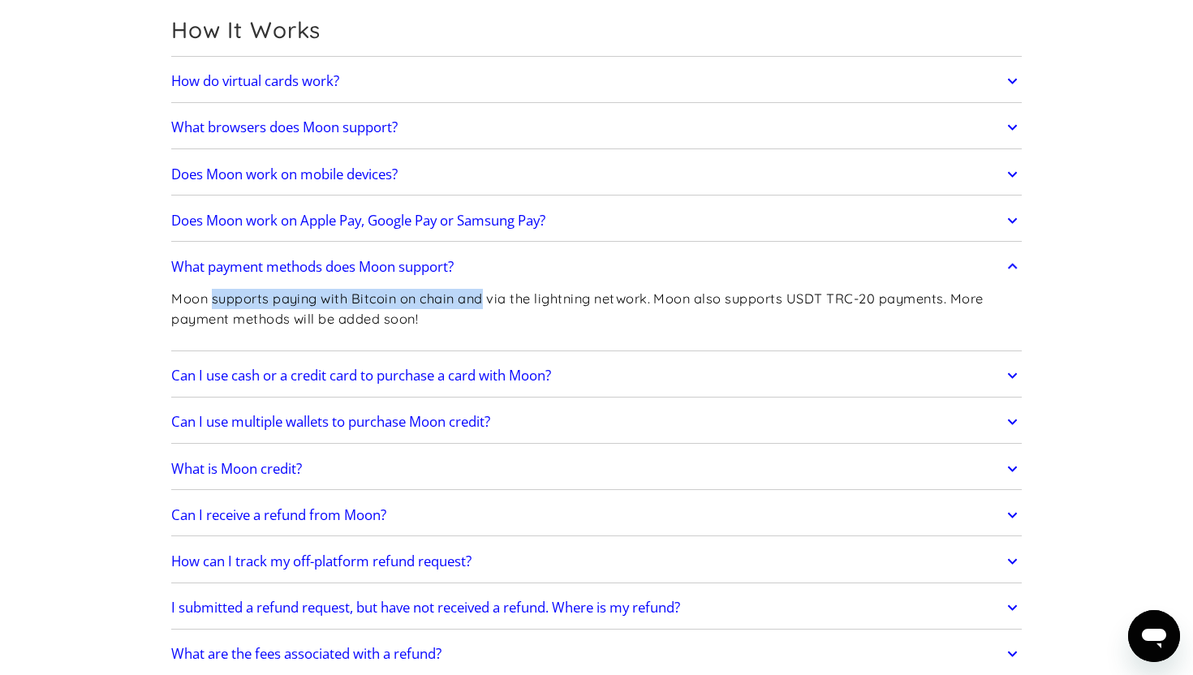
drag, startPoint x: 214, startPoint y: 305, endPoint x: 484, endPoint y: 308, distance: 269.5
click at [484, 308] on p "Moon supports paying with Bitcoin on chain and via the lightning network. Moon …" at bounding box center [596, 309] width 851 height 40
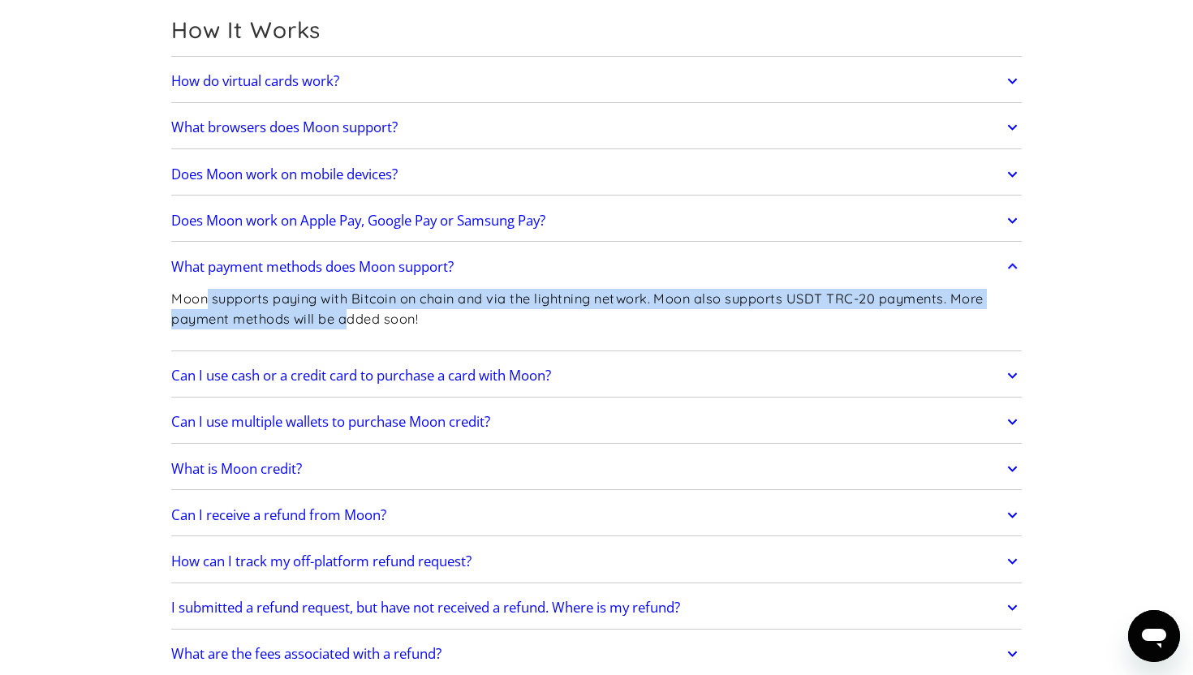
drag, startPoint x: 348, startPoint y: 325, endPoint x: 205, endPoint y: 297, distance: 145.5
click at [205, 297] on p "Moon supports paying with Bitcoin on chain and via the lightning network. Moon …" at bounding box center [596, 309] width 851 height 40
click at [257, 265] on h2 "What payment methods does Moon support?" at bounding box center [312, 267] width 282 height 16
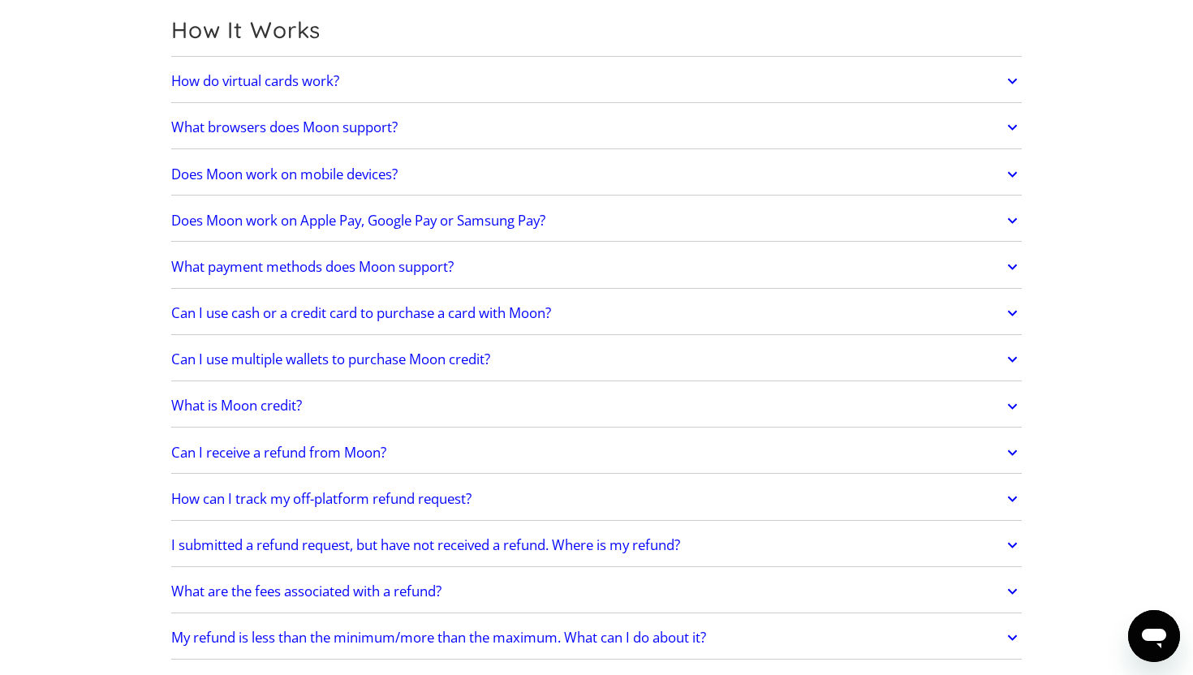
click at [420, 318] on h2 "Can I use cash or a credit card to purchase a card with Moon?" at bounding box center [361, 313] width 380 height 16
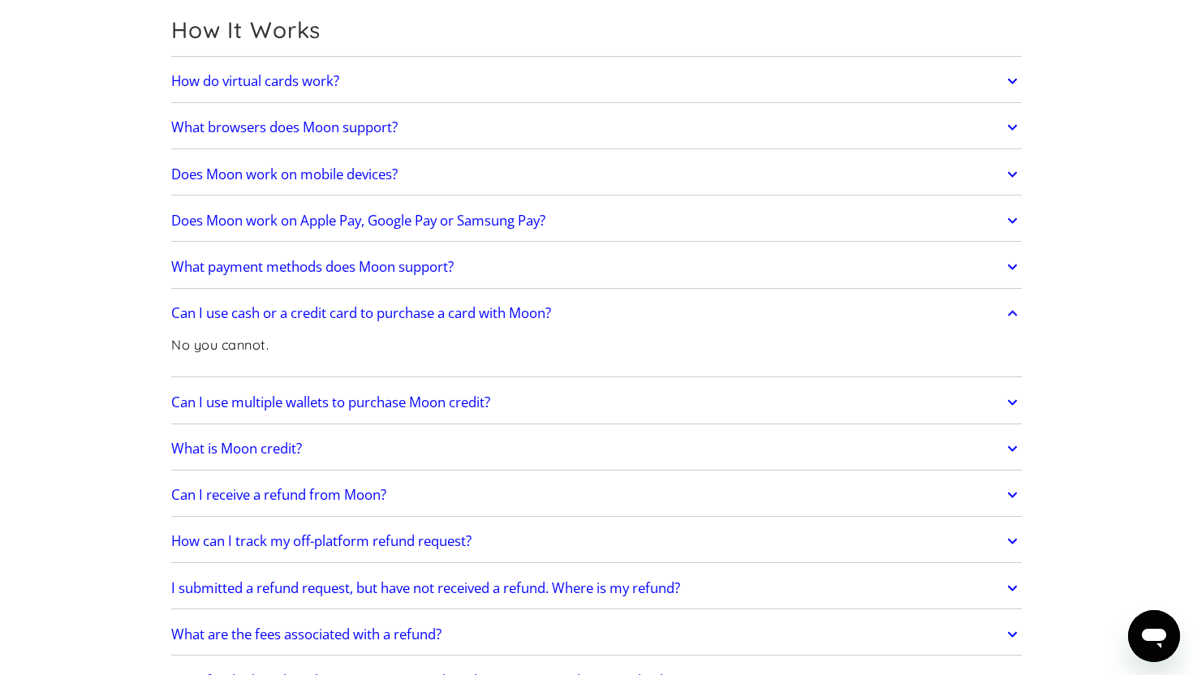
click at [420, 318] on h2 "Can I use cash or a credit card to purchase a card with Moon?" at bounding box center [361, 313] width 380 height 16
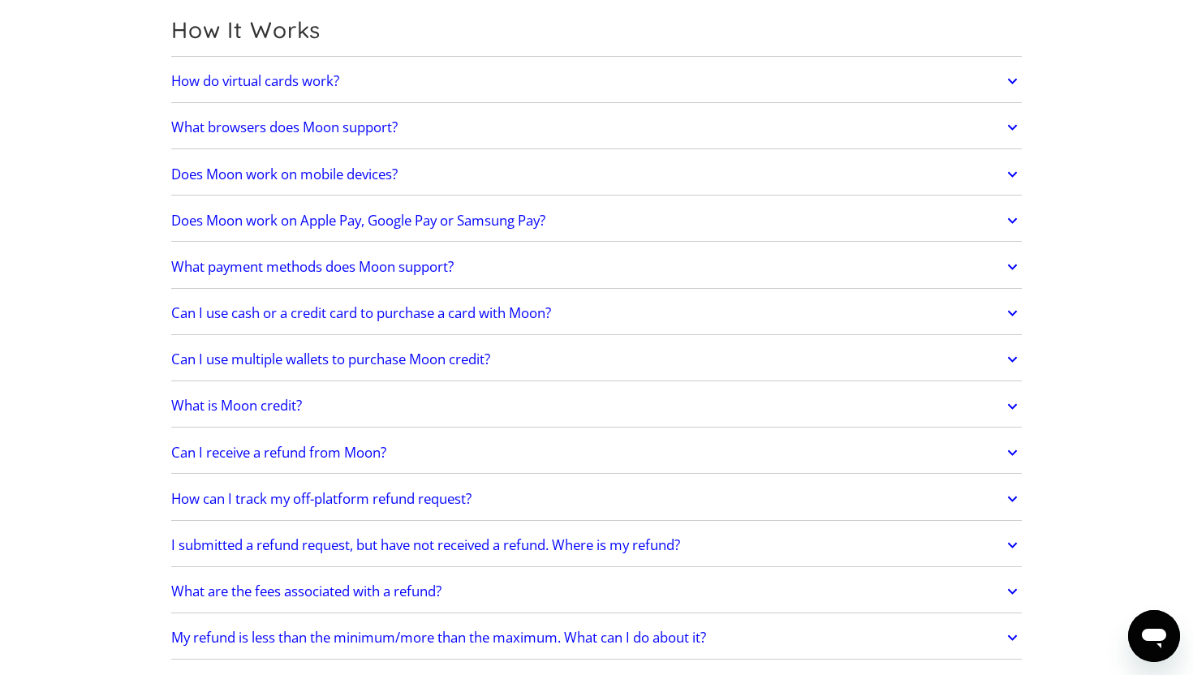
click at [376, 358] on h2 "Can I use multiple wallets to purchase Moon credit?" at bounding box center [330, 359] width 319 height 16
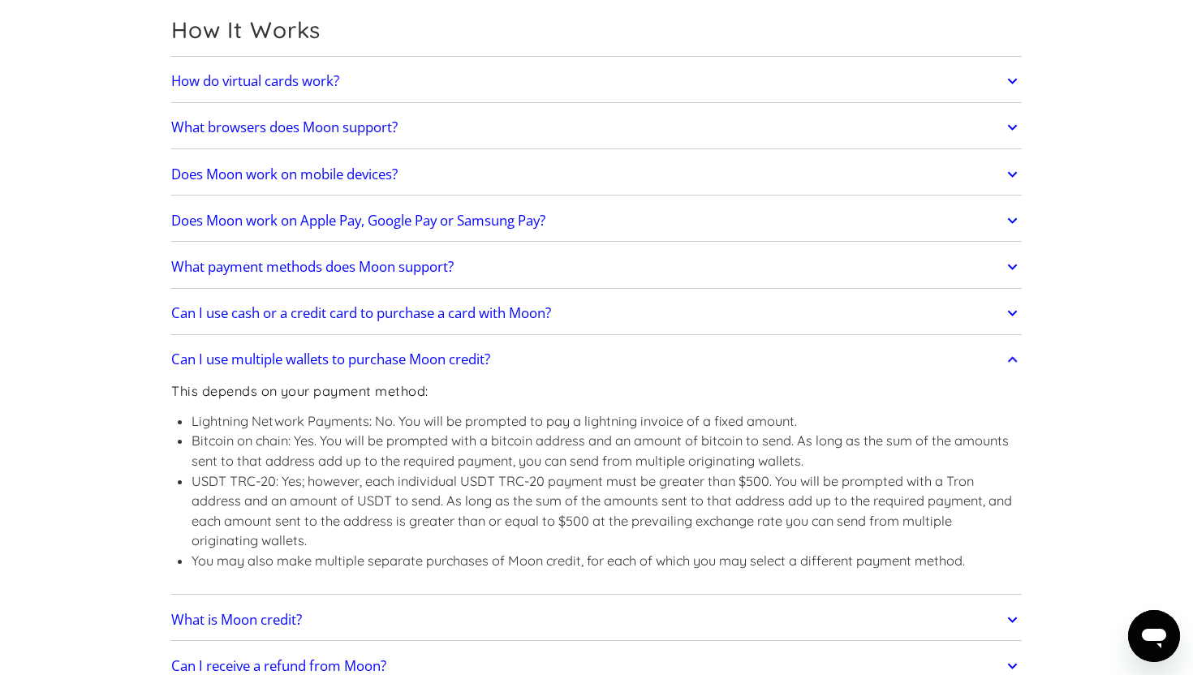
click at [376, 358] on h2 "Can I use multiple wallets to purchase Moon credit?" at bounding box center [330, 359] width 319 height 16
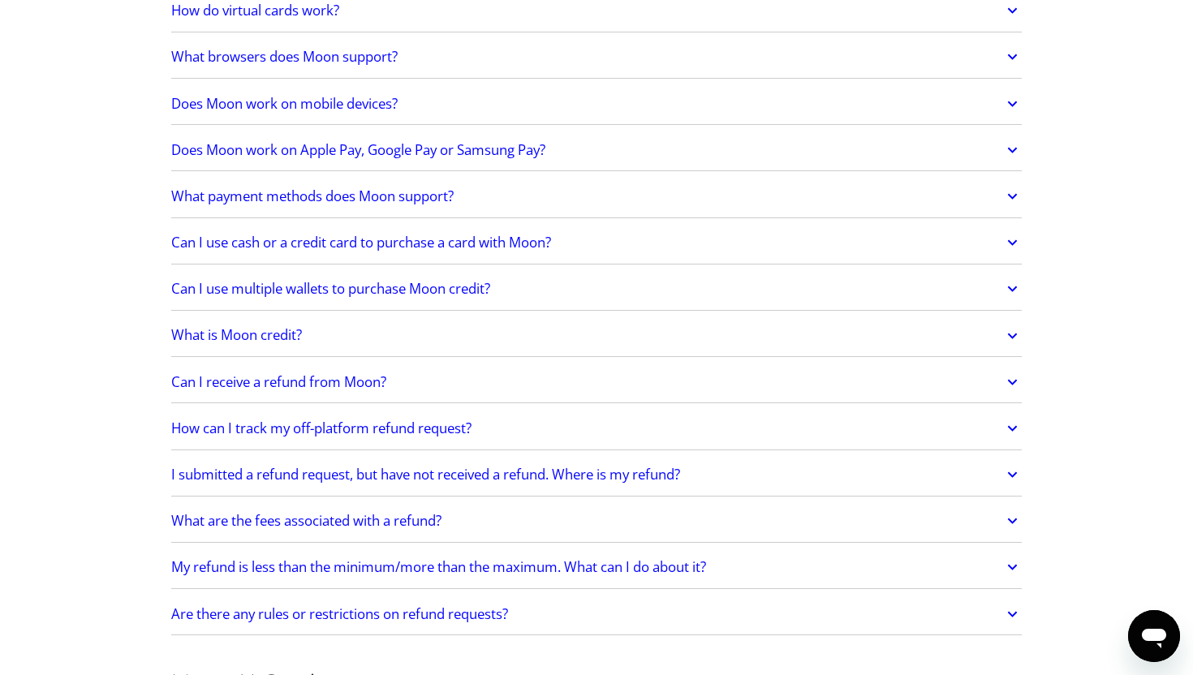
scroll to position [575, 0]
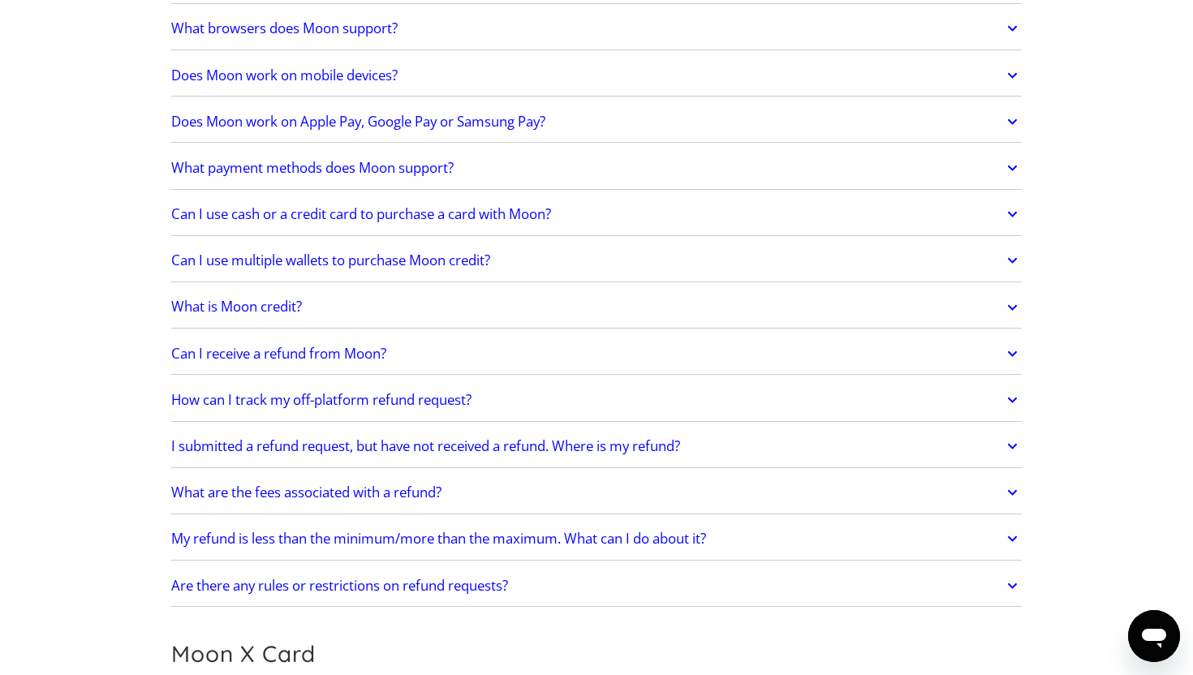
click at [266, 309] on h2 "What is Moon credit?" at bounding box center [236, 307] width 131 height 16
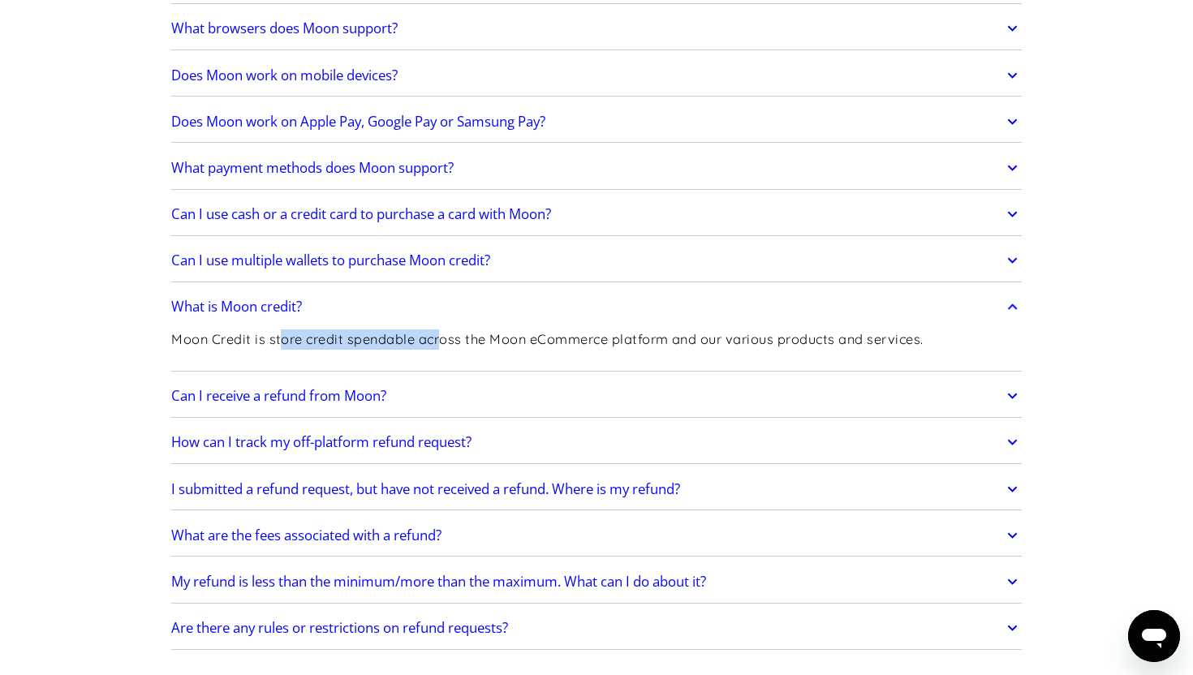
drag, startPoint x: 280, startPoint y: 342, endPoint x: 441, endPoint y: 336, distance: 160.8
click at [441, 336] on p "Moon Credit is store credit spendable across the Moon eCommerce platform and ou…" at bounding box center [547, 339] width 752 height 20
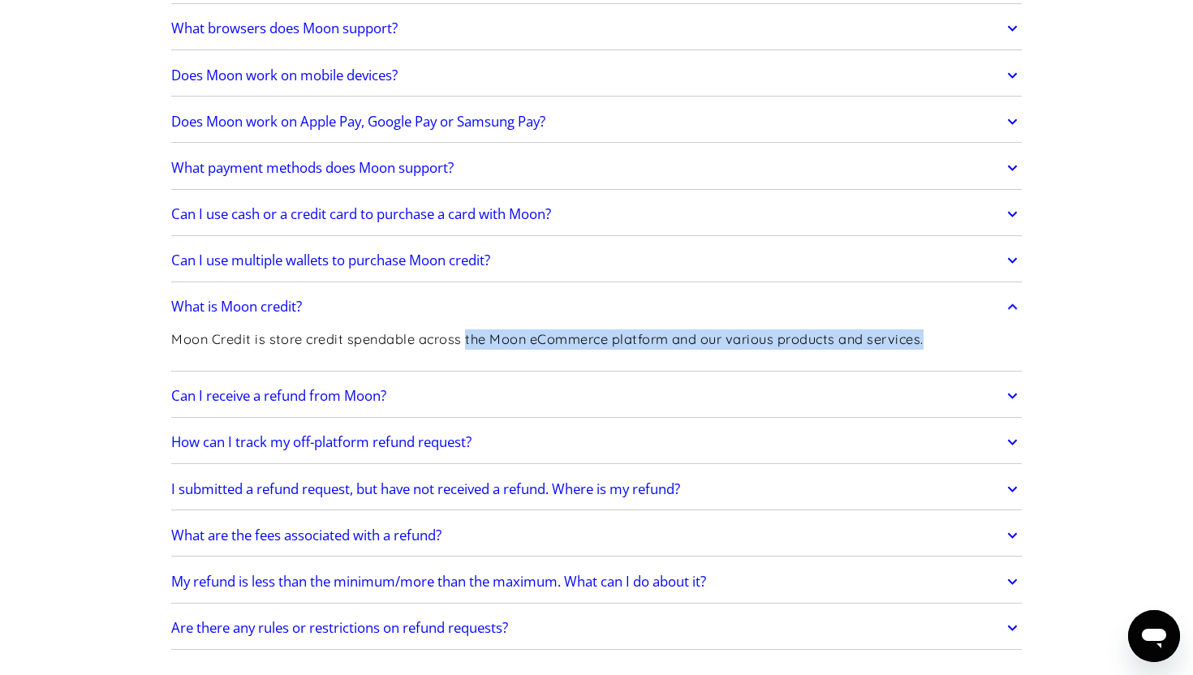
drag, startPoint x: 464, startPoint y: 340, endPoint x: 637, endPoint y: 355, distance: 173.5
click at [637, 355] on div "Moon Credit is store credit spendable across the Moon eCommerce platform and ou…" at bounding box center [547, 346] width 752 height 43
click at [262, 309] on h2 "What is Moon credit?" at bounding box center [236, 307] width 131 height 16
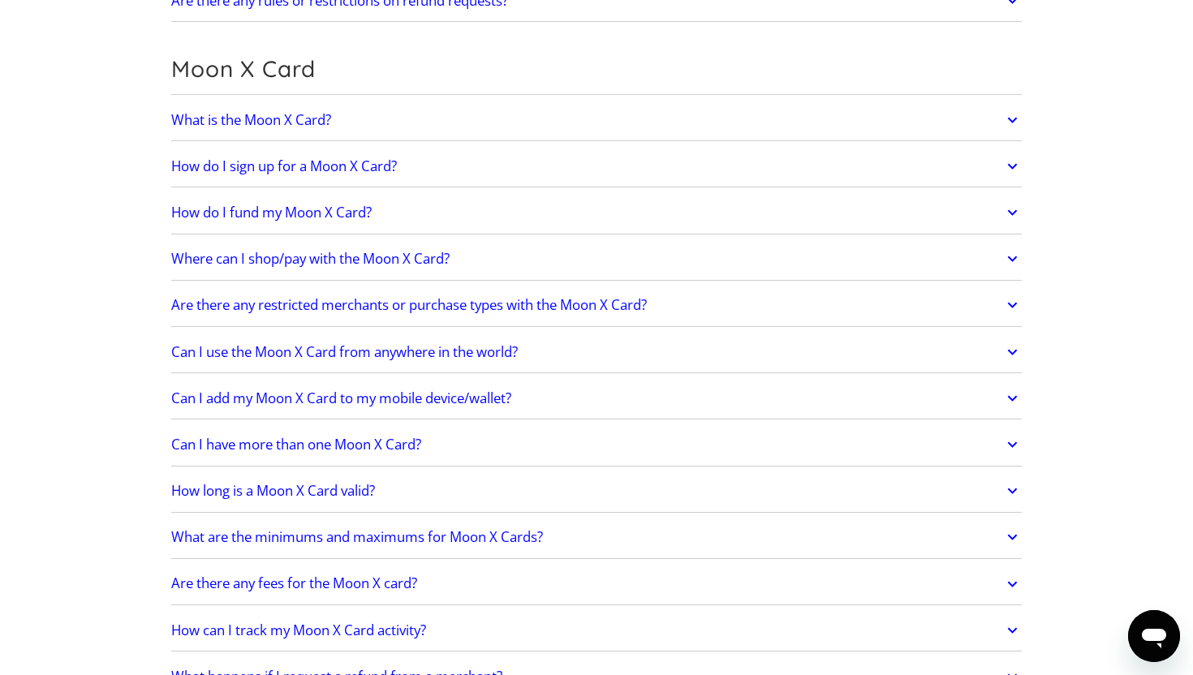
scroll to position [1162, 0]
click at [259, 114] on h2 "What is the Moon X Card?" at bounding box center [251, 118] width 160 height 16
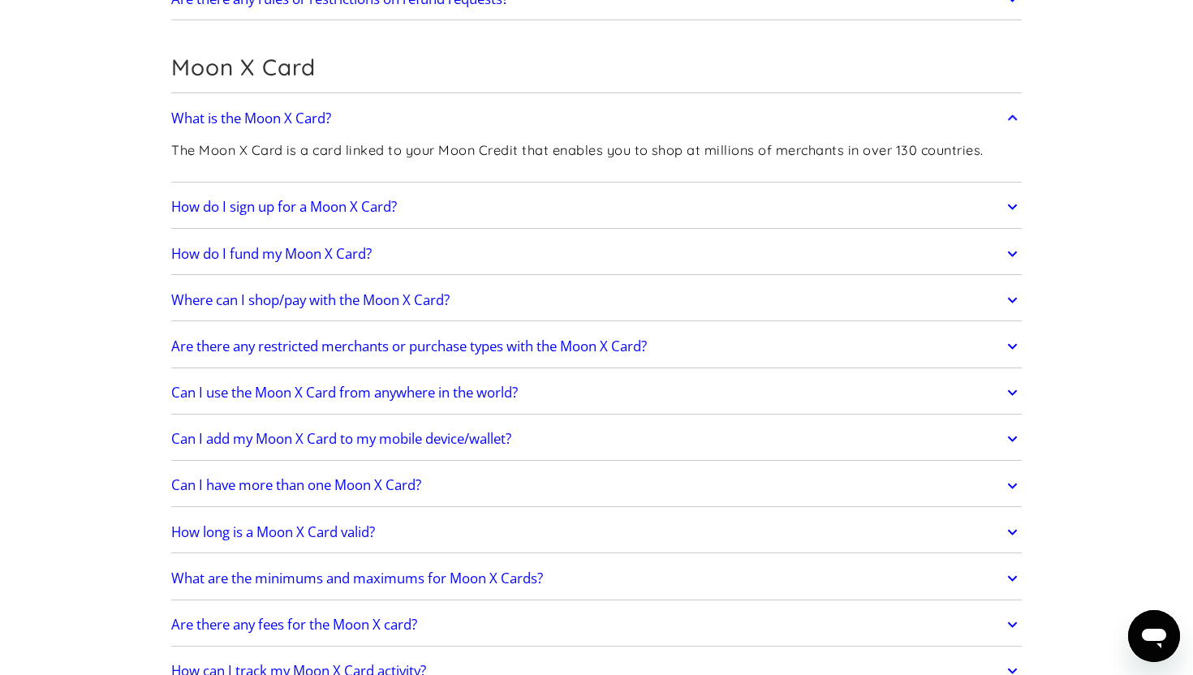
click at [273, 116] on h2 "What is the Moon X Card?" at bounding box center [251, 118] width 160 height 16
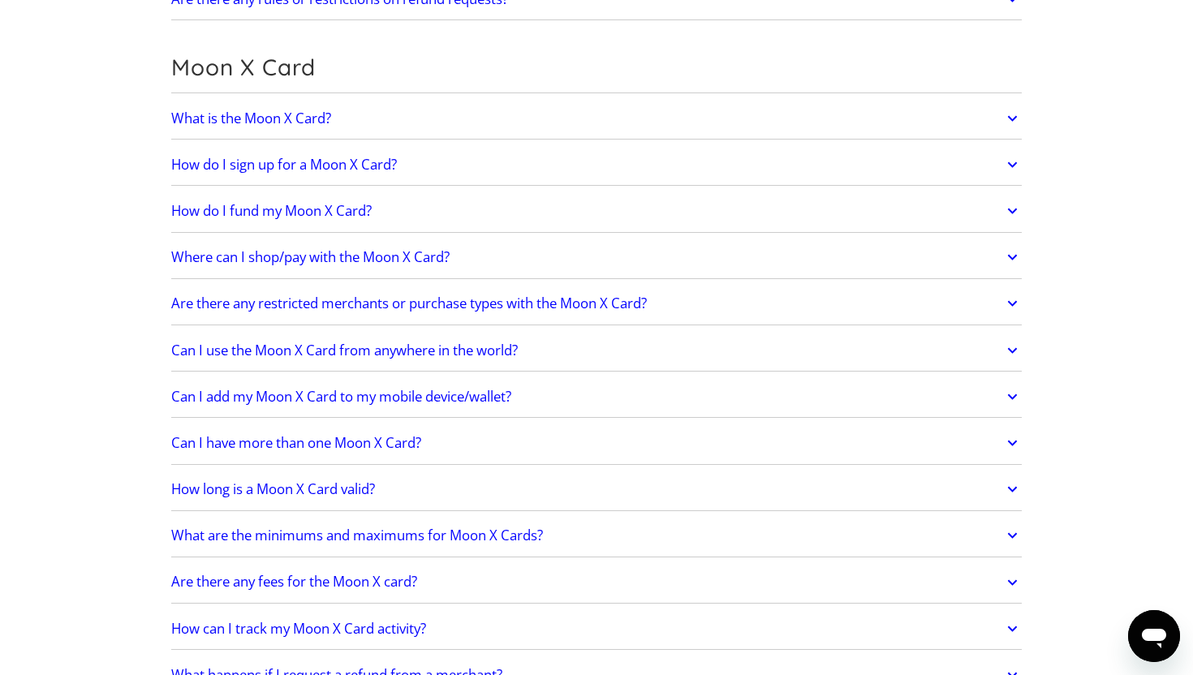
click at [325, 211] on h2 "How do I fund my Moon X Card?" at bounding box center [271, 211] width 200 height 16
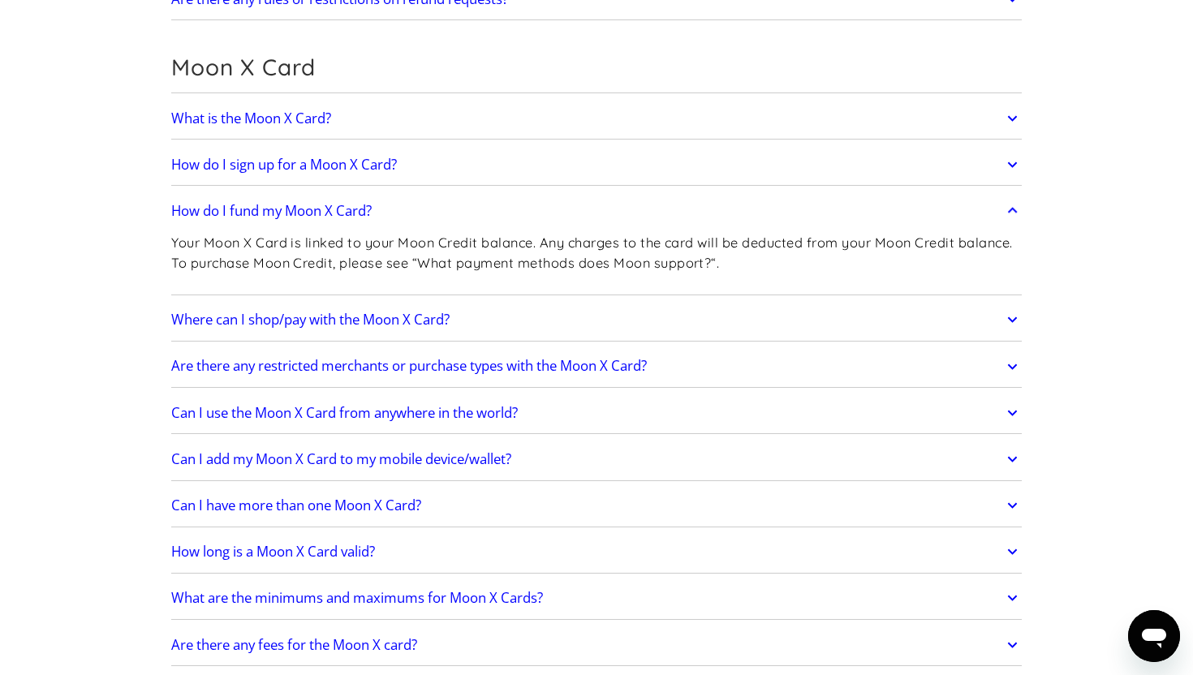
click at [319, 153] on link "How do I sign up for a Moon X Card?" at bounding box center [596, 165] width 851 height 34
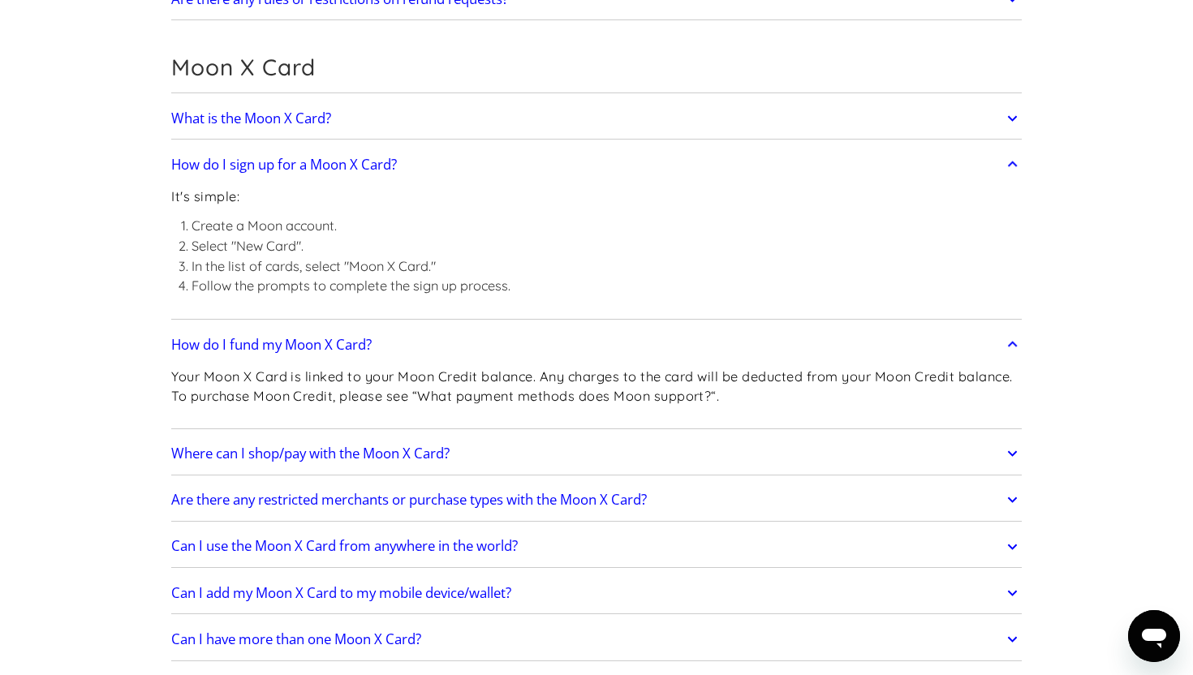
click at [316, 157] on h2 "How do I sign up for a Moon X Card?" at bounding box center [284, 165] width 226 height 16
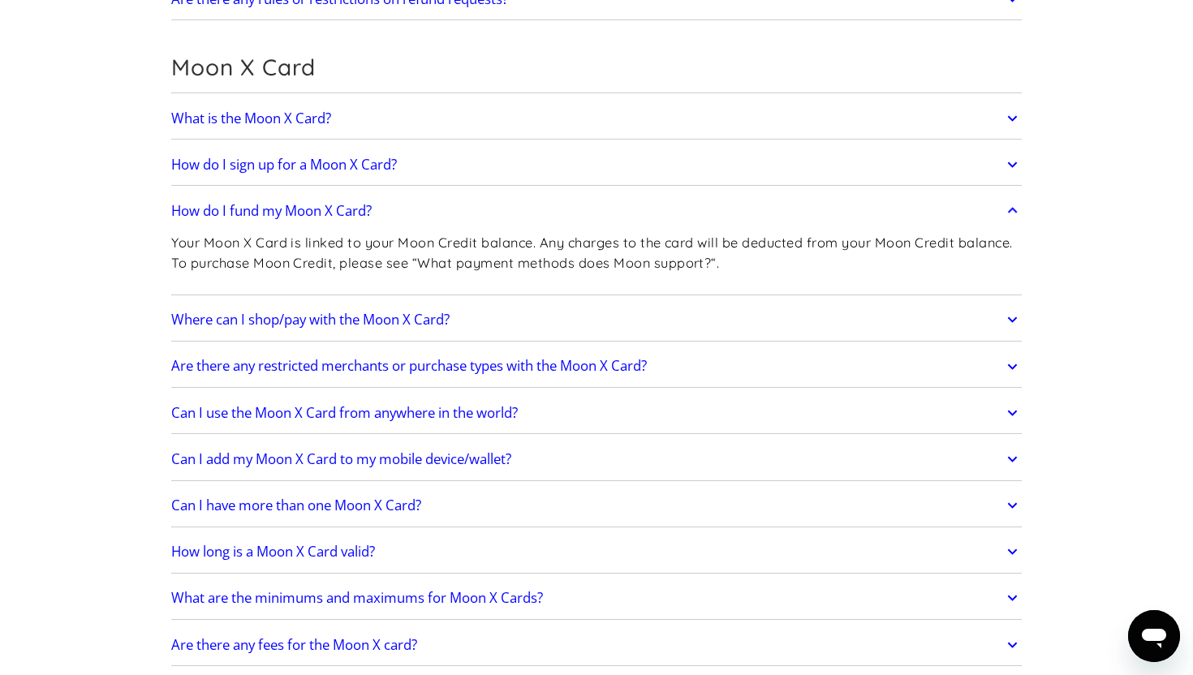
click at [316, 157] on h2 "How do I sign up for a Moon X Card?" at bounding box center [284, 165] width 226 height 16
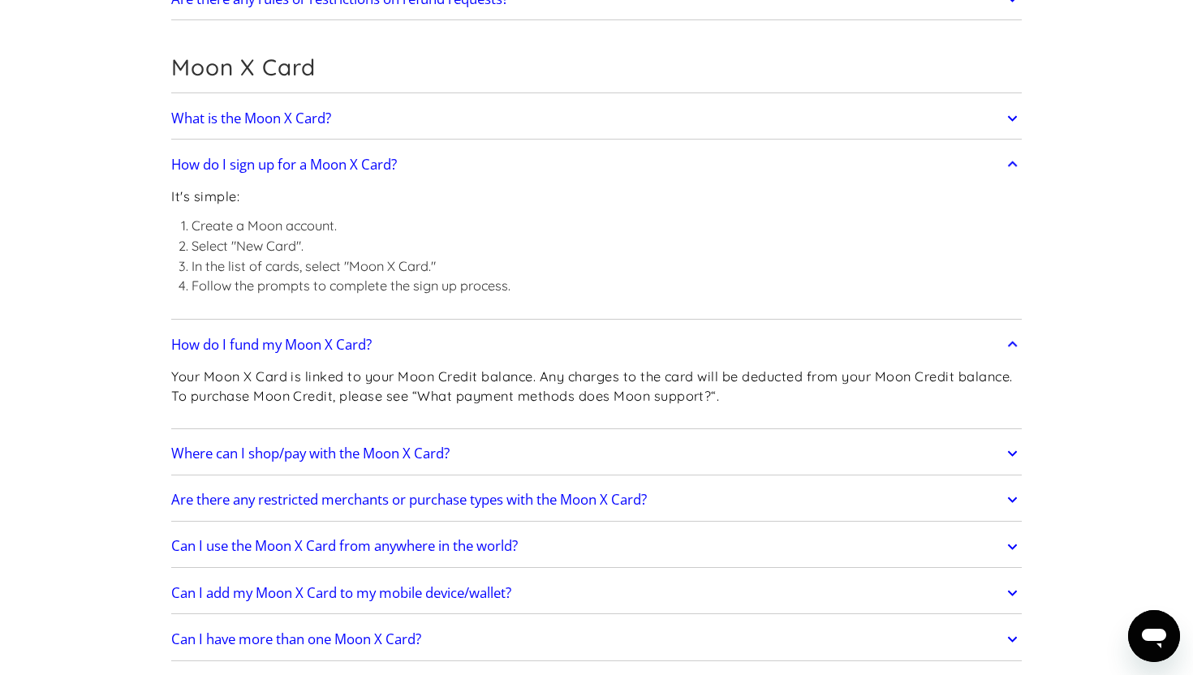
click at [316, 157] on h2 "How do I sign up for a Moon X Card?" at bounding box center [284, 165] width 226 height 16
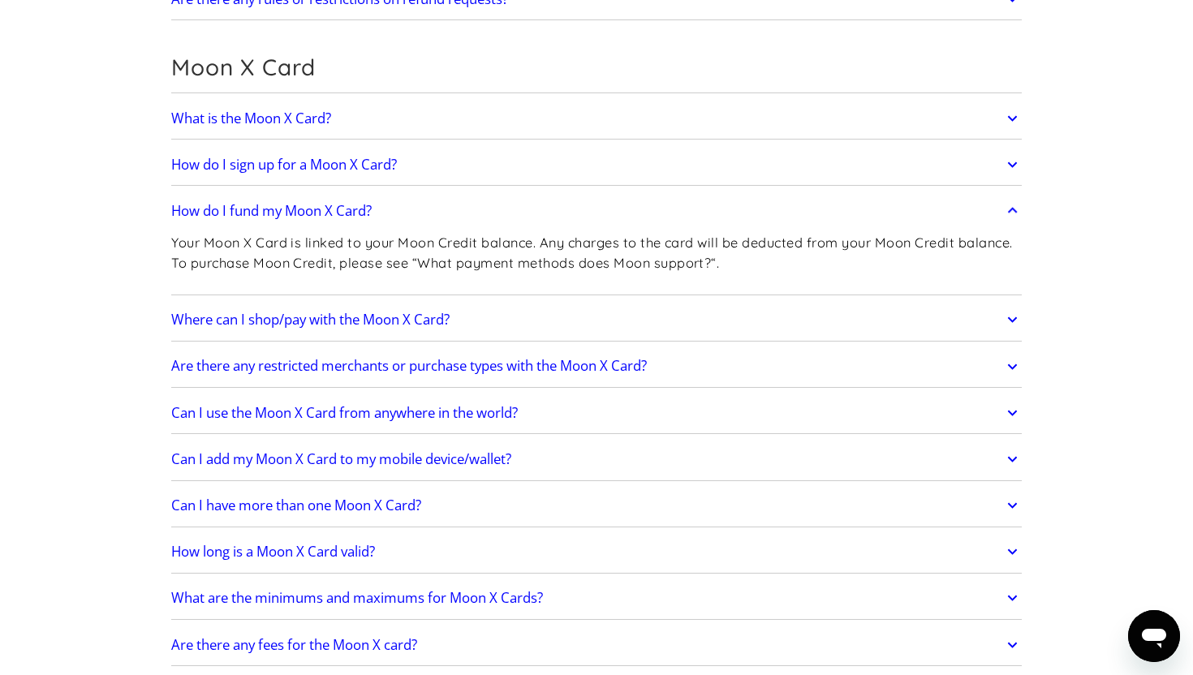
click at [314, 205] on h2 "How do I fund my Moon X Card?" at bounding box center [271, 211] width 200 height 16
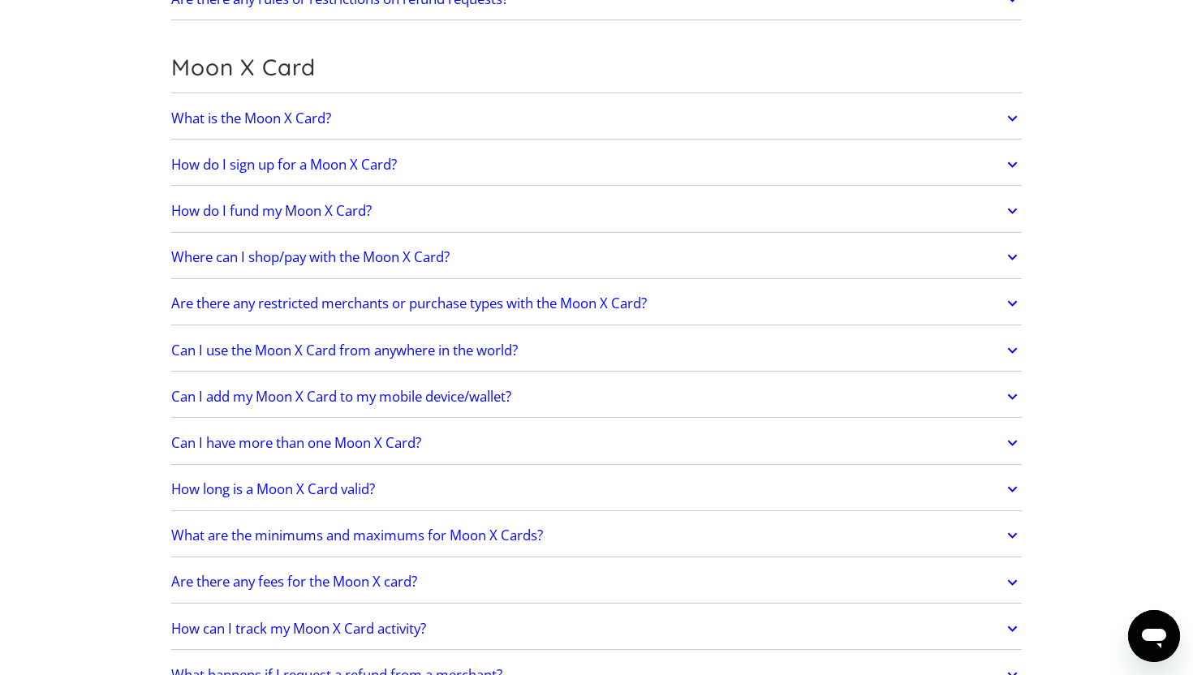
click at [278, 252] on h2 "Where can I shop/pay with the Moon X Card?" at bounding box center [310, 257] width 278 height 16
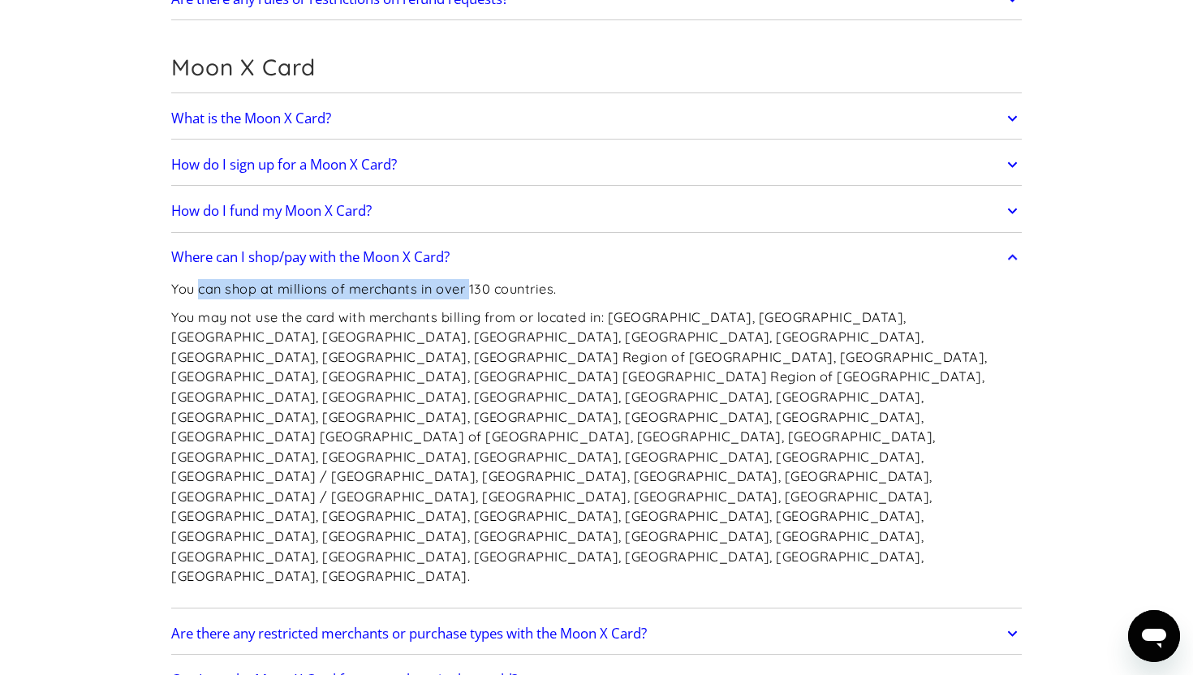
drag, startPoint x: 201, startPoint y: 299, endPoint x: 482, endPoint y: 293, distance: 280.9
click at [481, 293] on p "You can shop at millions of merchants in over 130 countries." at bounding box center [596, 289] width 851 height 20
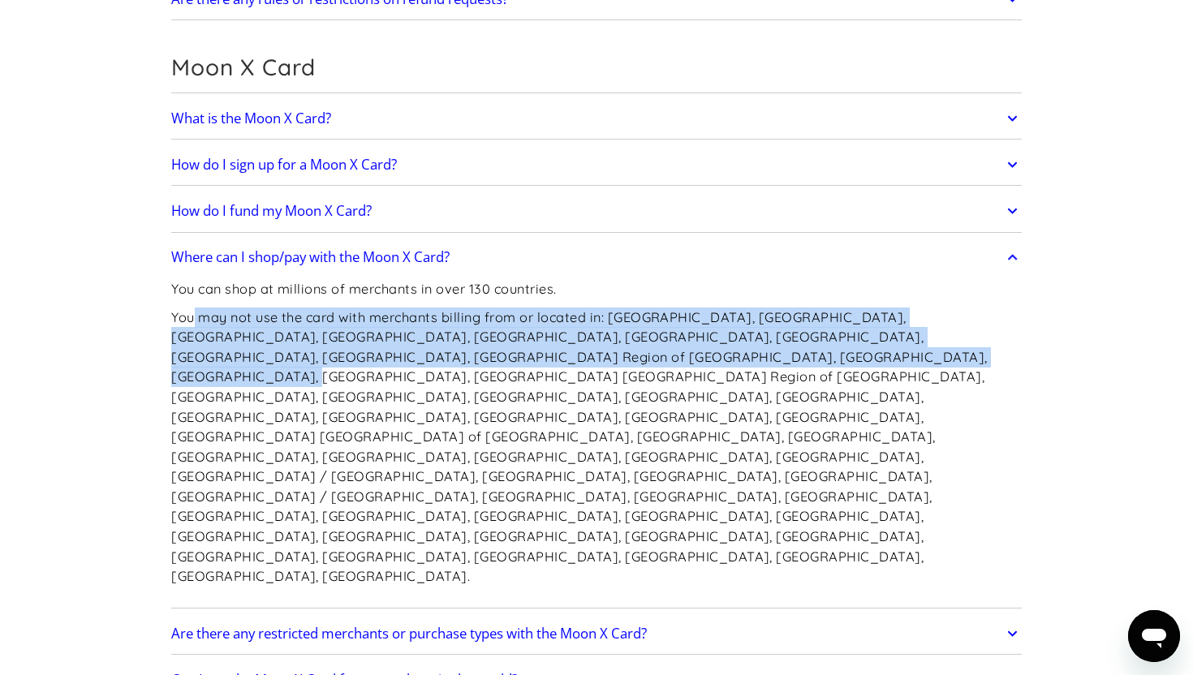
drag, startPoint x: 194, startPoint y: 321, endPoint x: 637, endPoint y: 361, distance: 444.9
click at [637, 361] on p "You may not use the card with merchants billing from or located in: Afghanistan…" at bounding box center [596, 447] width 851 height 279
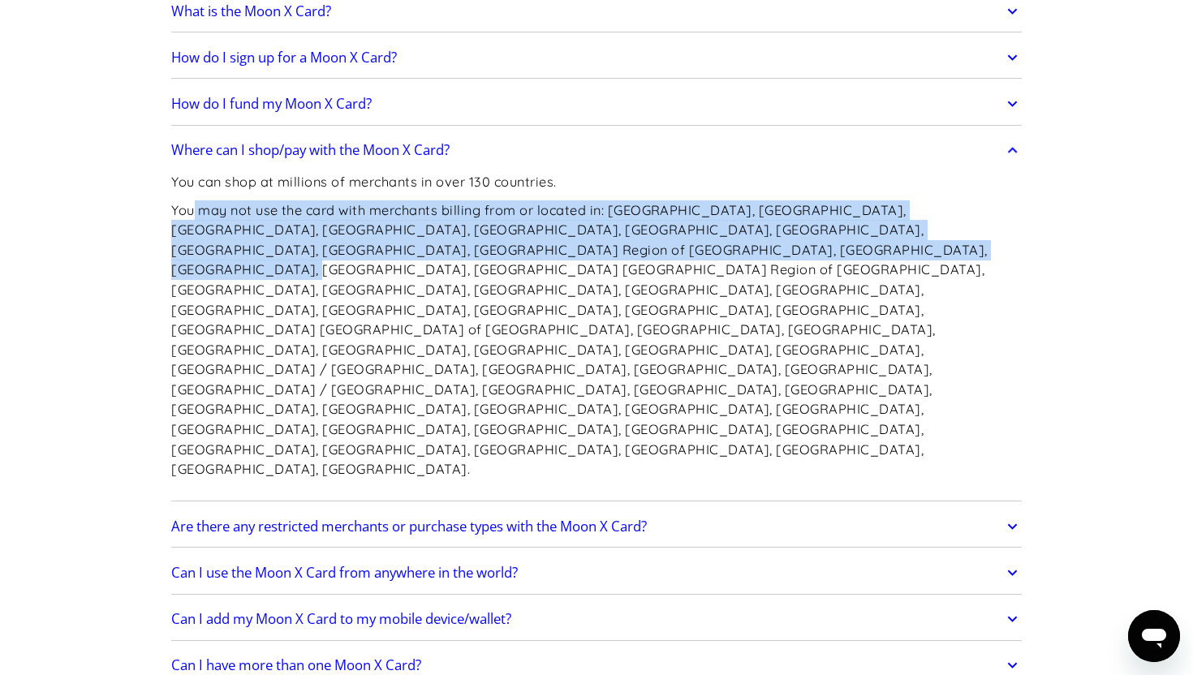
scroll to position [1274, 0]
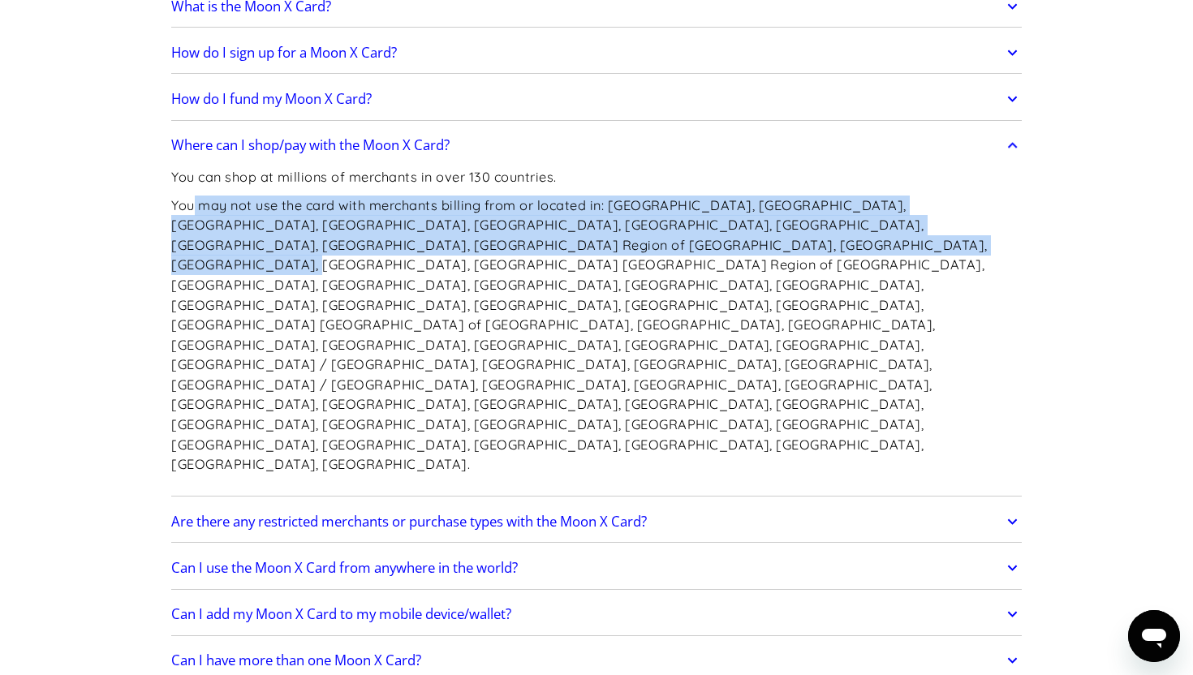
click at [424, 151] on h2 "Where can I shop/pay with the Moon X Card?" at bounding box center [310, 145] width 278 height 16
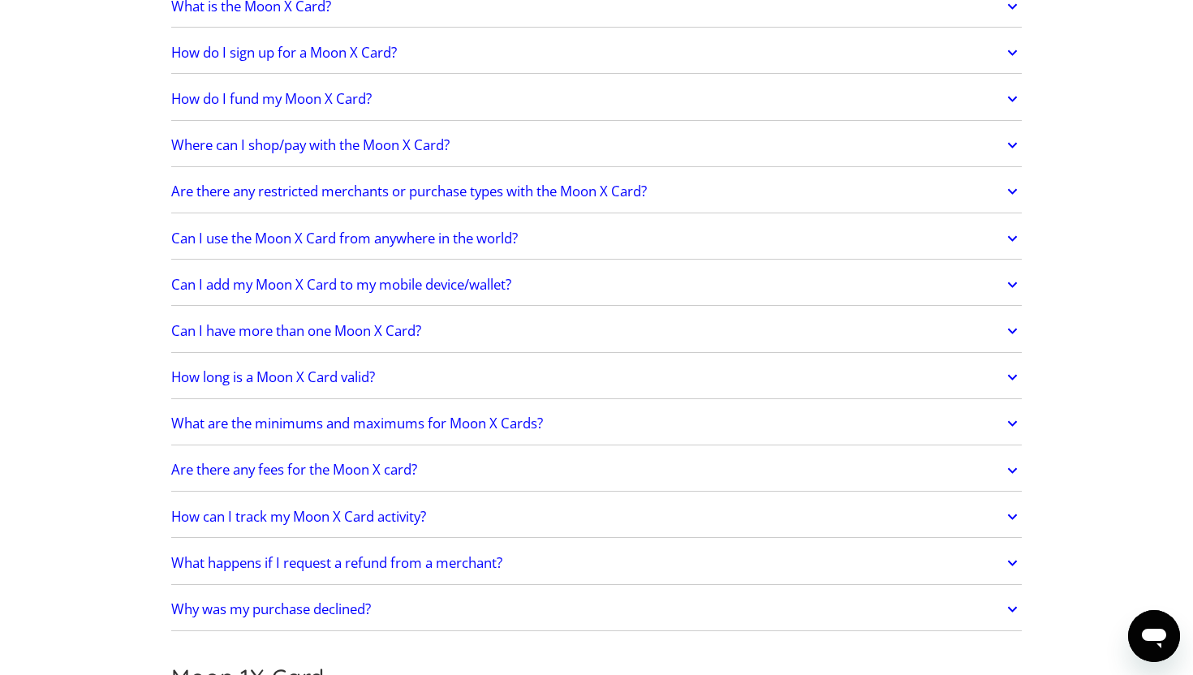
click at [409, 194] on h2 "Are there any restricted merchants or purchase types with the Moon X Card?" at bounding box center [409, 191] width 476 height 16
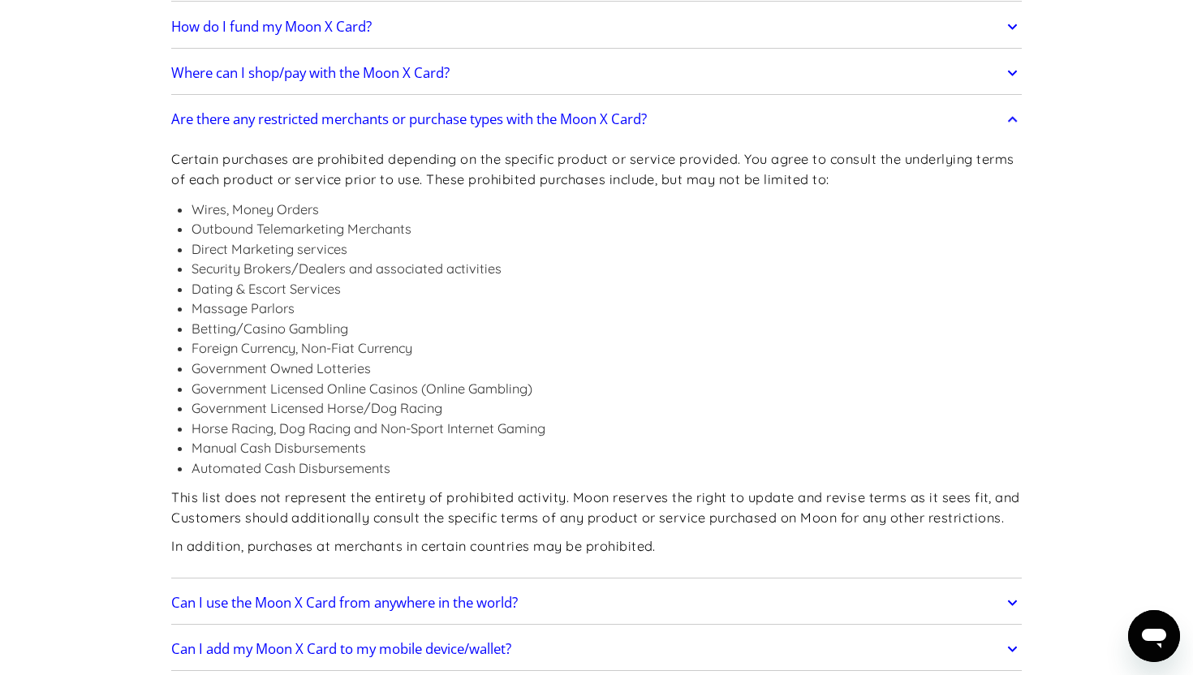
scroll to position [1346, 0]
click at [415, 118] on h2 "Are there any restricted merchants or purchase types with the Moon X Card?" at bounding box center [409, 120] width 476 height 16
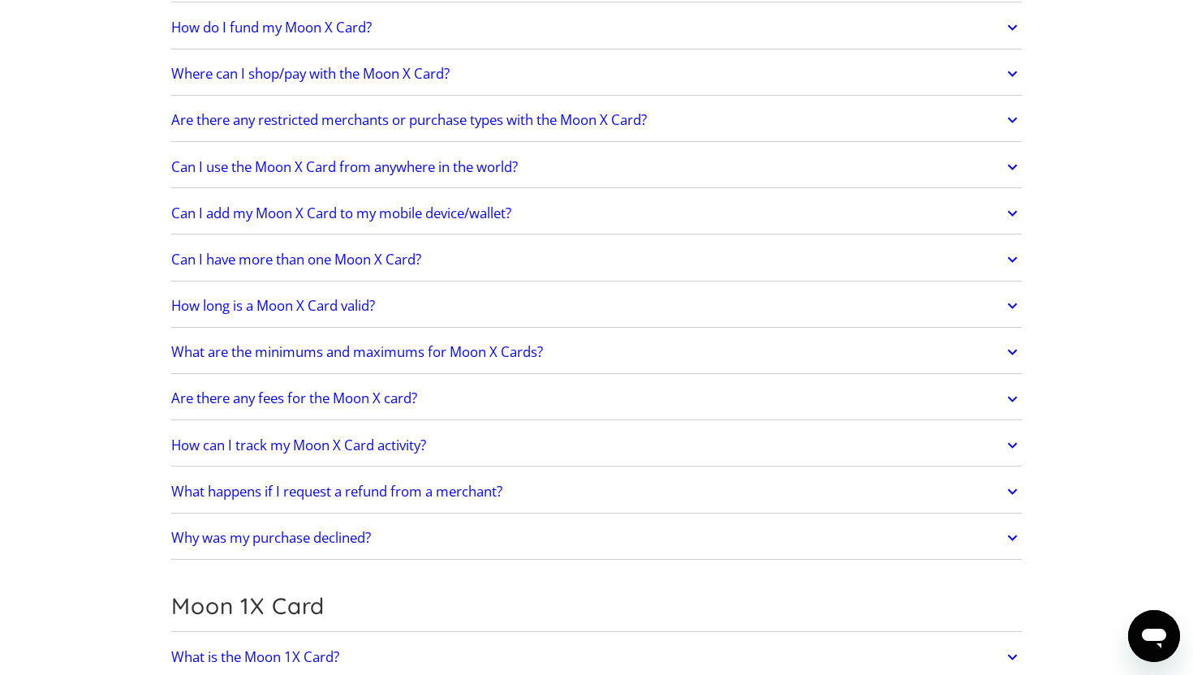
click at [390, 169] on h2 "Can I use the Moon X Card from anywhere in the world?" at bounding box center [344, 167] width 347 height 16
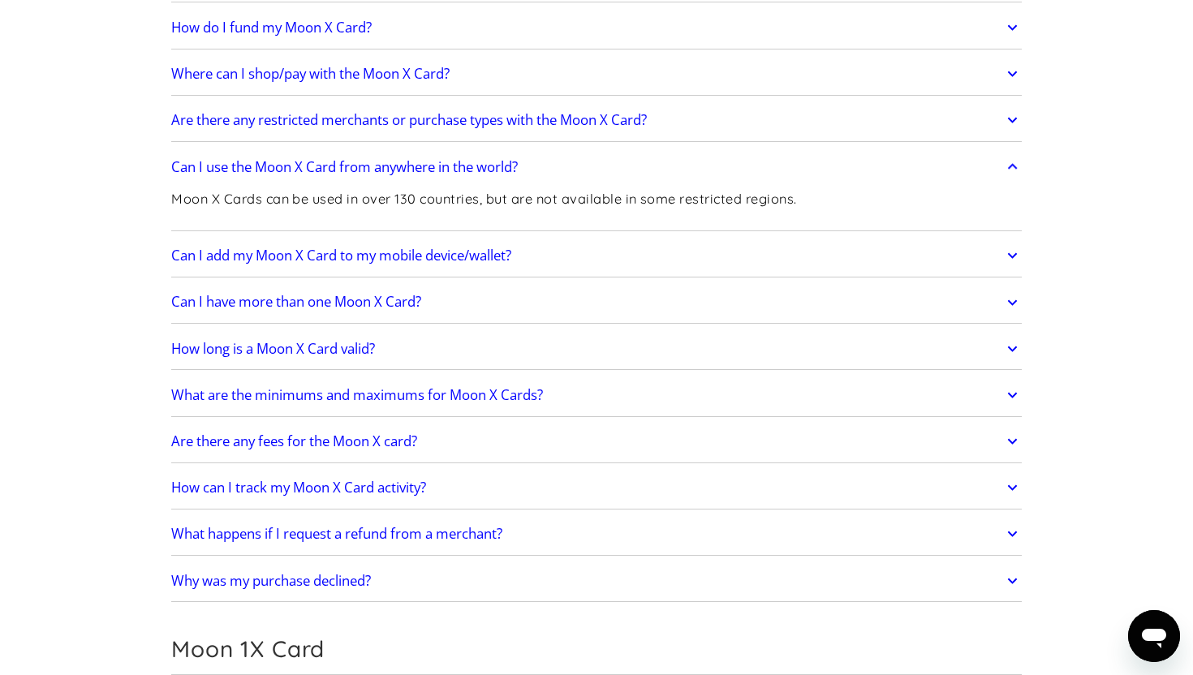
click at [390, 168] on h2 "Can I use the Moon X Card from anywhere in the world?" at bounding box center [344, 167] width 347 height 16
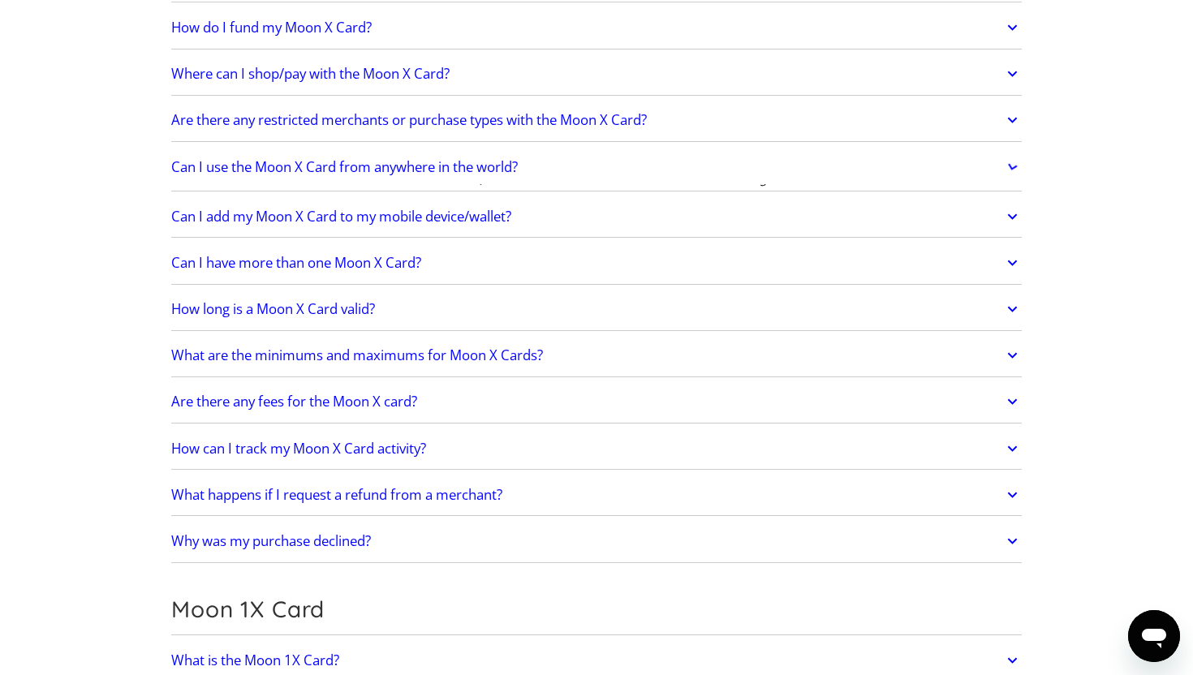
click at [390, 168] on h2 "Can I use the Moon X Card from anywhere in the world?" at bounding box center [344, 167] width 347 height 16
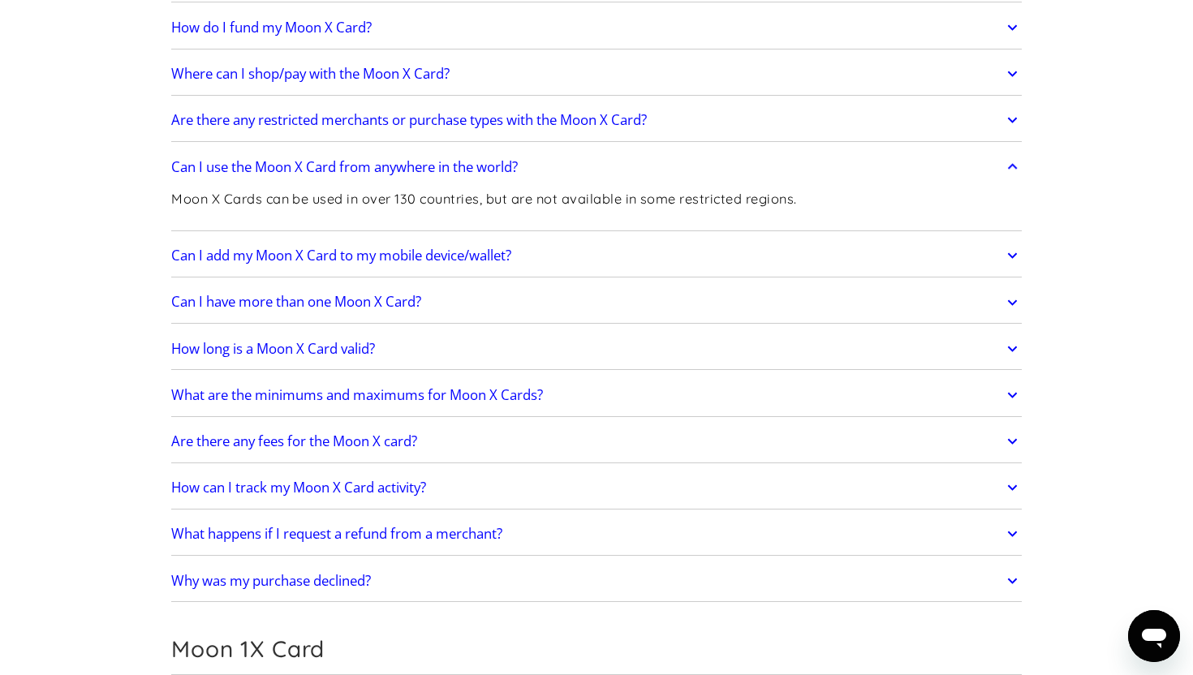
click at [390, 168] on h2 "Can I use the Moon X Card from anywhere in the world?" at bounding box center [344, 167] width 347 height 16
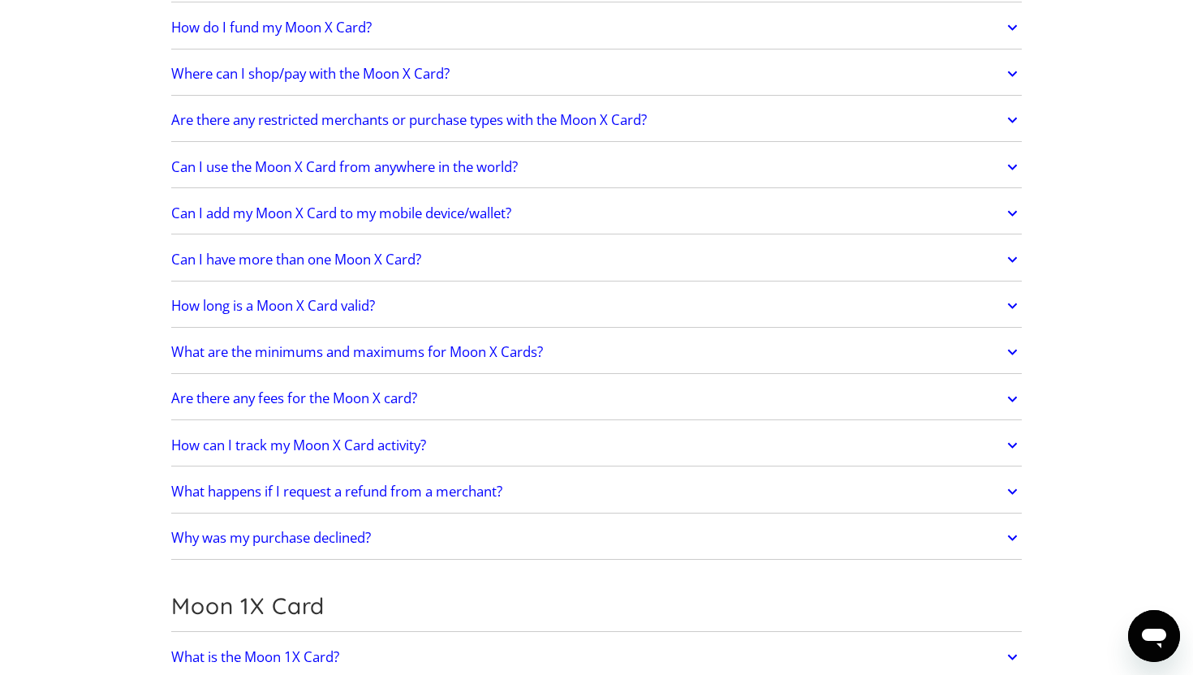
click at [387, 173] on h2 "Can I use the Moon X Card from anywhere in the world?" at bounding box center [344, 167] width 347 height 16
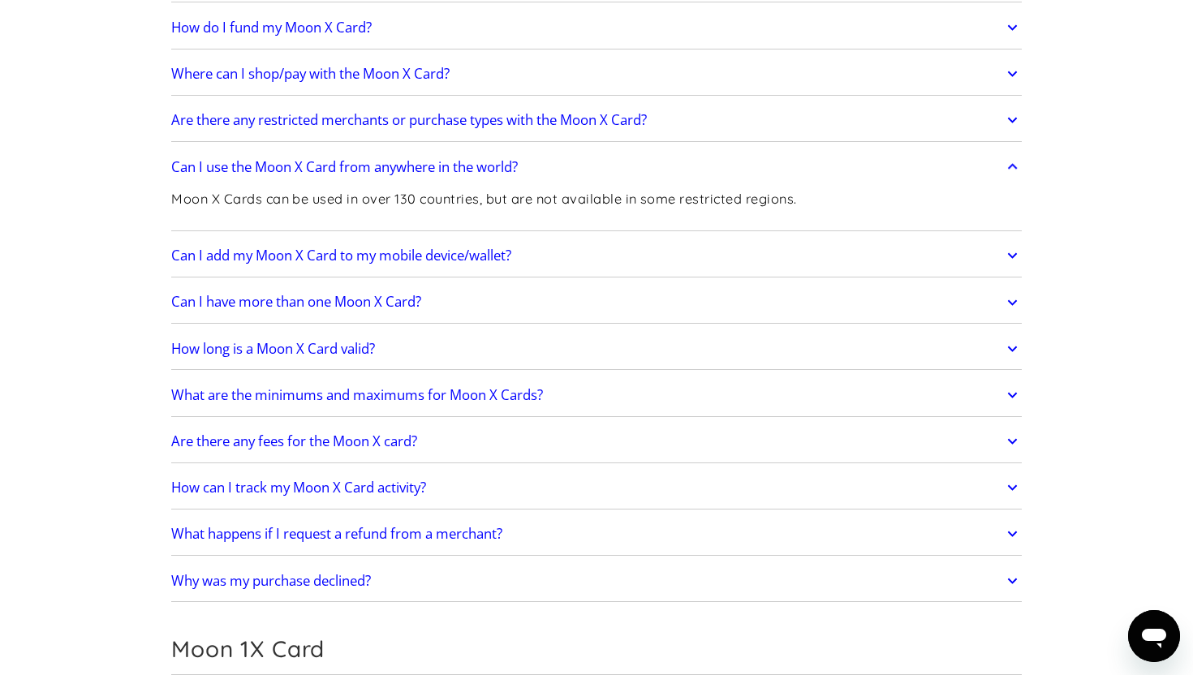
click at [394, 168] on h2 "Can I use the Moon X Card from anywhere in the world?" at bounding box center [344, 167] width 347 height 16
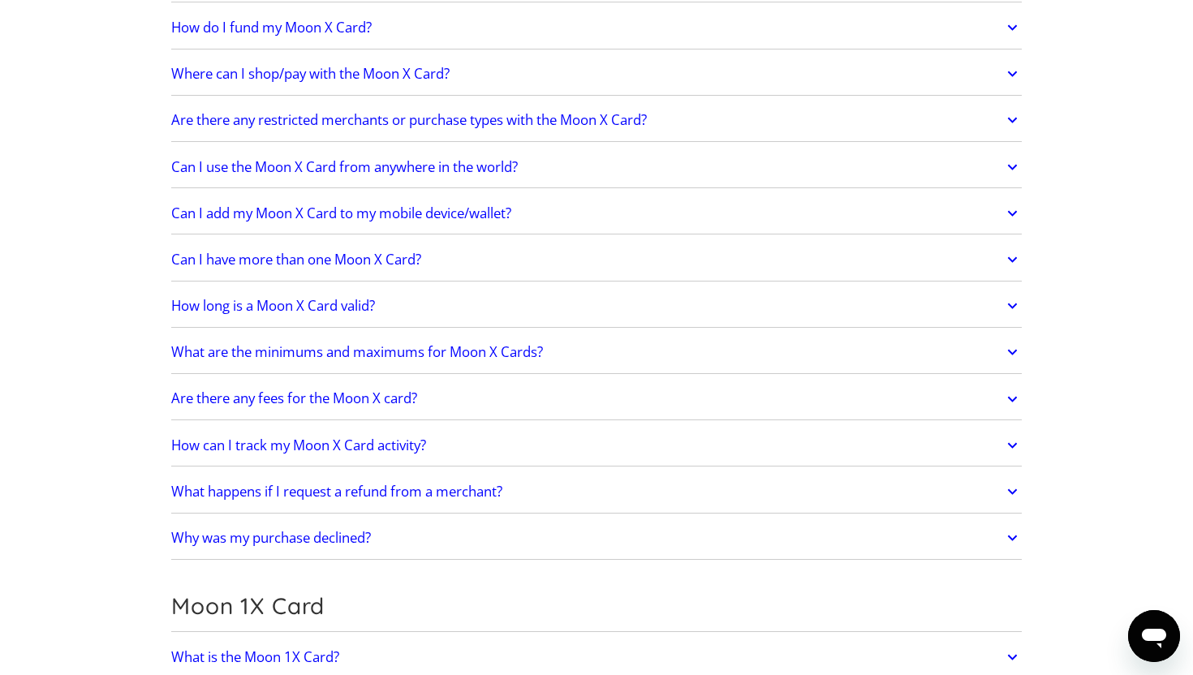
click at [395, 213] on h2 "Can I add my Moon X Card to my mobile device/wallet?" at bounding box center [341, 213] width 340 height 16
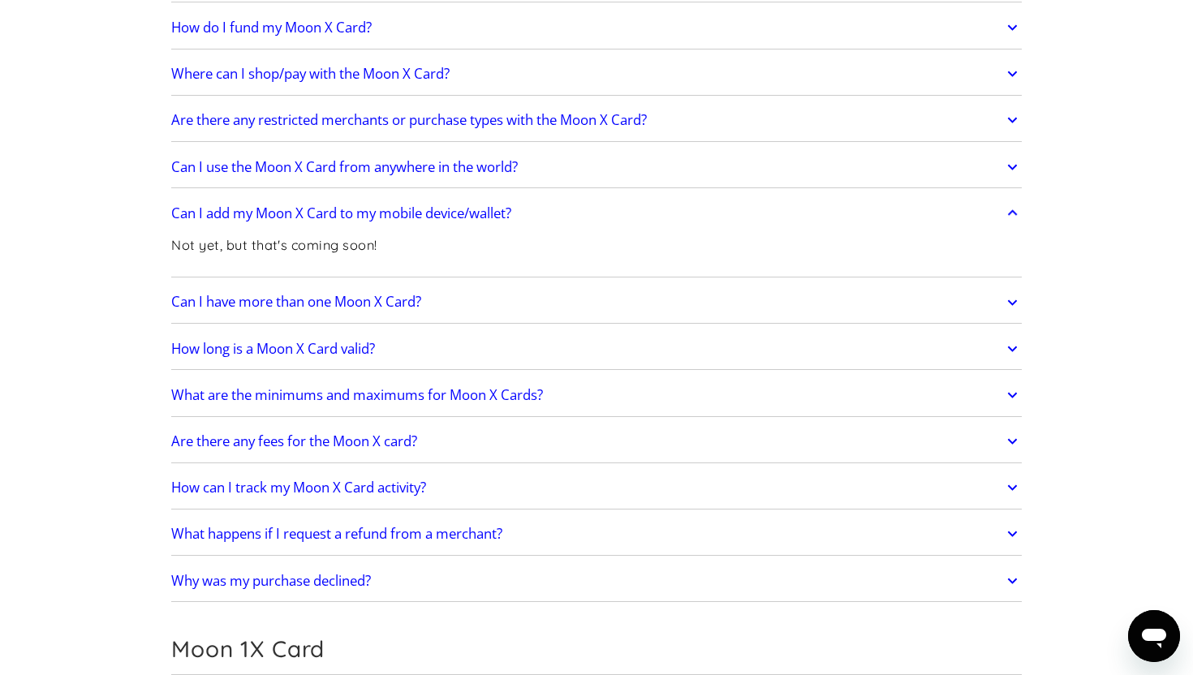
click at [395, 213] on h2 "Can I add my Moon X Card to my mobile device/wallet?" at bounding box center [341, 213] width 340 height 16
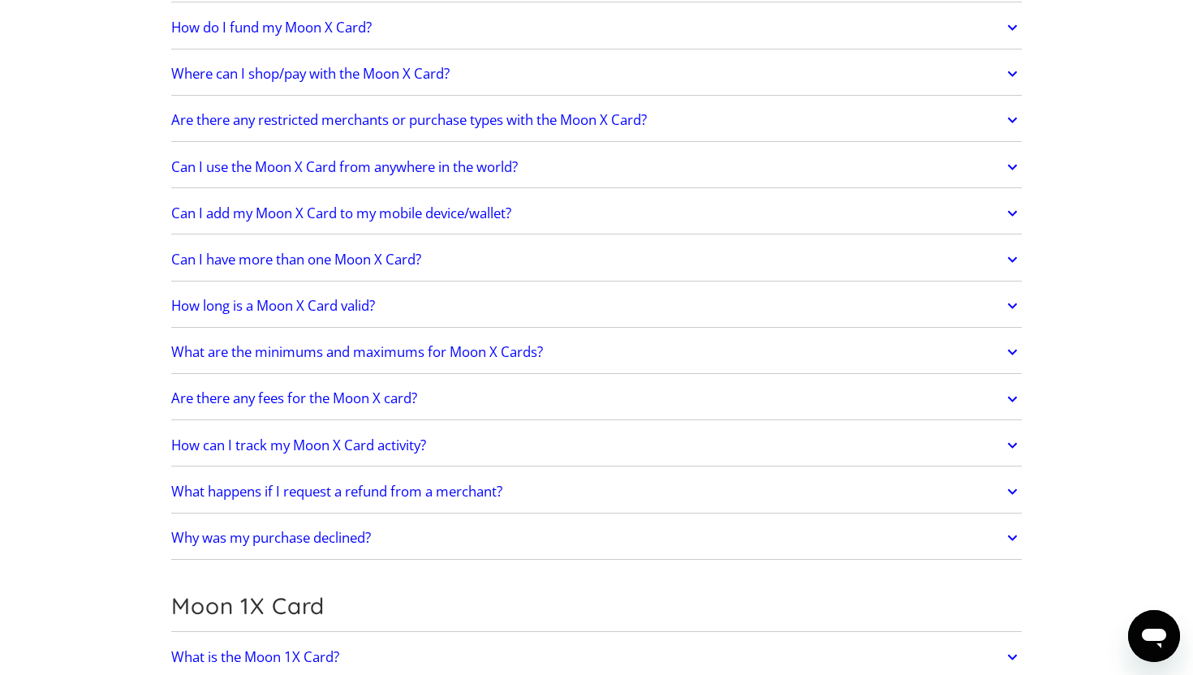
click at [385, 214] on h2 "Can I add my Moon X Card to my mobile device/wallet?" at bounding box center [341, 213] width 340 height 16
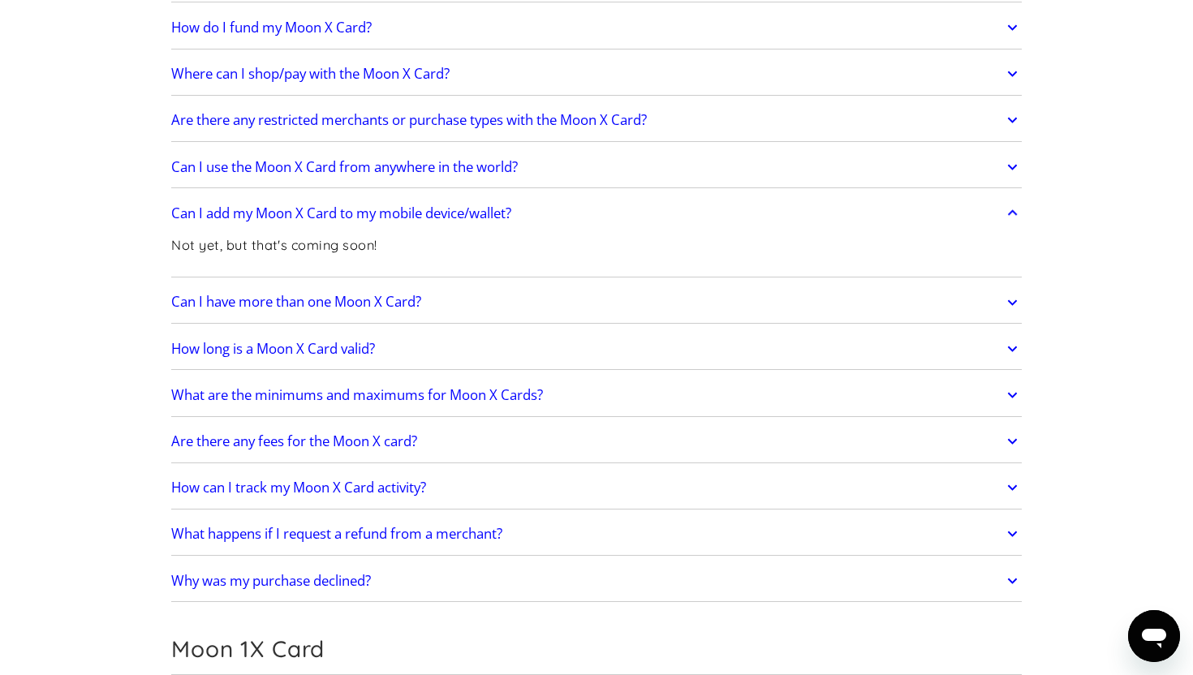
click at [385, 214] on h2 "Can I add my Moon X Card to my mobile device/wallet?" at bounding box center [341, 213] width 340 height 16
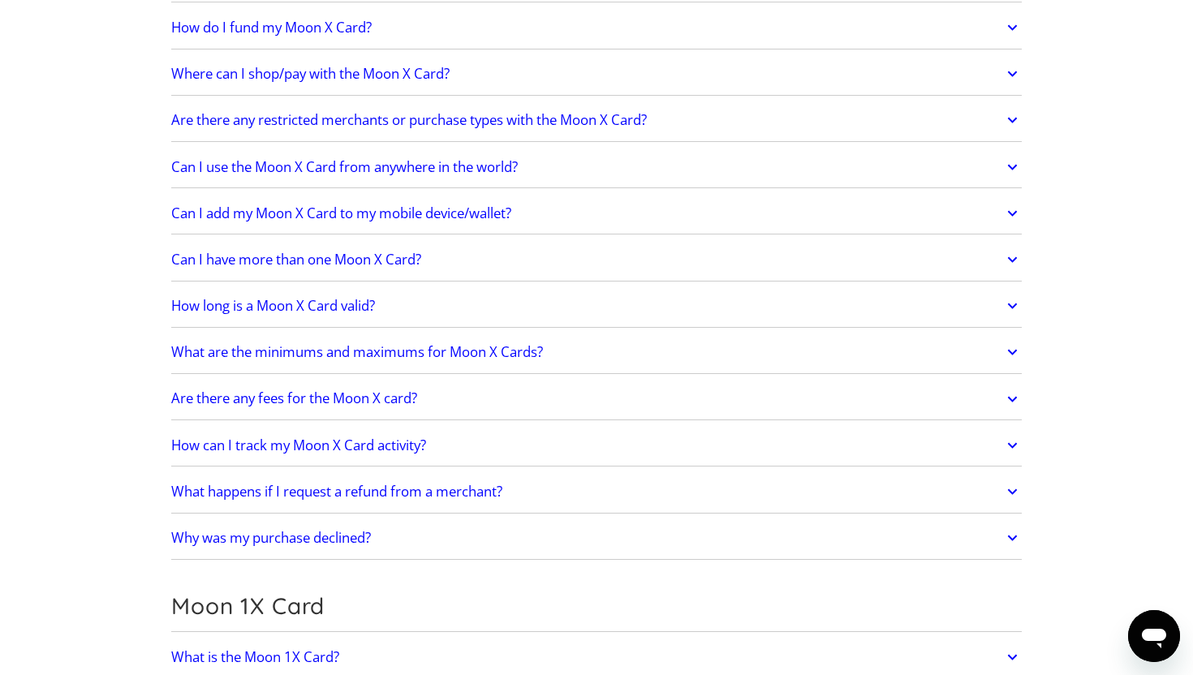
click at [378, 262] on h2 "Can I have more than one Moon X Card?" at bounding box center [296, 260] width 250 height 16
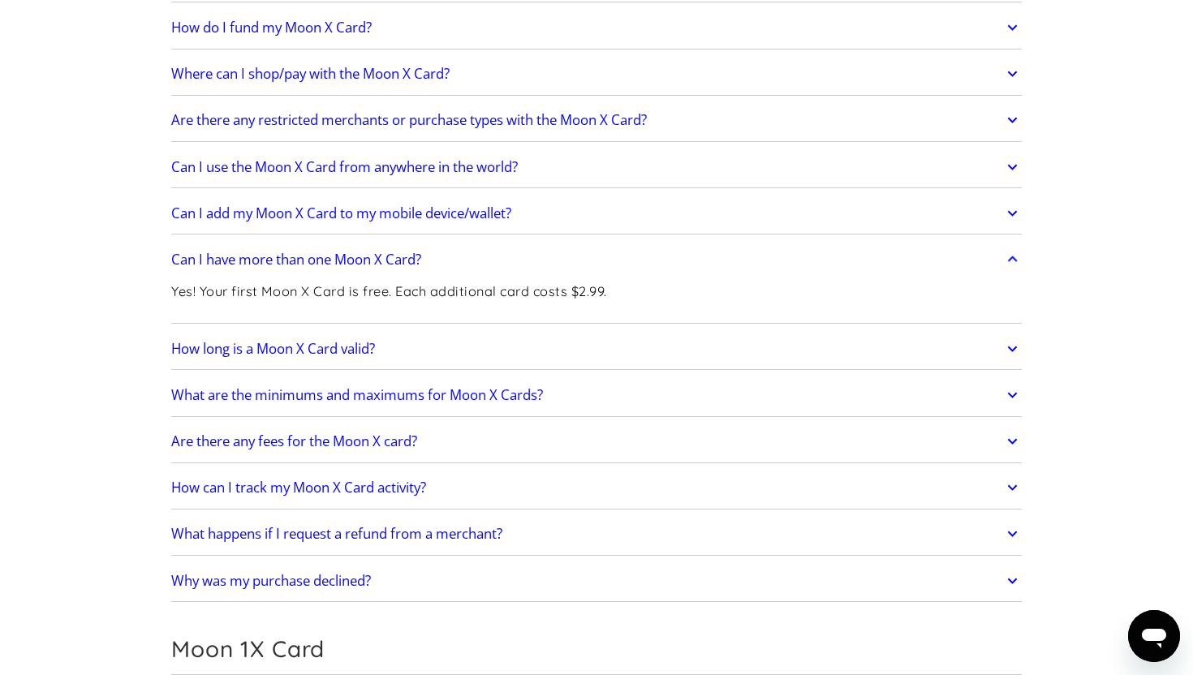
click at [377, 260] on h2 "Can I have more than one Moon X Card?" at bounding box center [296, 260] width 250 height 16
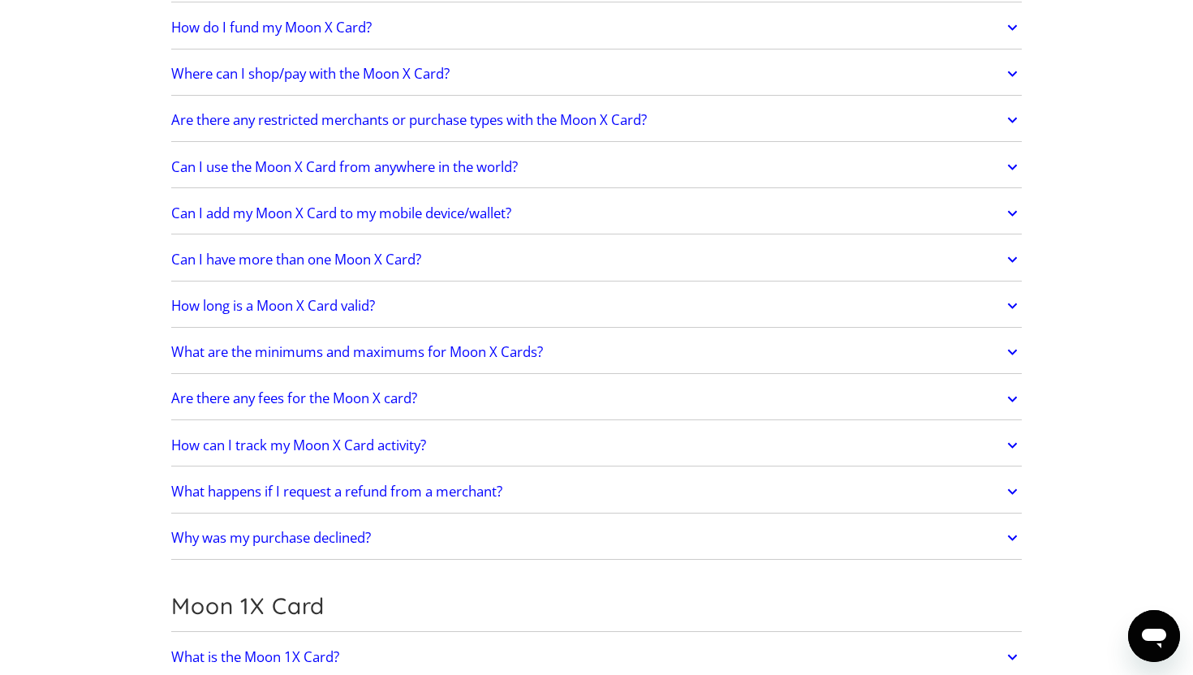
click at [360, 305] on h2 "How long is a Moon X Card valid?" at bounding box center [273, 306] width 204 height 16
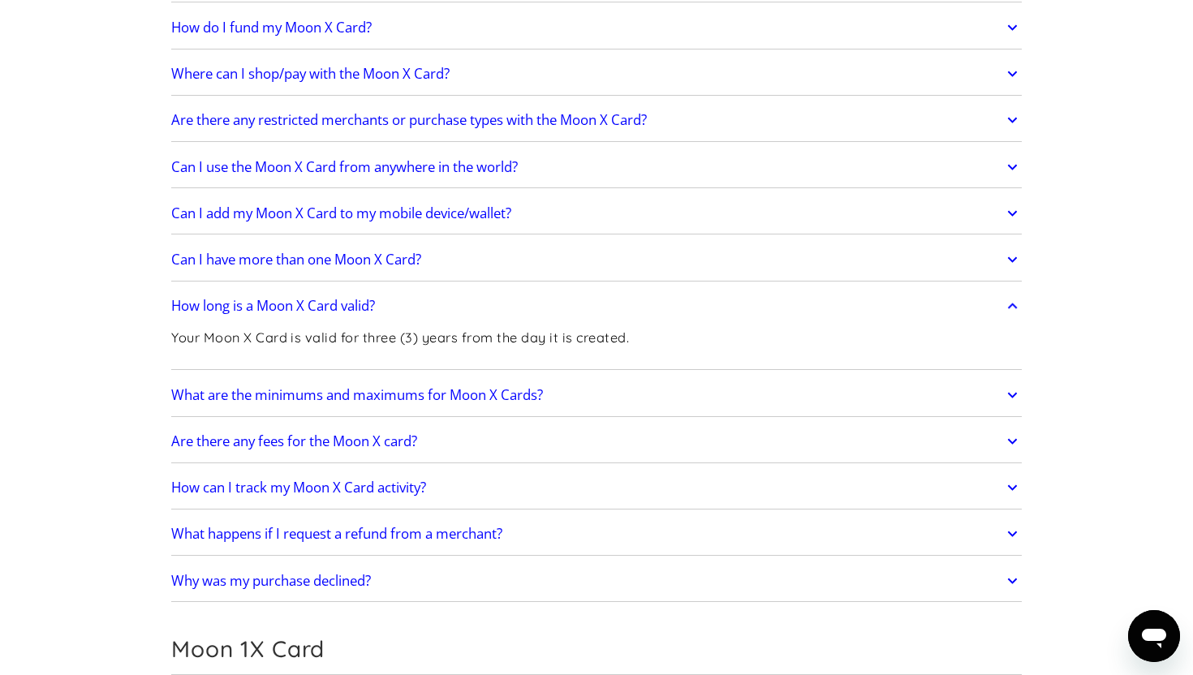
click at [360, 305] on h2 "How long is a Moon X Card valid?" at bounding box center [273, 306] width 204 height 16
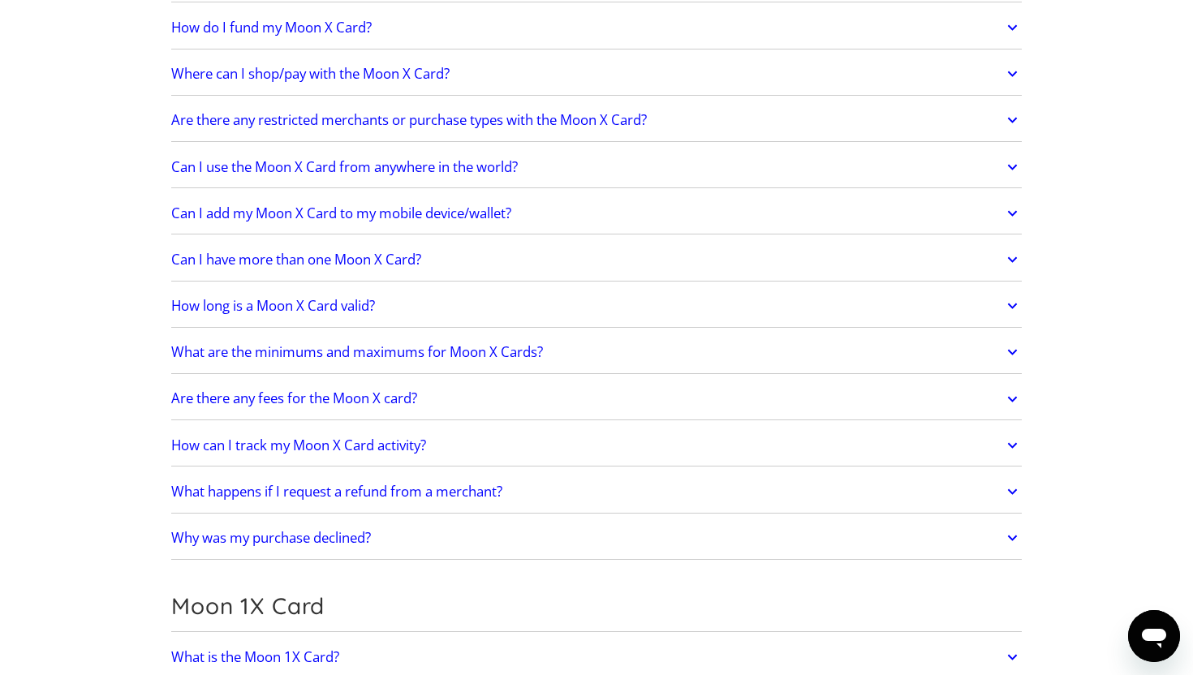
click at [389, 352] on h2 "What are the minimums and maximums for Moon X Cards?" at bounding box center [357, 352] width 372 height 16
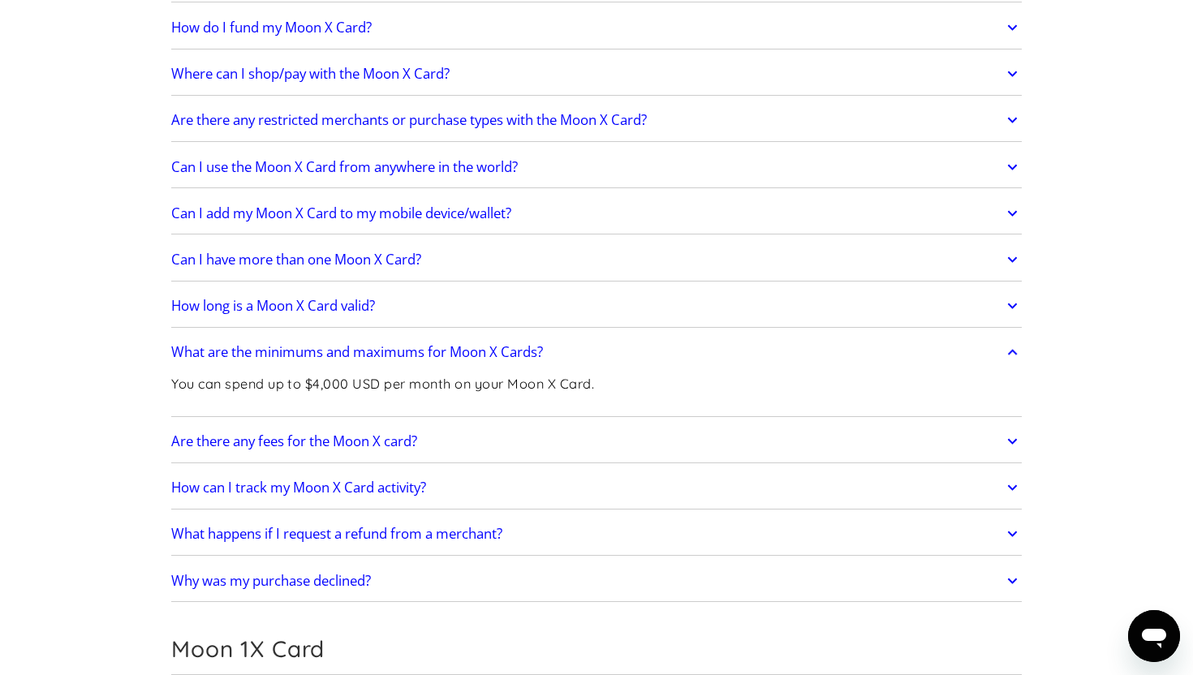
click at [389, 352] on h2 "What are the minimums and maximums for Moon X Cards?" at bounding box center [357, 352] width 372 height 16
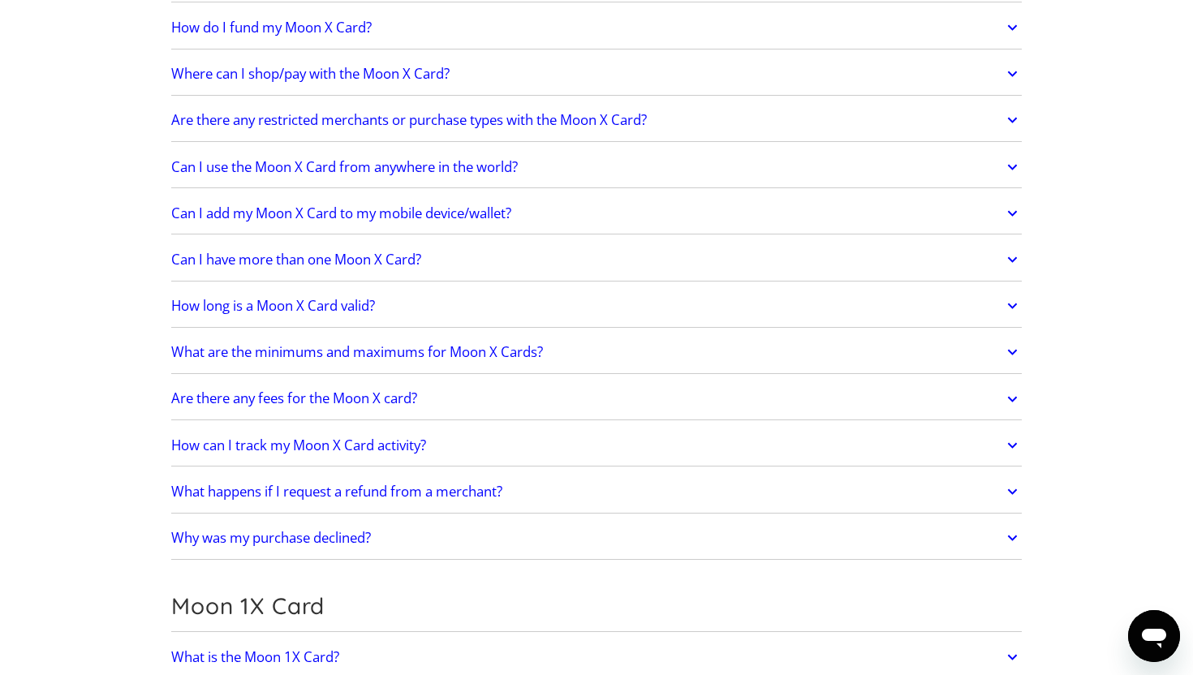
click at [388, 398] on h2 "Are there any fees for the Moon X card?" at bounding box center [294, 398] width 246 height 16
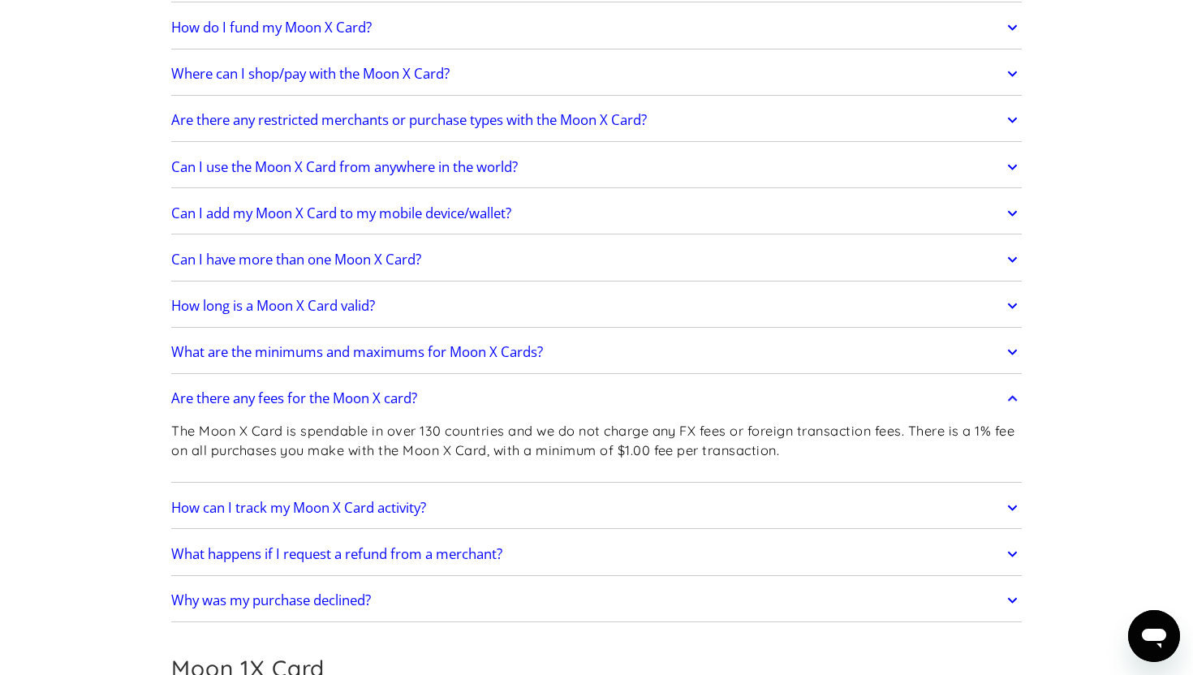
click at [366, 402] on h2 "Are there any fees for the Moon X card?" at bounding box center [294, 398] width 246 height 16
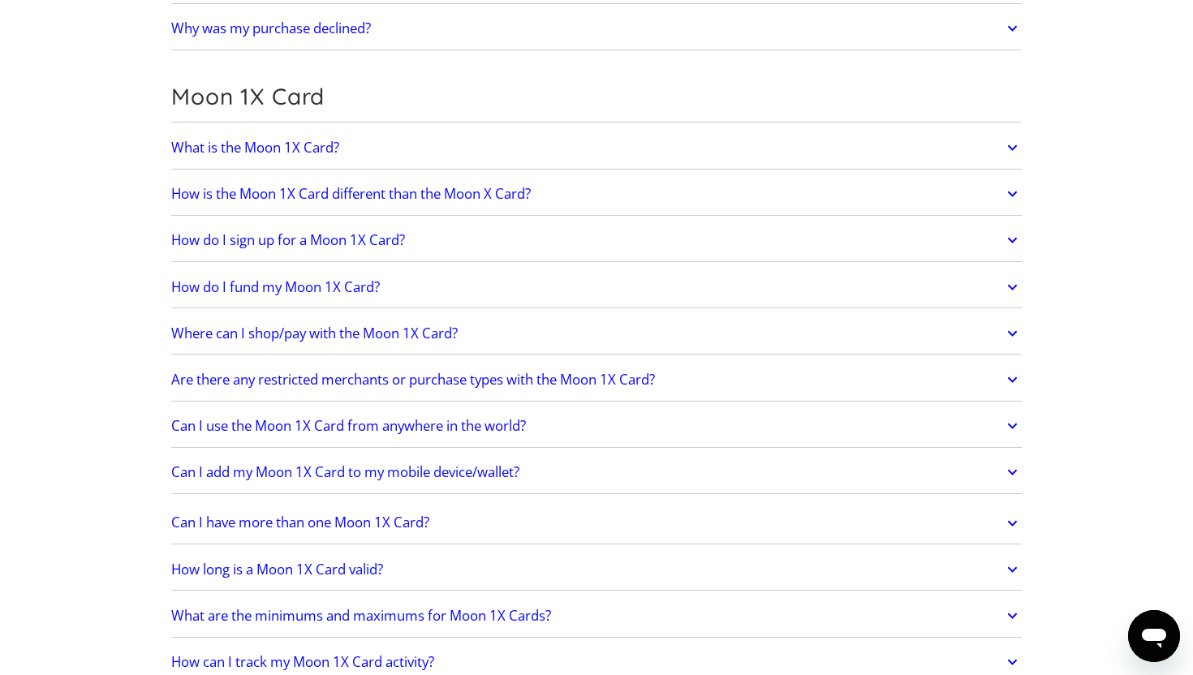
scroll to position [1861, 0]
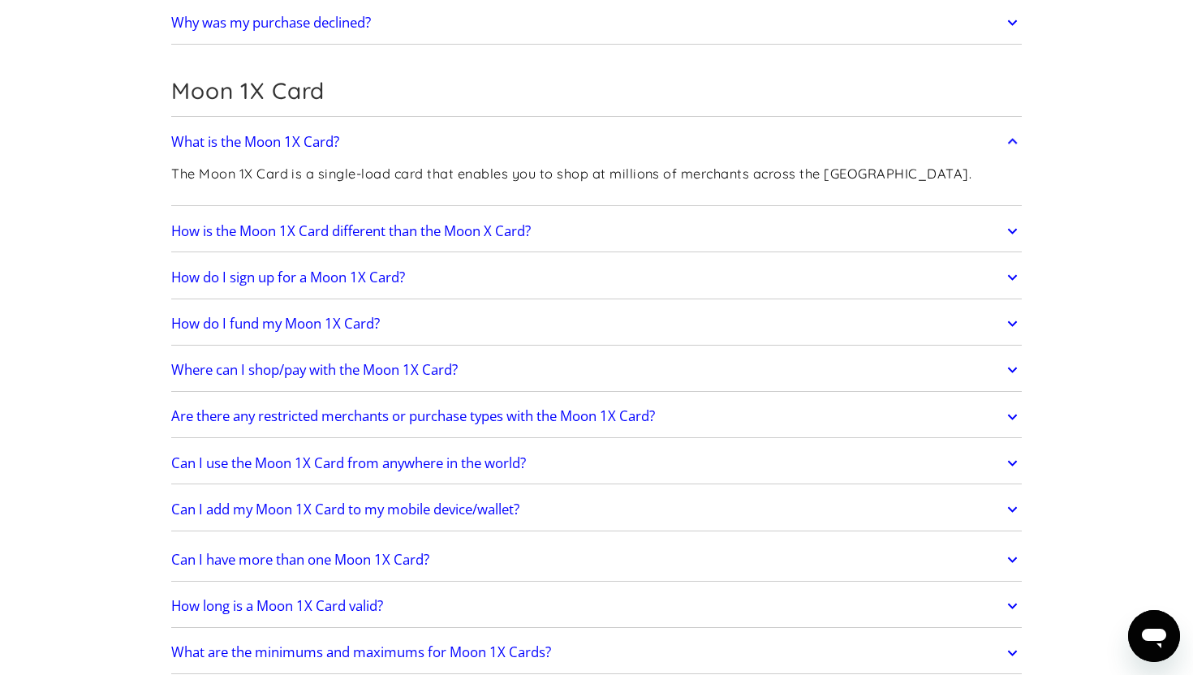
click at [463, 230] on h2 "How is the Moon 1X Card different than the Moon X Card?" at bounding box center [351, 231] width 360 height 16
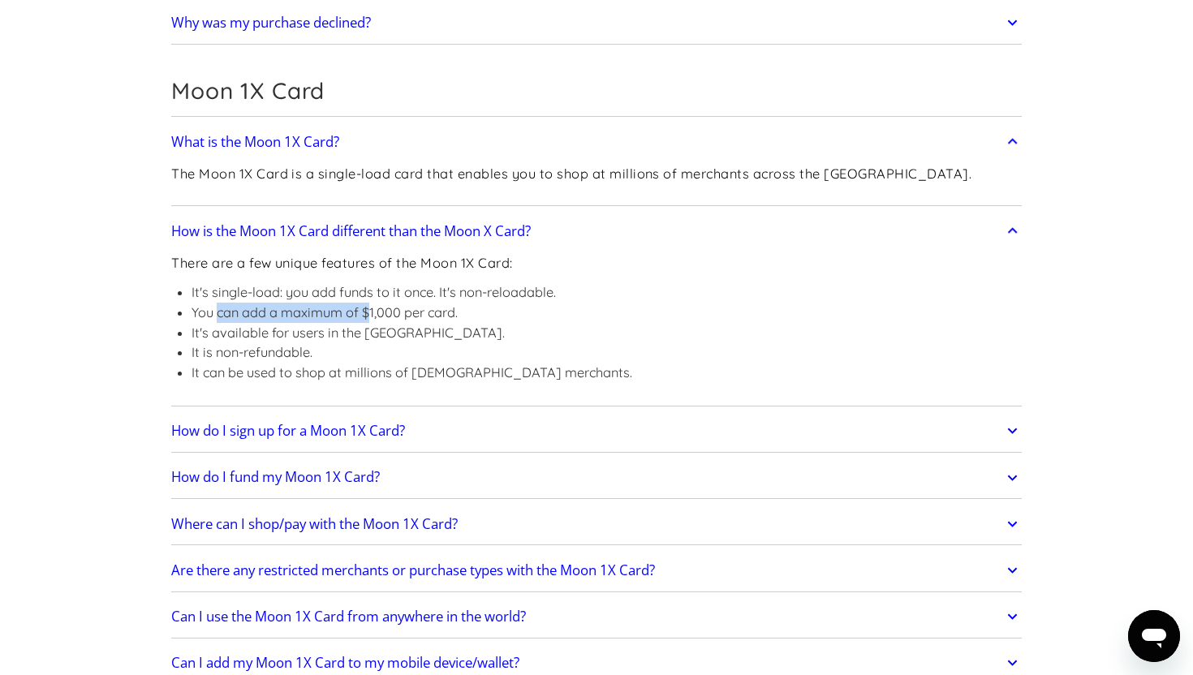
drag, startPoint x: 219, startPoint y: 315, endPoint x: 372, endPoint y: 308, distance: 152.8
click at [372, 308] on li "You can add a maximum of $1,000 per card." at bounding box center [412, 313] width 441 height 20
drag, startPoint x: 216, startPoint y: 334, endPoint x: 355, endPoint y: 335, distance: 138.8
click at [355, 335] on li "It's available for users in the US." at bounding box center [412, 333] width 441 height 20
click at [458, 241] on link "How is the Moon 1X Card different than the Moon X Card?" at bounding box center [596, 231] width 851 height 34
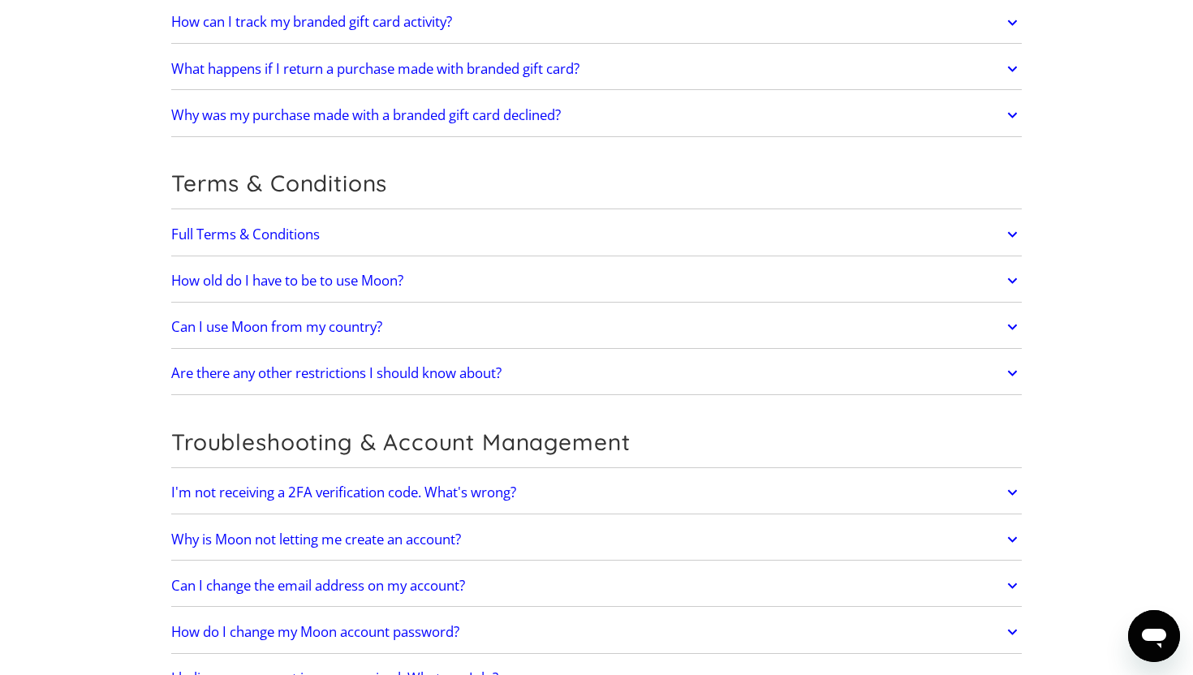
scroll to position [3032, 0]
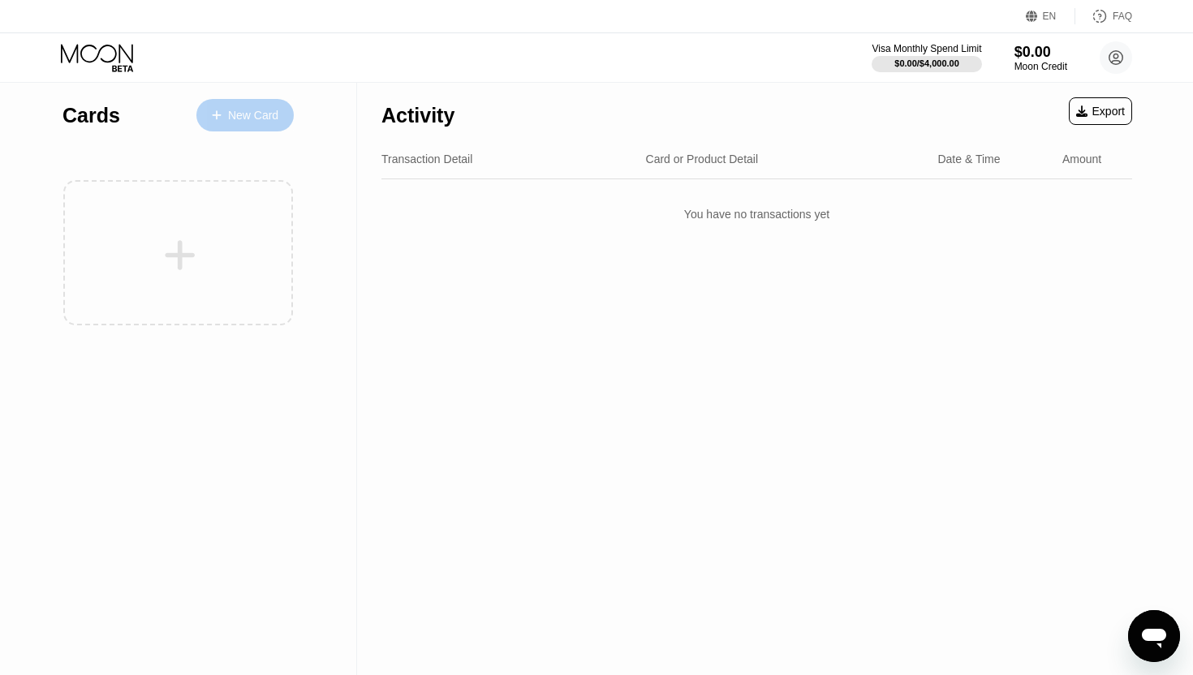
click at [264, 127] on div "New Card" at bounding box center [244, 115] width 97 height 32
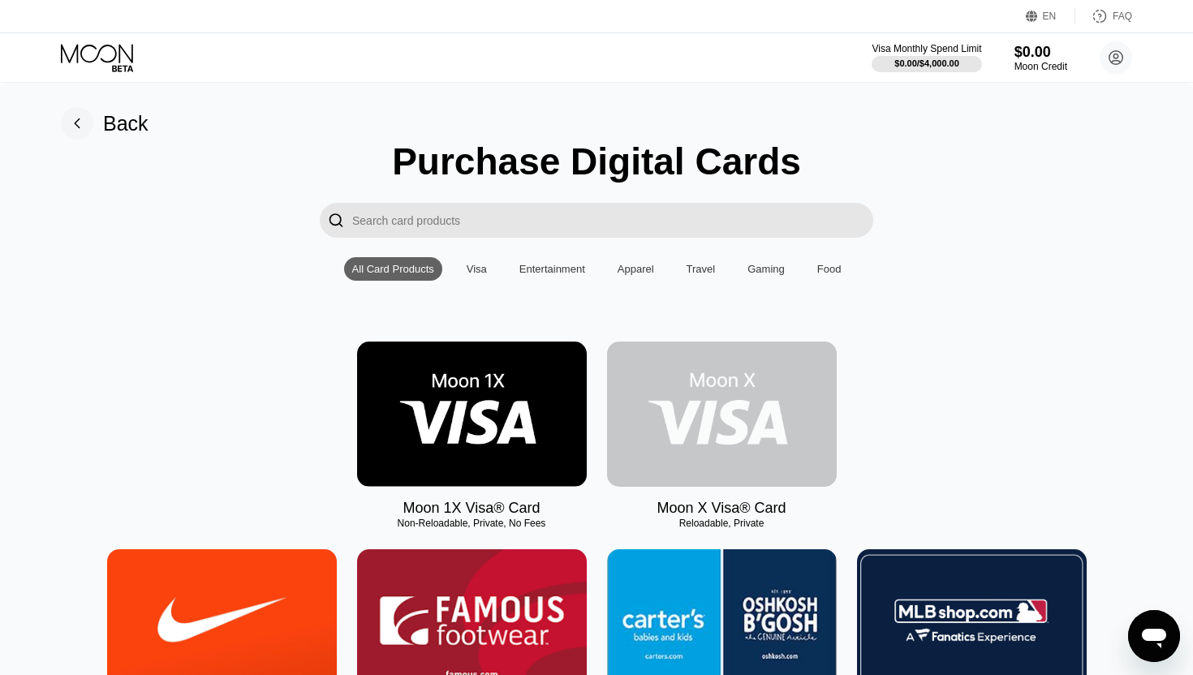
click at [728, 411] on img at bounding box center [722, 414] width 230 height 145
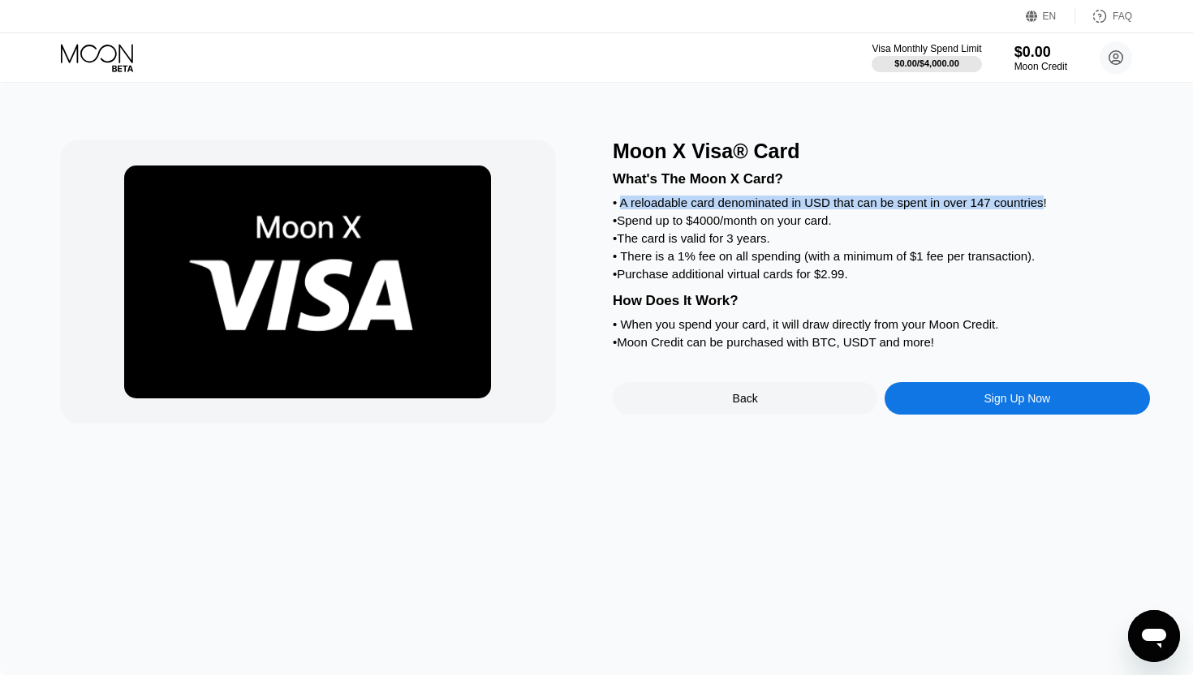
drag, startPoint x: 623, startPoint y: 202, endPoint x: 1053, endPoint y: 202, distance: 429.3
click at [1053, 202] on div "• A reloadable card denominated in USD that can be spent in over 147 countries!" at bounding box center [881, 203] width 537 height 14
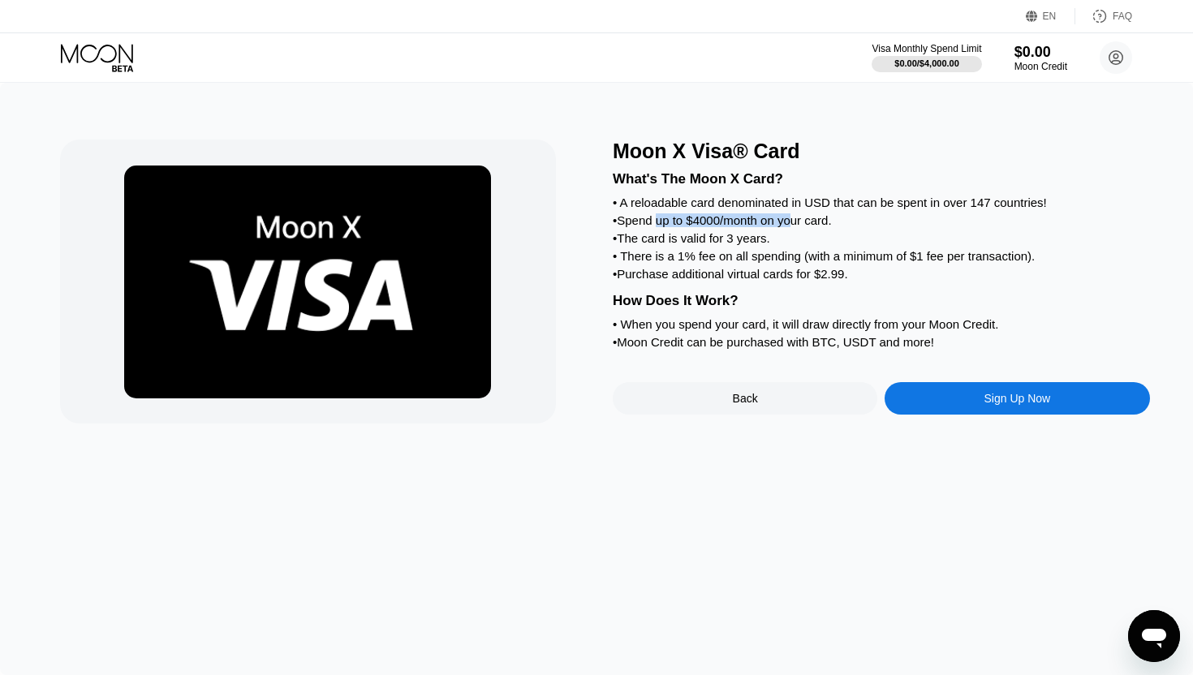
drag, startPoint x: 661, startPoint y: 223, endPoint x: 818, endPoint y: 223, distance: 157.4
click at [816, 223] on div "• Spend up to $4000/month on your card." at bounding box center [881, 220] width 537 height 14
drag, startPoint x: 662, startPoint y: 244, endPoint x: 750, endPoint y: 244, distance: 87.6
click at [750, 244] on div "• The card is valid for 3 years." at bounding box center [881, 238] width 537 height 14
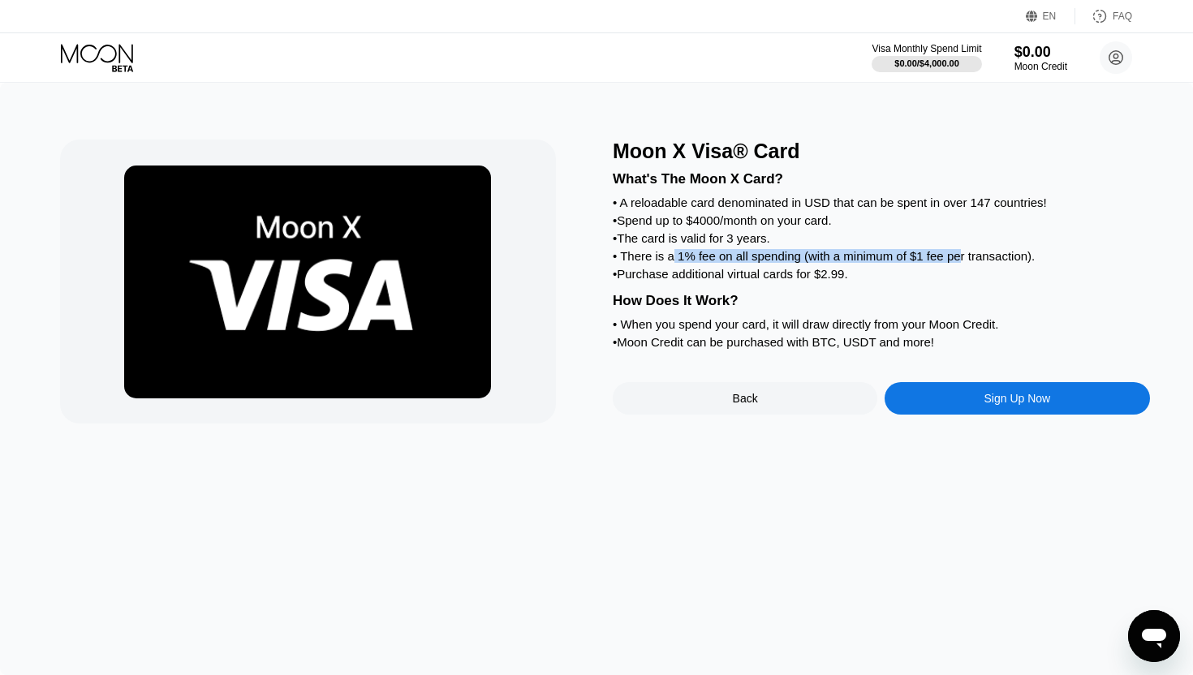
drag, startPoint x: 674, startPoint y: 257, endPoint x: 964, endPoint y: 261, distance: 290.6
click at [964, 261] on div "• There is a 1% fee on all spending (with a minimum of $1 fee per transaction)." at bounding box center [881, 256] width 537 height 14
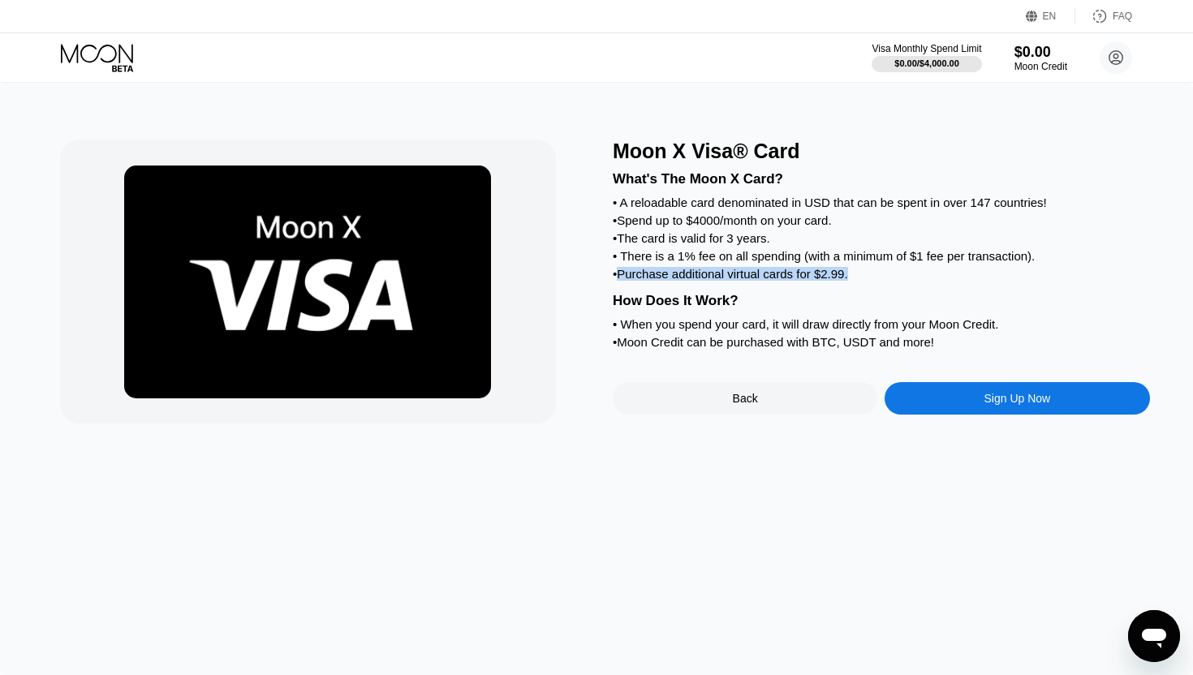
drag, startPoint x: 624, startPoint y: 277, endPoint x: 869, endPoint y: 277, distance: 245.1
click at [869, 277] on div "• Purchase additional virtual cards for $2.99." at bounding box center [881, 274] width 537 height 14
click at [846, 277] on div "• Purchase additional virtual cards for $2.99." at bounding box center [881, 274] width 537 height 14
click at [984, 394] on div "Sign Up Now" at bounding box center [1017, 398] width 67 height 13
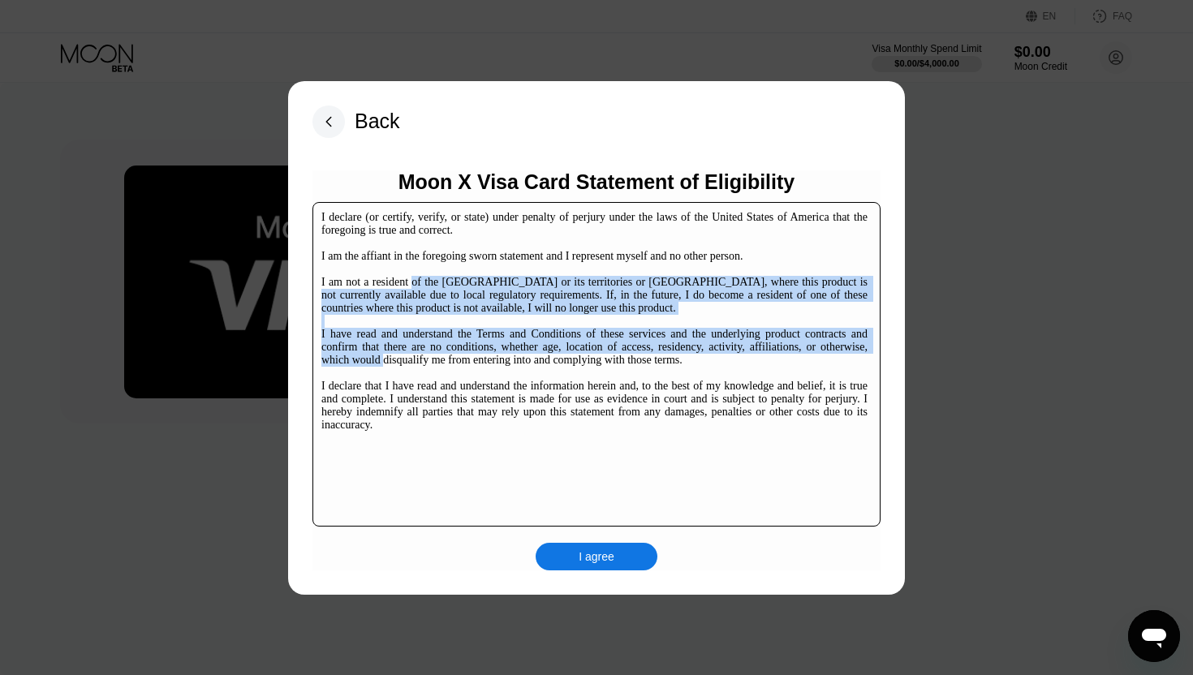
drag, startPoint x: 426, startPoint y: 285, endPoint x: 516, endPoint y: 372, distance: 125.1
click at [516, 372] on div "I declare (or certify, verify, or state) under penalty of perjury under the law…" at bounding box center [594, 321] width 546 height 221
click at [601, 562] on div "I agree" at bounding box center [597, 556] width 36 height 15
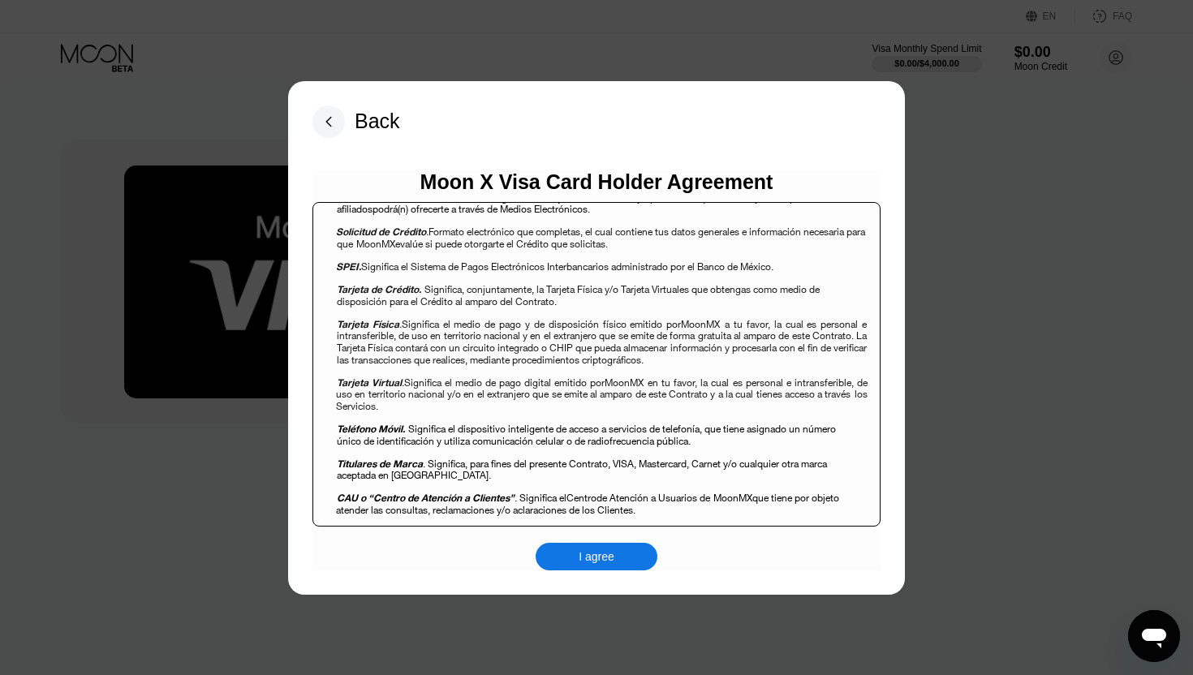
scroll to position [3480, 0]
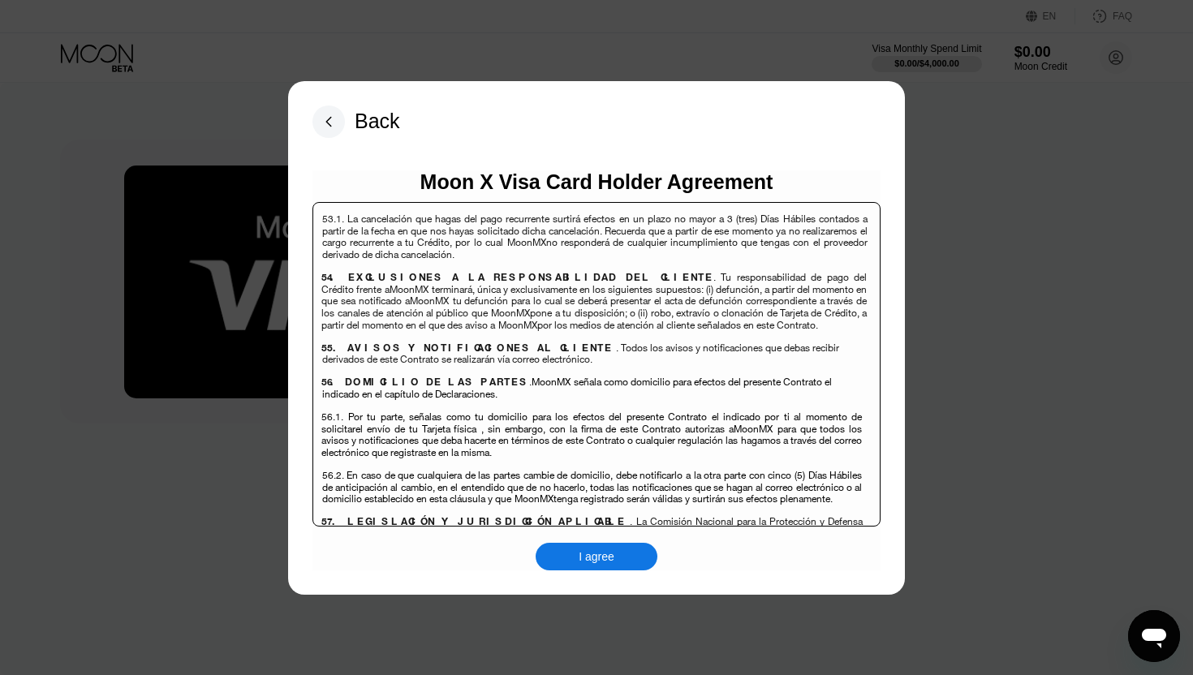
scroll to position [11133, 0]
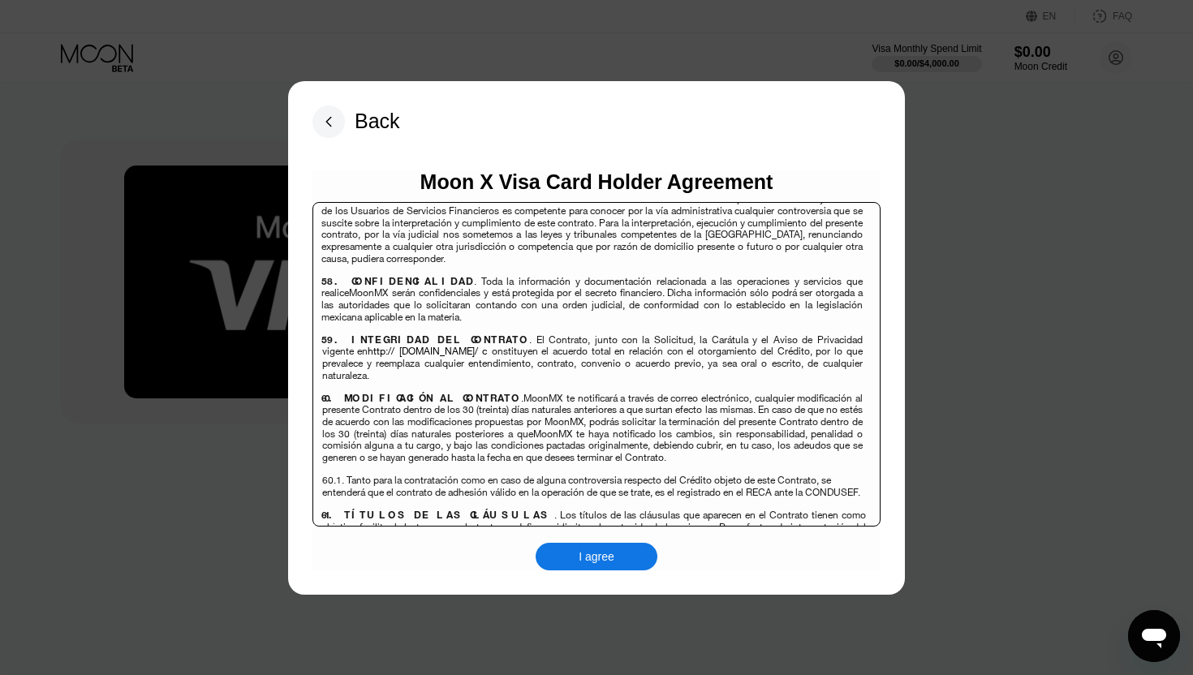
click at [579, 545] on div "I agree" at bounding box center [597, 557] width 122 height 28
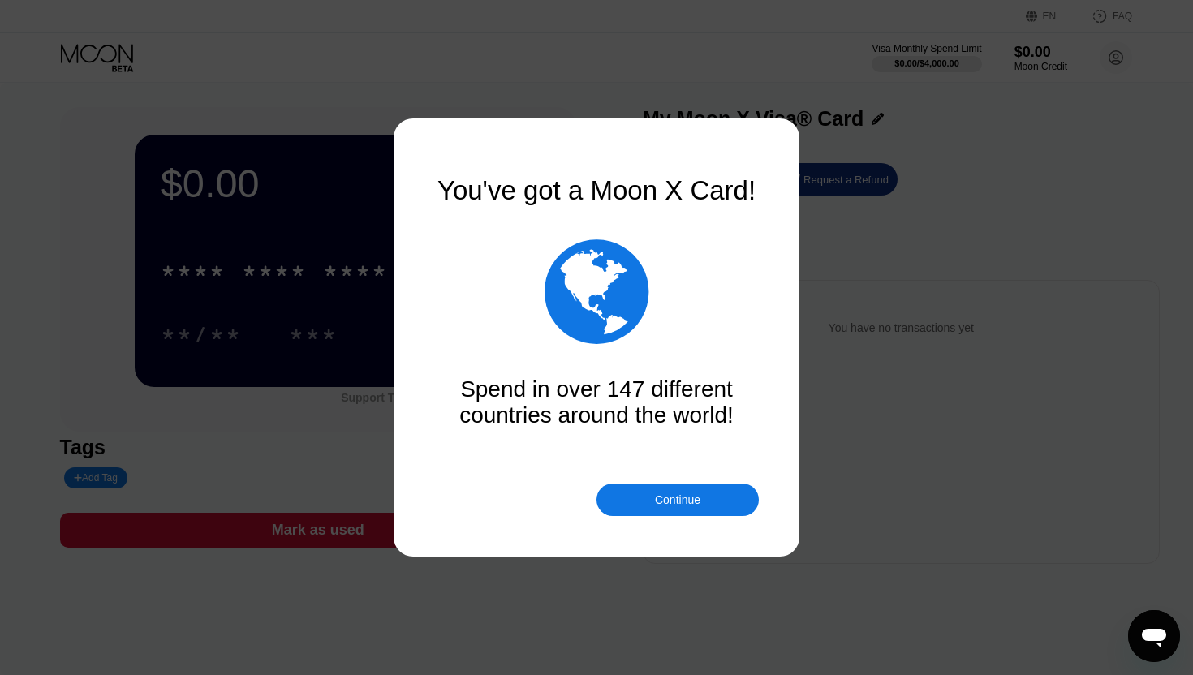
click at [667, 499] on div "Continue" at bounding box center [677, 499] width 45 height 13
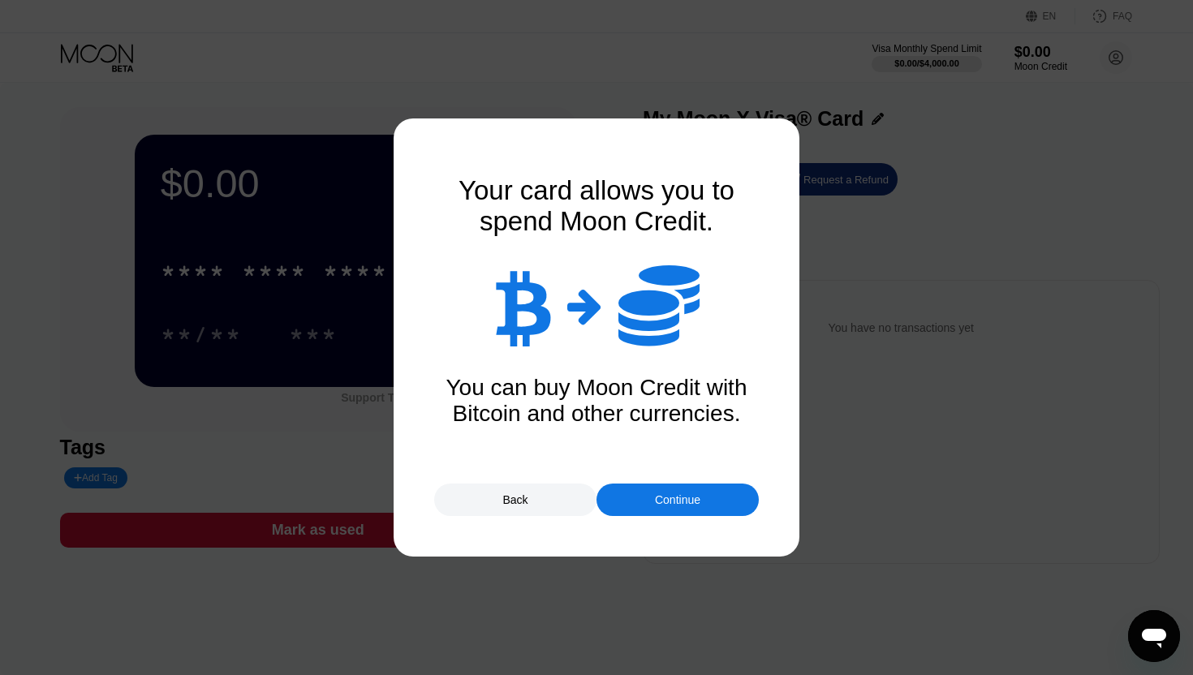
click at [696, 505] on div "Continue" at bounding box center [677, 499] width 45 height 13
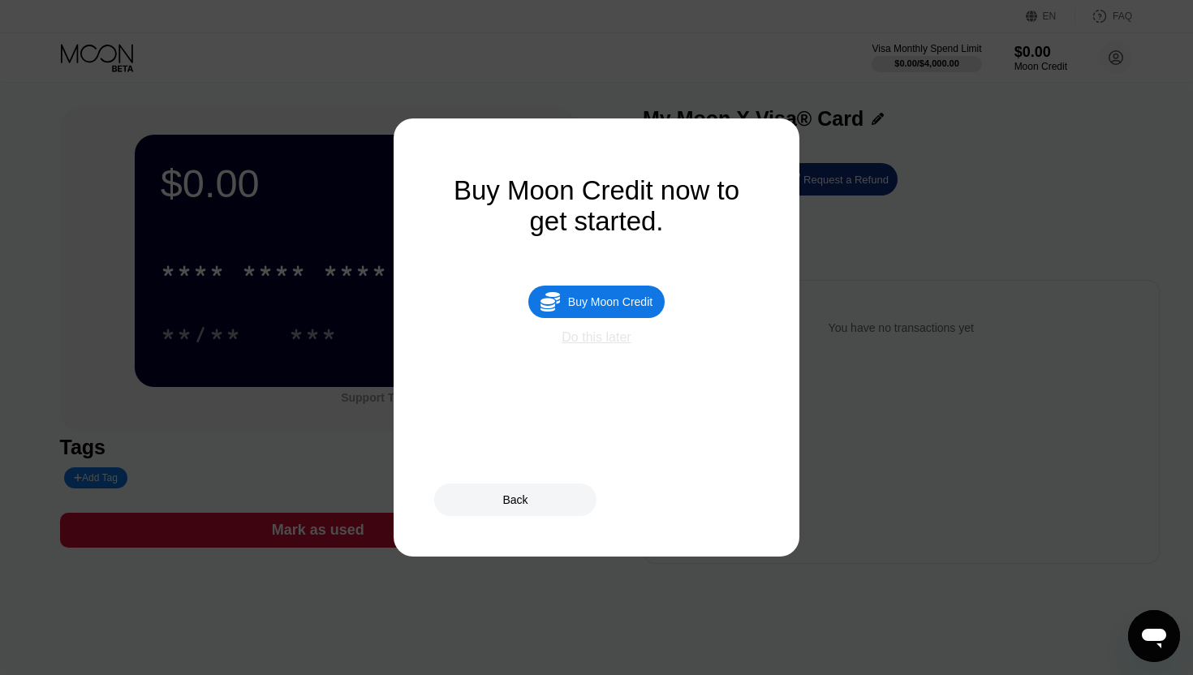
click at [601, 342] on div "Do this later" at bounding box center [596, 337] width 69 height 15
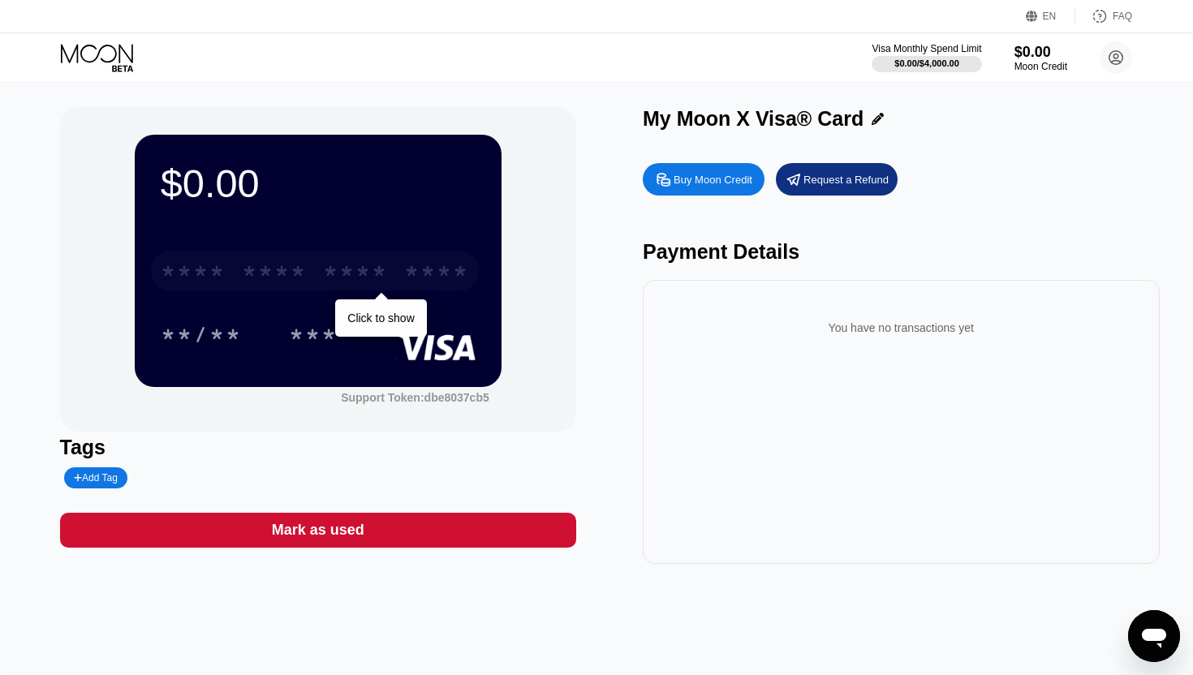
click at [437, 266] on div "****" at bounding box center [436, 274] width 65 height 26
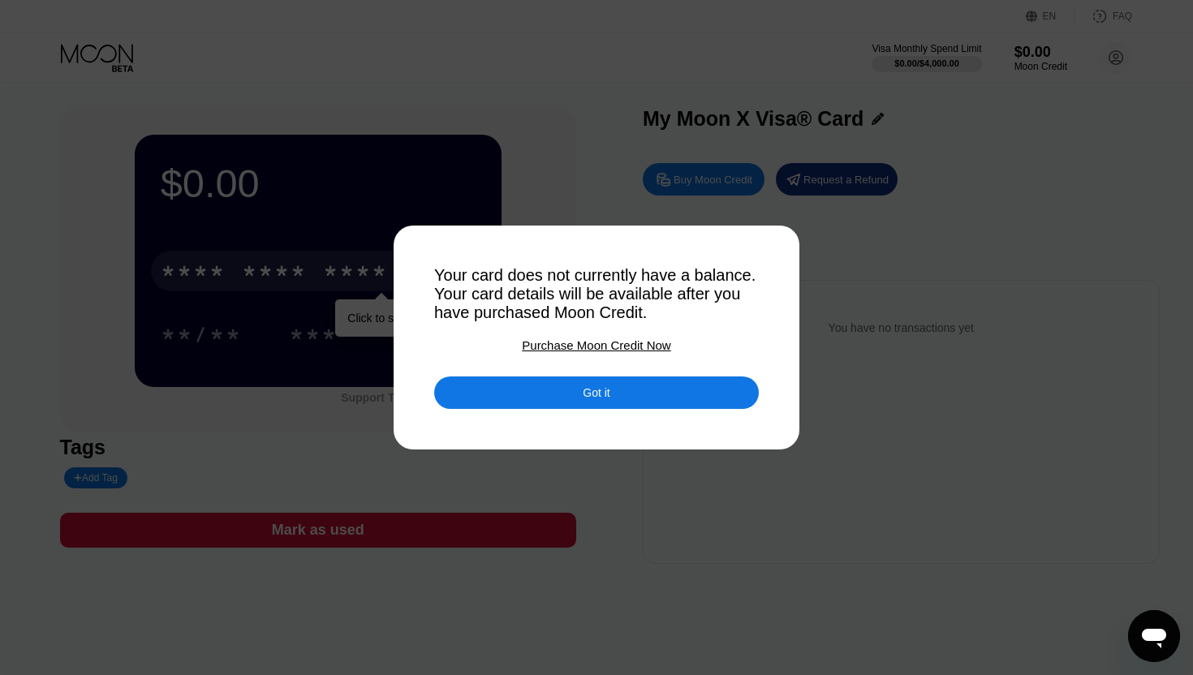
click at [583, 390] on div "Got it" at bounding box center [596, 392] width 27 height 15
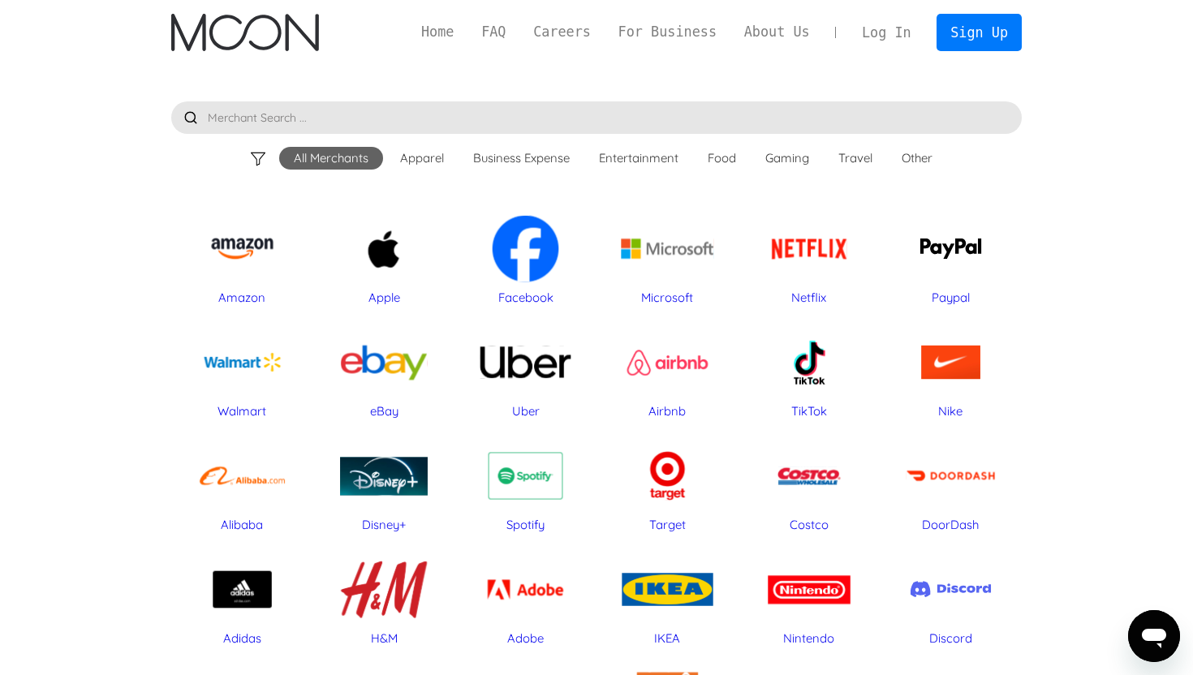
click at [503, 120] on input "text" at bounding box center [596, 117] width 851 height 32
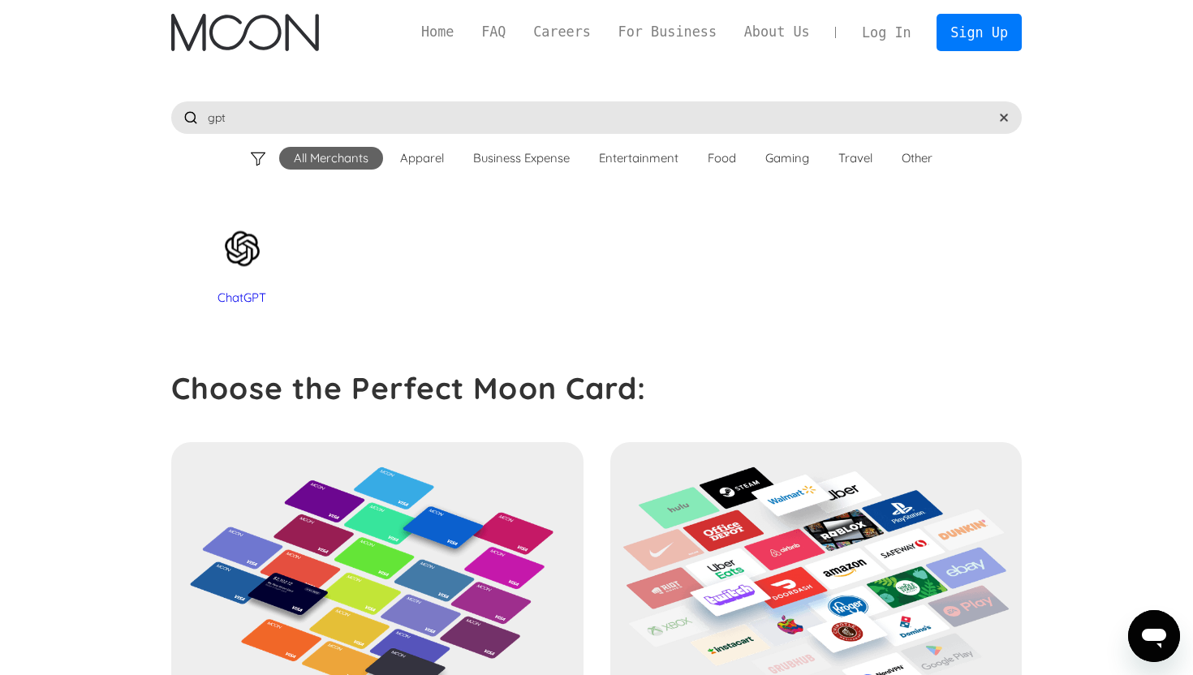
type input "gpt"
click at [258, 254] on div "ChatGPT" at bounding box center [242, 248] width 126 height 81
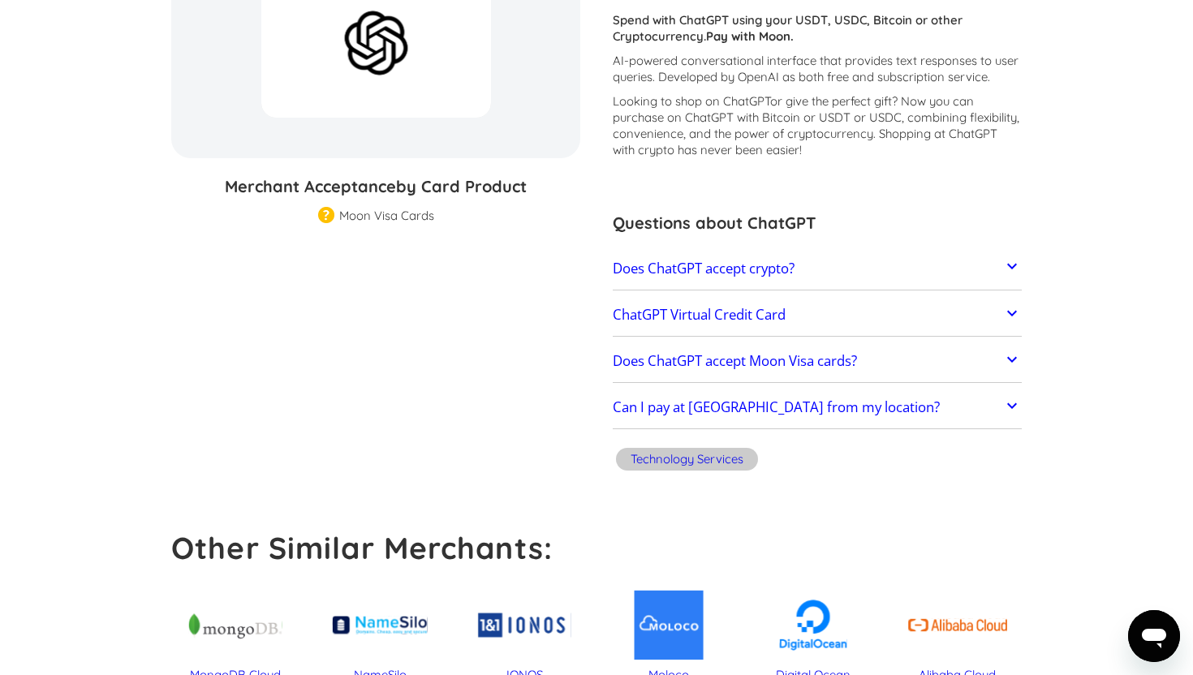
scroll to position [247, 0]
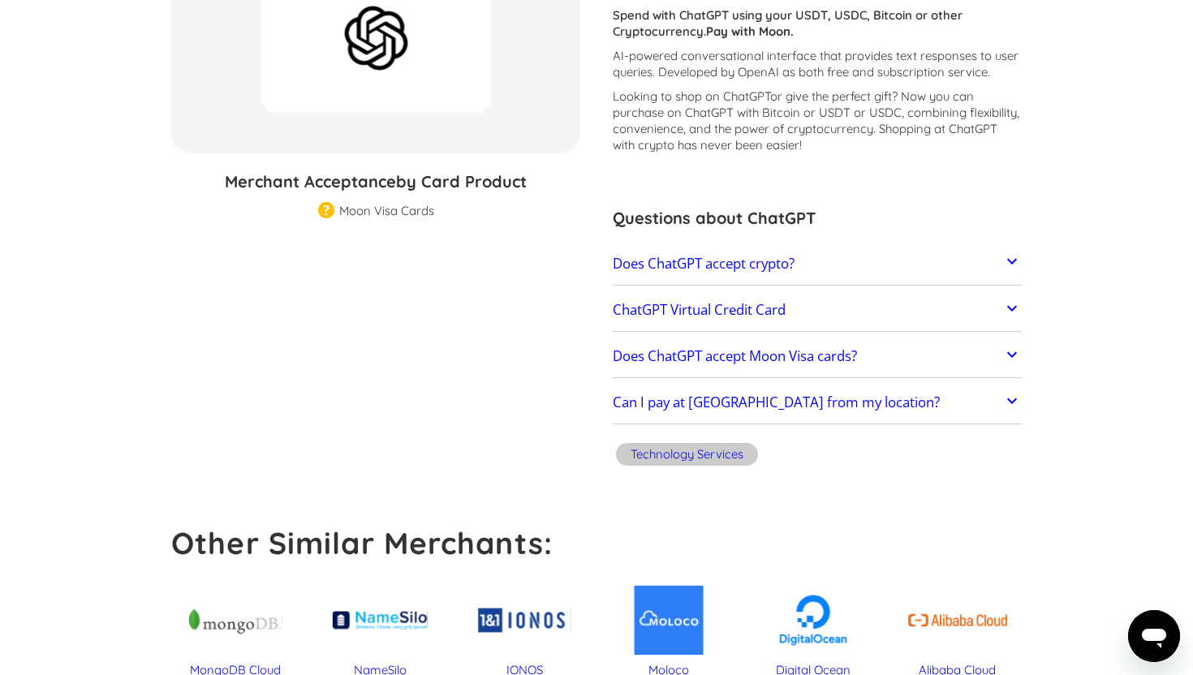
click at [726, 408] on h2 "Can I pay at ChatGPT from my location?" at bounding box center [776, 402] width 327 height 16
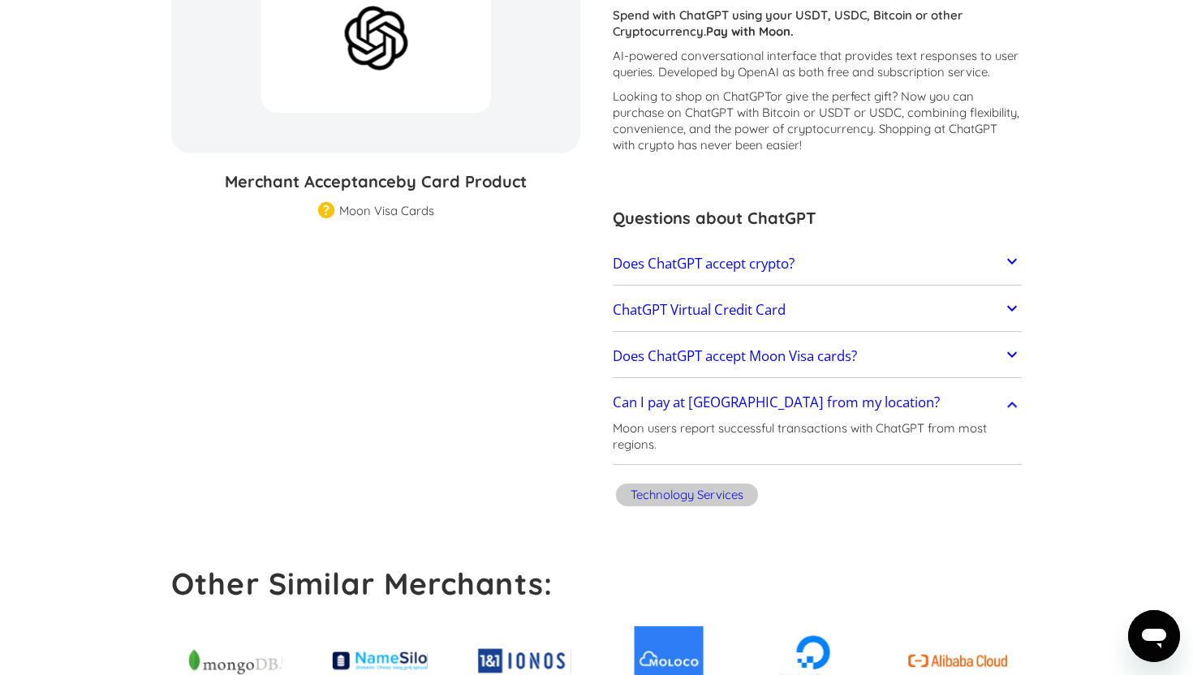
click at [726, 408] on h2 "Can I pay at ChatGPT from my location?" at bounding box center [776, 402] width 327 height 16
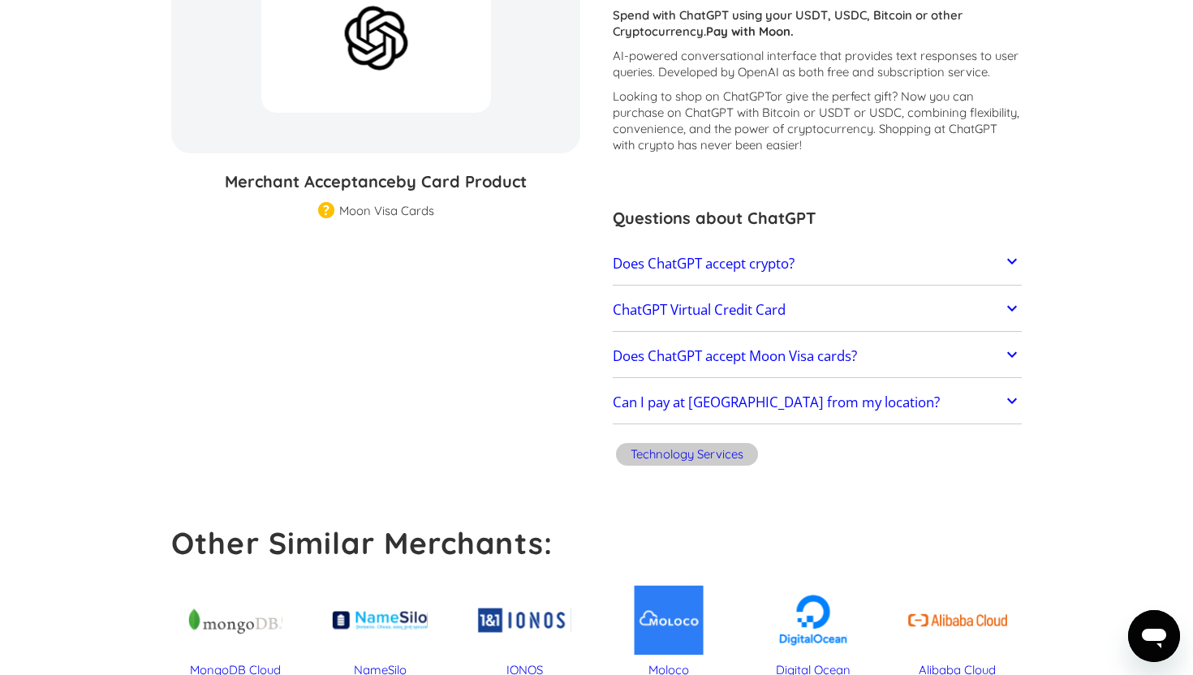
click at [746, 368] on link "Does ChatGPT accept Moon Visa cards?" at bounding box center [817, 356] width 409 height 34
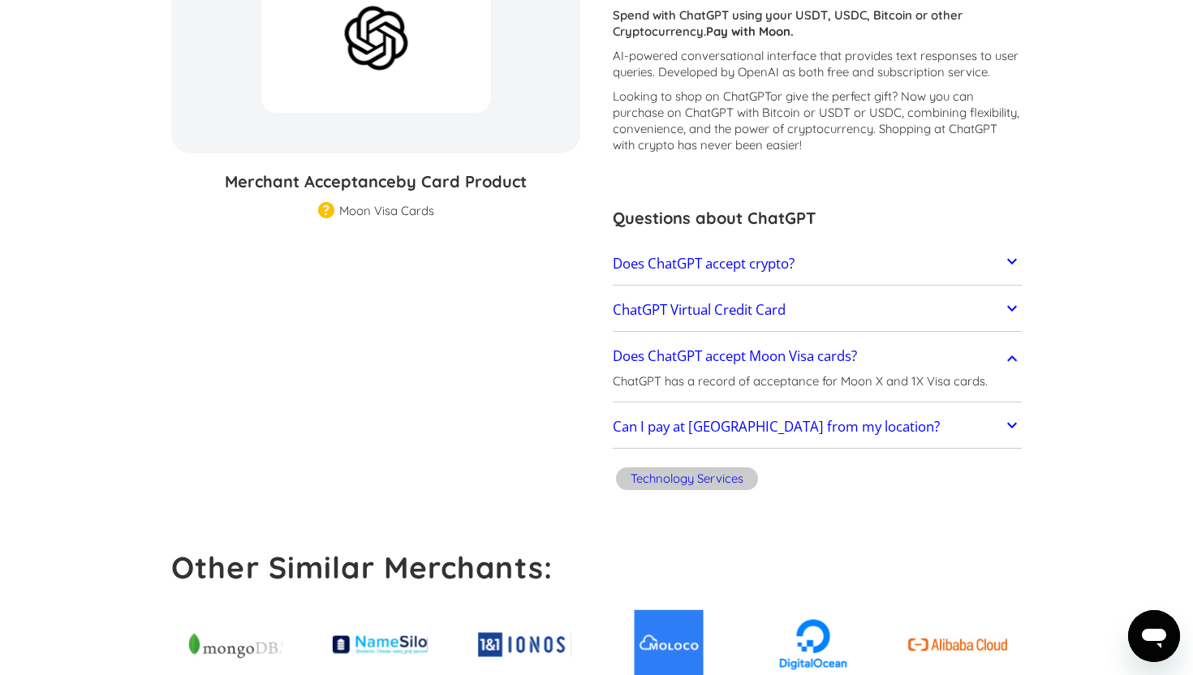
click at [744, 368] on link "Does ChatGPT accept Moon Visa cards?" at bounding box center [817, 356] width 409 height 34
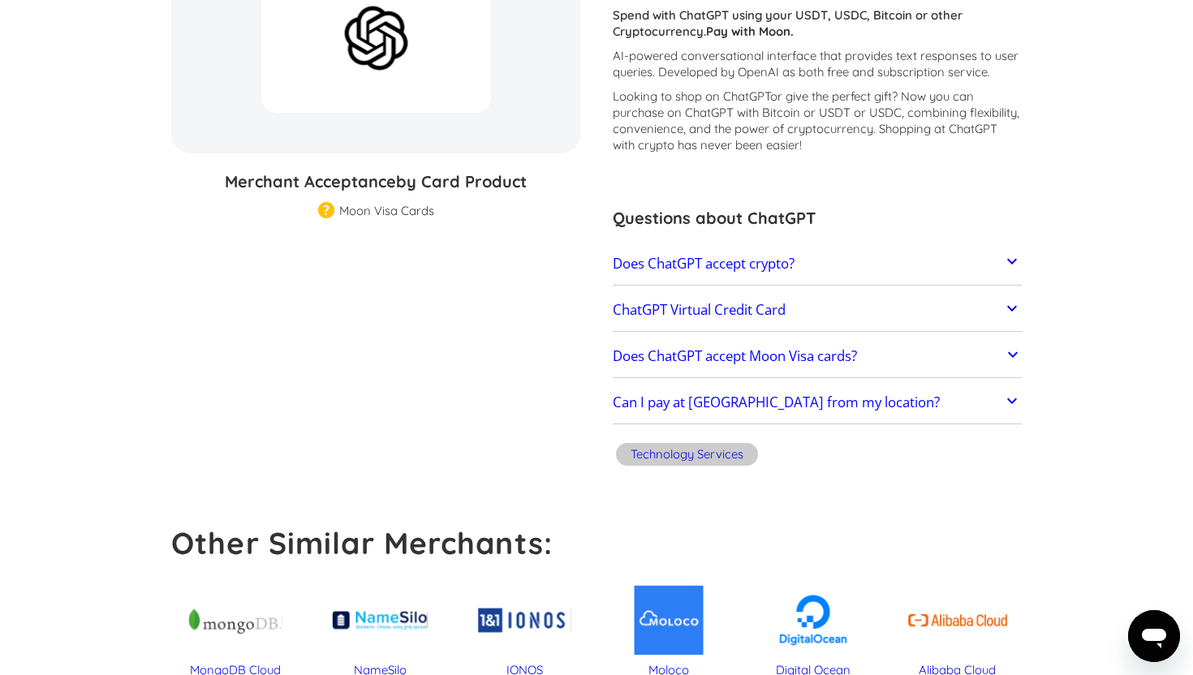
click at [747, 307] on h2 "ChatGPT Virtual Credit Card" at bounding box center [699, 310] width 173 height 16
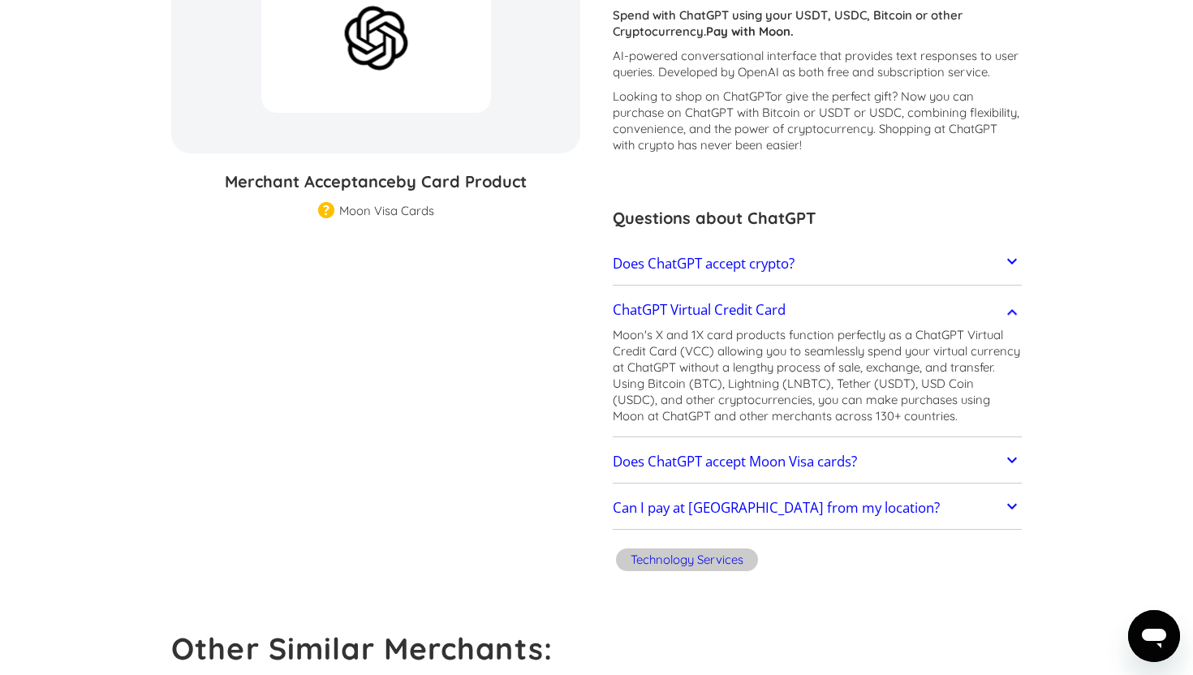
click at [747, 308] on h2 "ChatGPT Virtual Credit Card" at bounding box center [699, 310] width 173 height 16
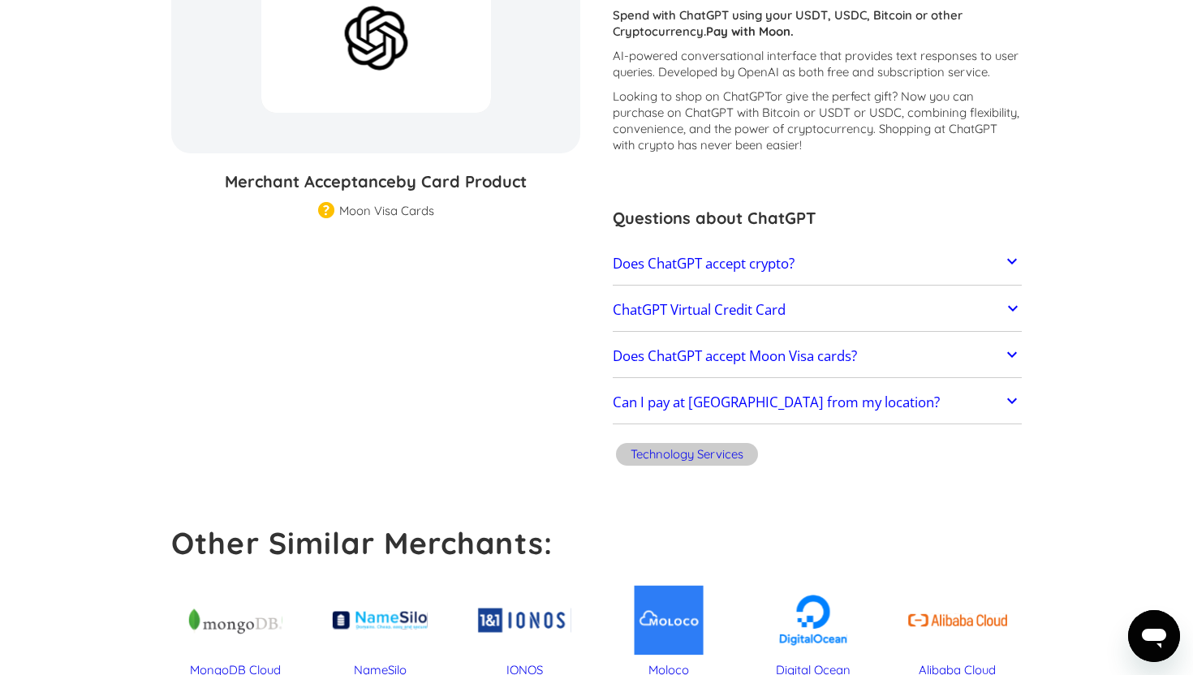
click at [744, 308] on h2 "ChatGPT Virtual Credit Card" at bounding box center [699, 310] width 173 height 16
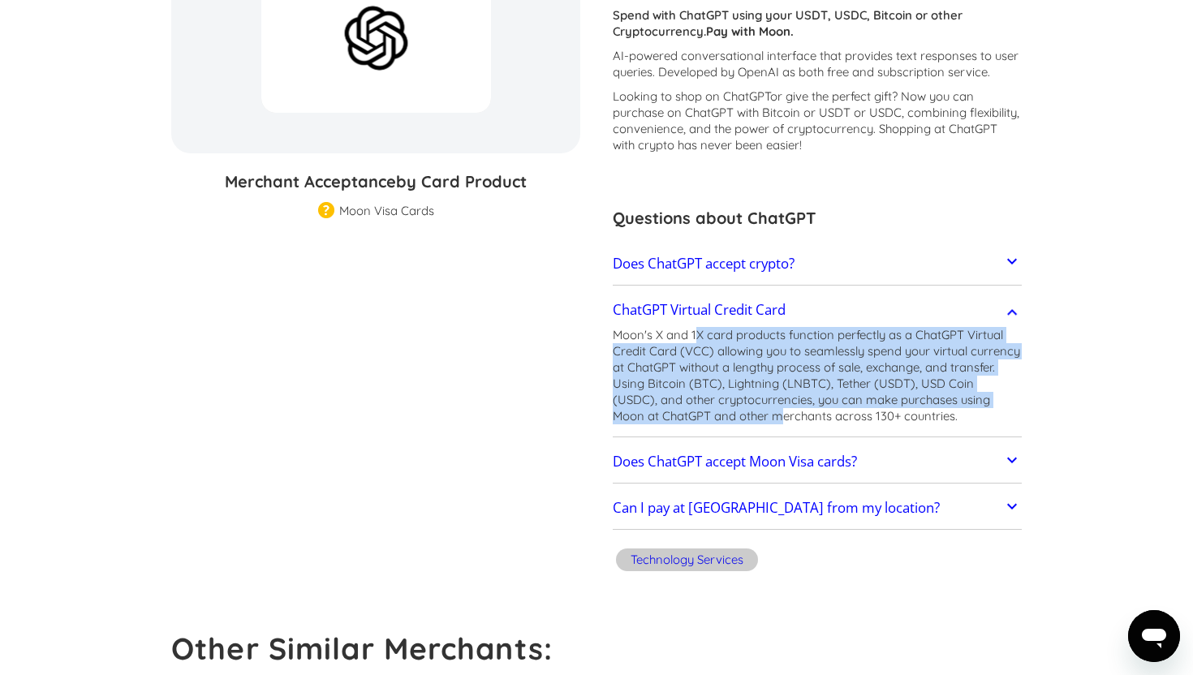
drag, startPoint x: 696, startPoint y: 335, endPoint x: 730, endPoint y: 423, distance: 93.8
click at [730, 423] on p "Moon's X and 1X card products function perfectly as a ChatGPT Virtual Credit Ca…" at bounding box center [817, 375] width 409 height 97
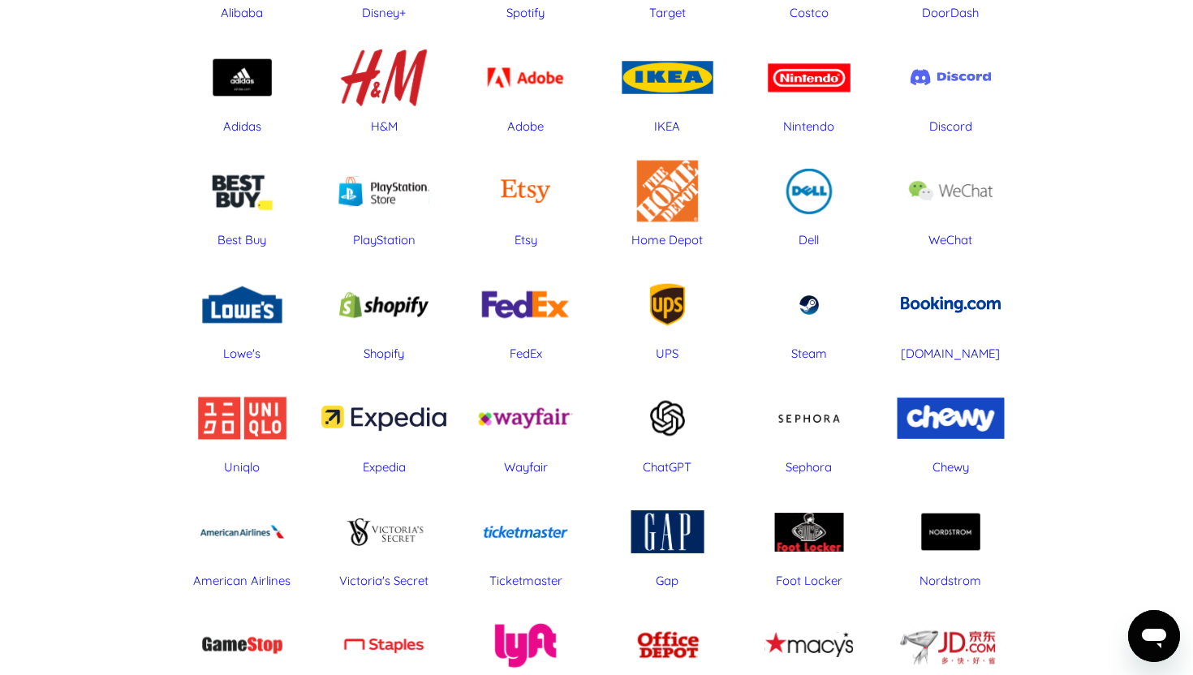
scroll to position [502, 0]
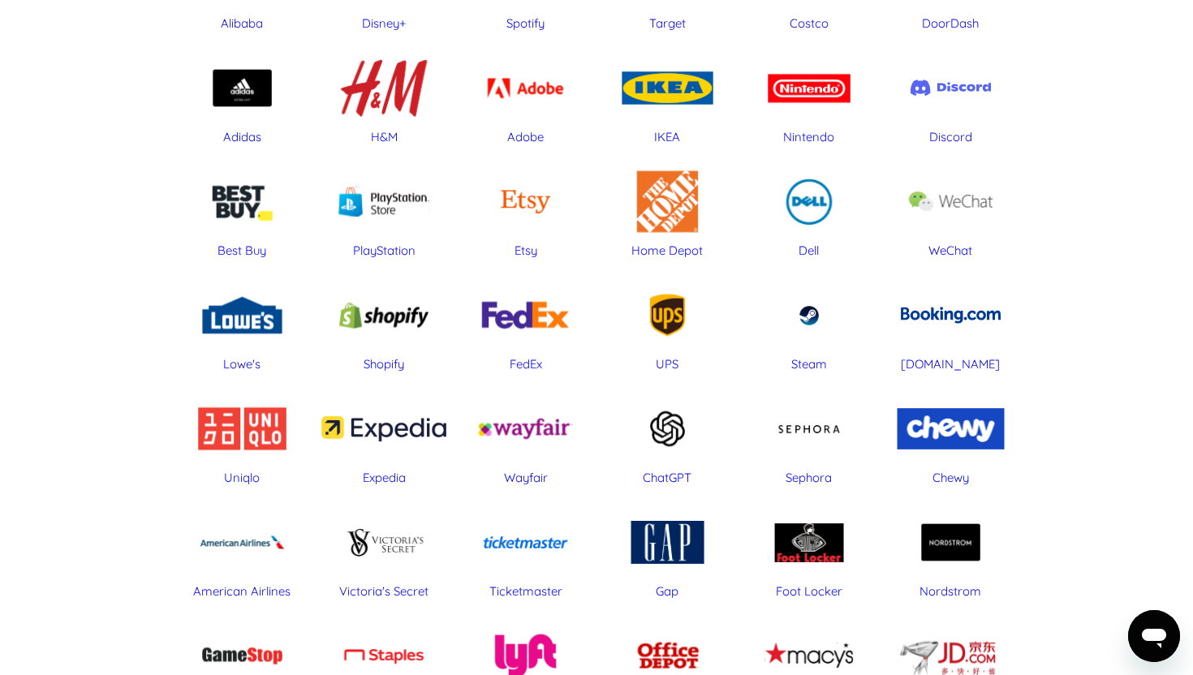
click at [678, 438] on div "ChatGPT" at bounding box center [668, 428] width 126 height 81
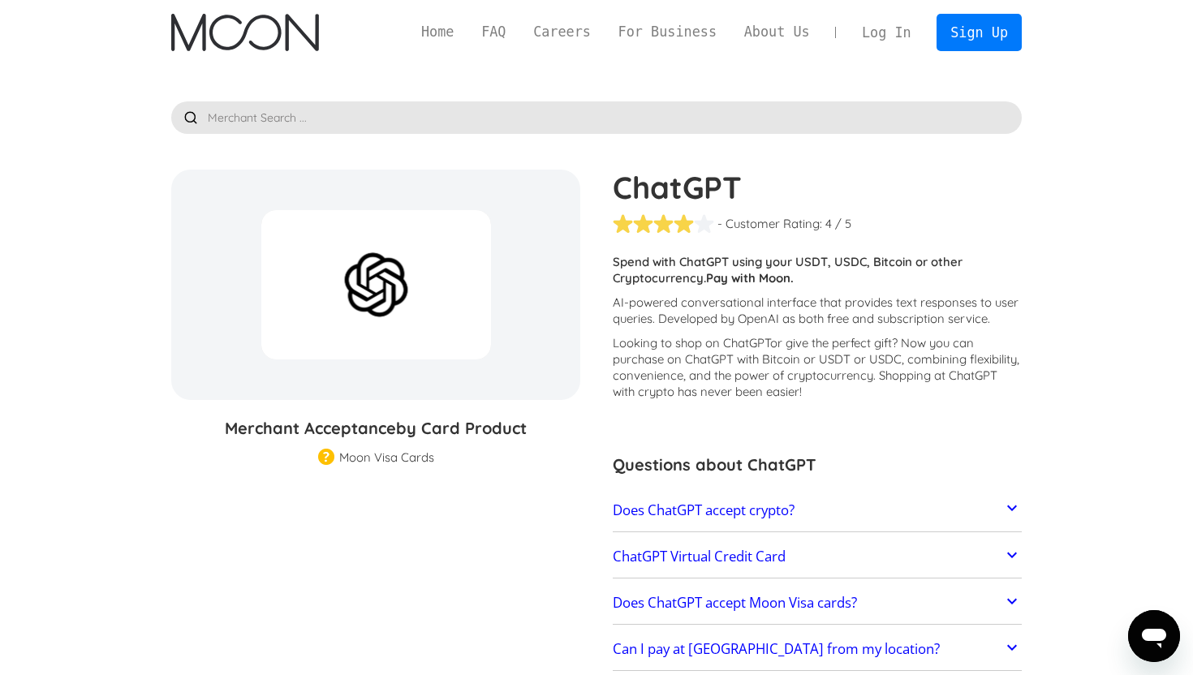
click at [686, 222] on div at bounding box center [653, 223] width 81 height 20
click at [817, 219] on div "- Customer Rating:" at bounding box center [769, 224] width 105 height 16
drag, startPoint x: 839, startPoint y: 219, endPoint x: 739, endPoint y: 220, distance: 100.6
click at [739, 220] on div "- Customer Rating: ( 🏅 🛡️ 🏅&🛡️ ) 1 5 1.5 2 2.5 3 3.5 4 4.5 5 / 5" at bounding box center [817, 223] width 409 height 20
click at [739, 220] on div "- Customer Rating:" at bounding box center [769, 224] width 105 height 16
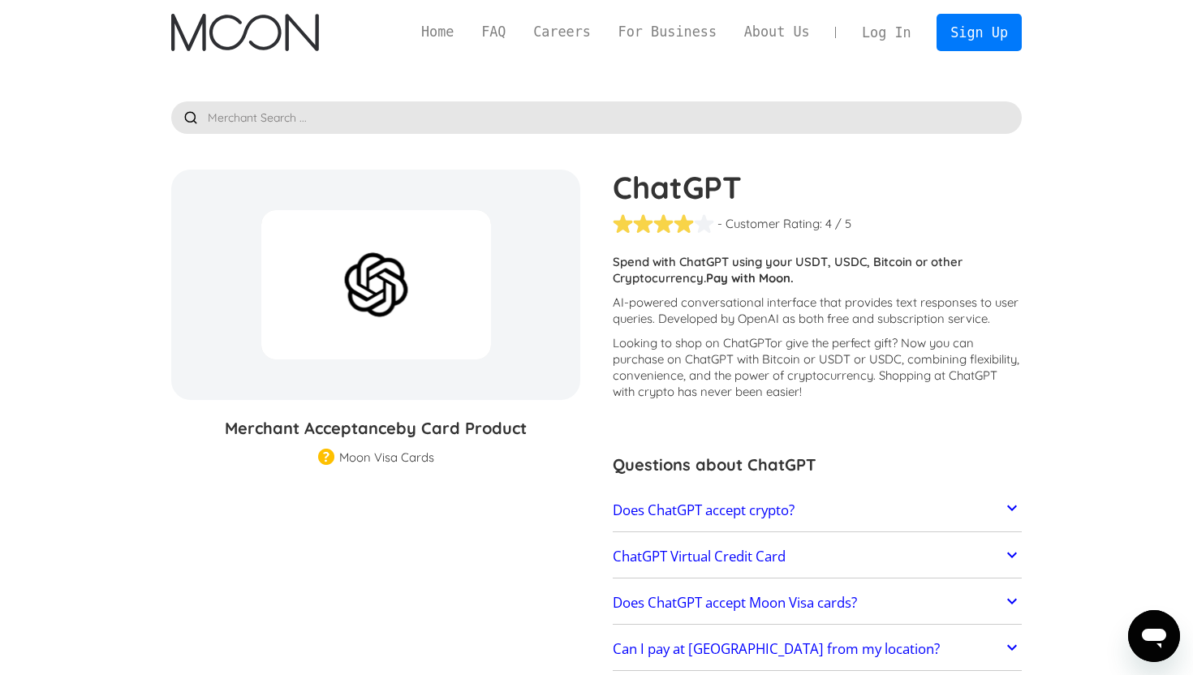
click at [713, 191] on h1 "ChatGPT" at bounding box center [817, 188] width 409 height 36
click at [681, 211] on div "ChatGPT - Customer Rating: ( 🏅 🛡️ 🏅&🛡️ ) 1 5 1.5 2 2.5 3 3.5 4 4.5 5 / 5 Custom…" at bounding box center [809, 444] width 425 height 549
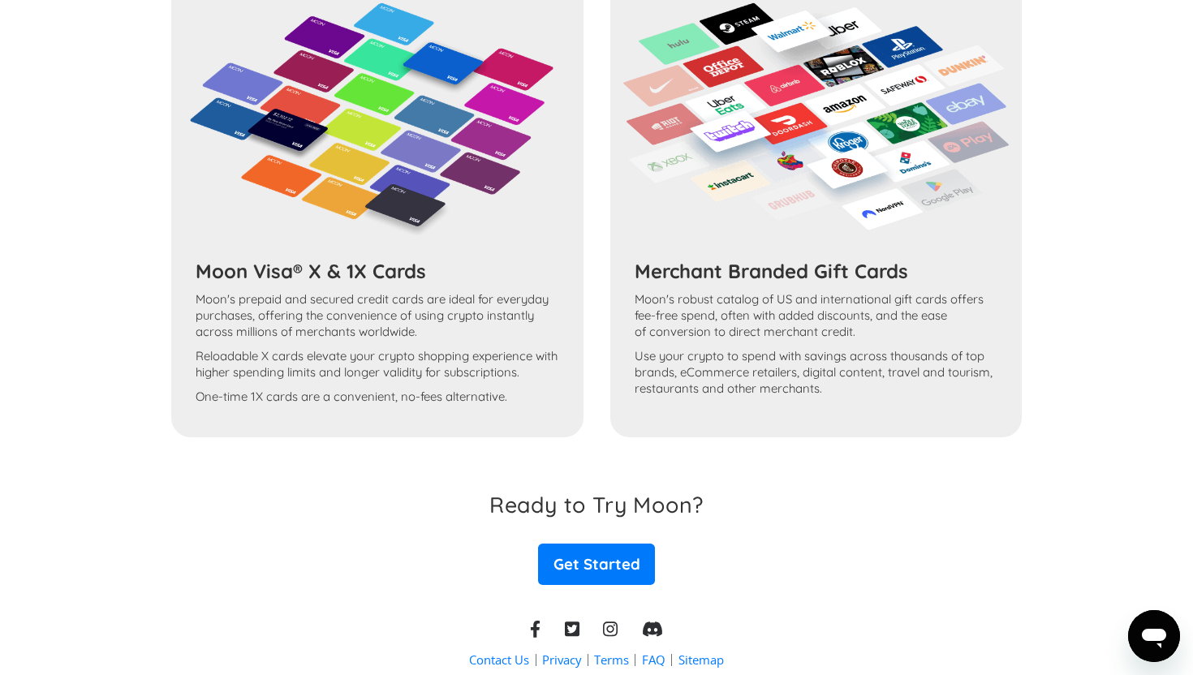
scroll to position [1354, 0]
